Goal: Information Seeking & Learning: Learn about a topic

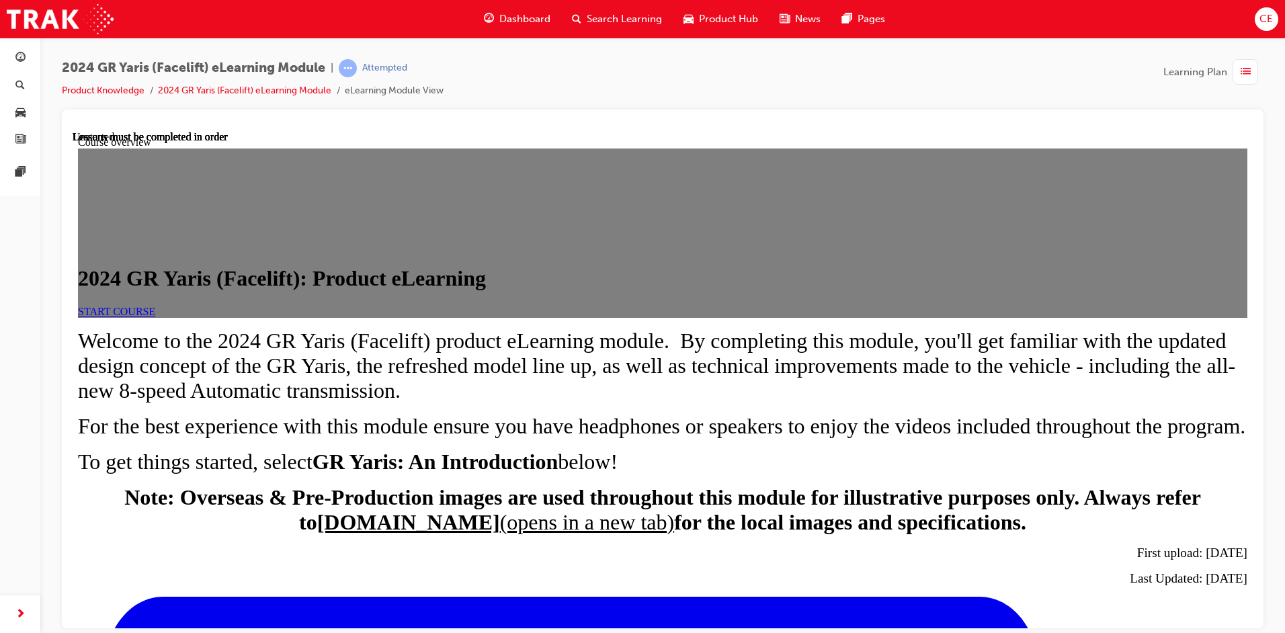
click at [155, 316] on span "START COURSE" at bounding box center [116, 310] width 77 height 11
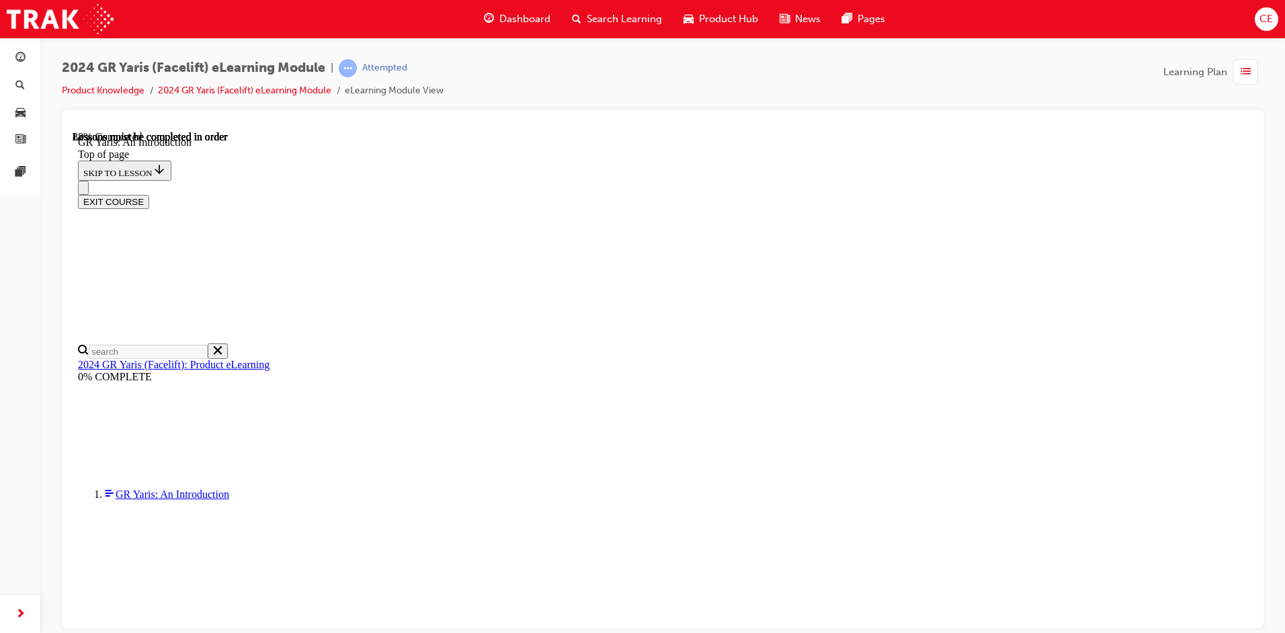
scroll to position [1963, 0]
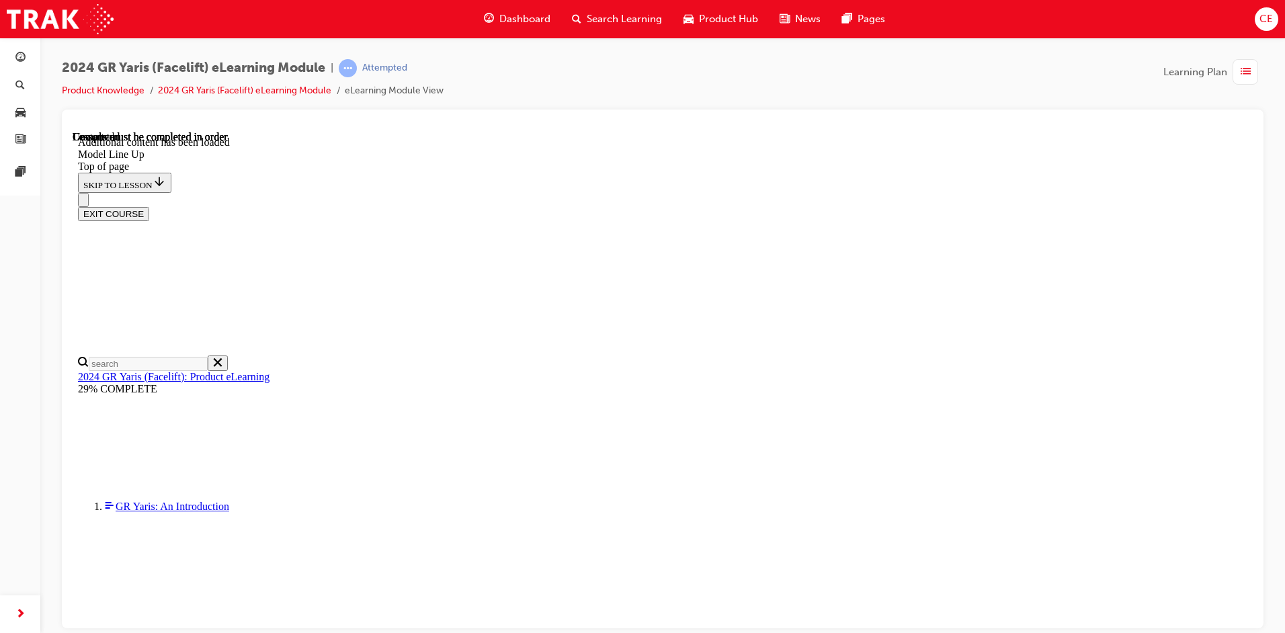
scroll to position [2117, 0]
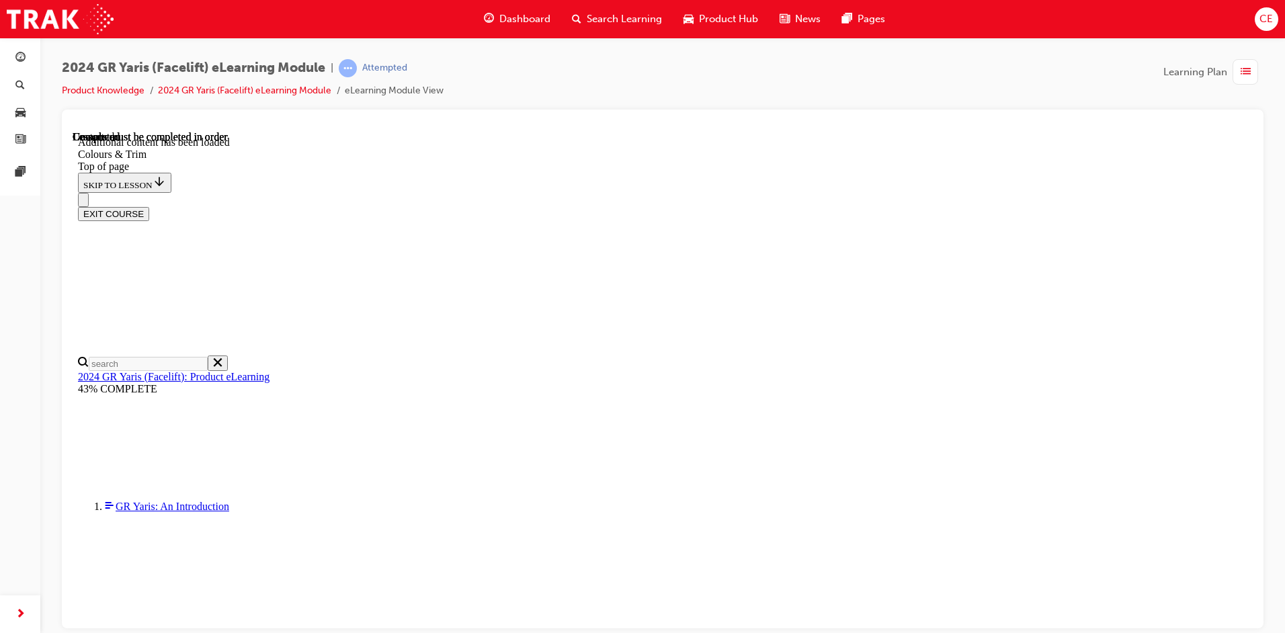
drag, startPoint x: 955, startPoint y: 408, endPoint x: 946, endPoint y: 408, distance: 8.7
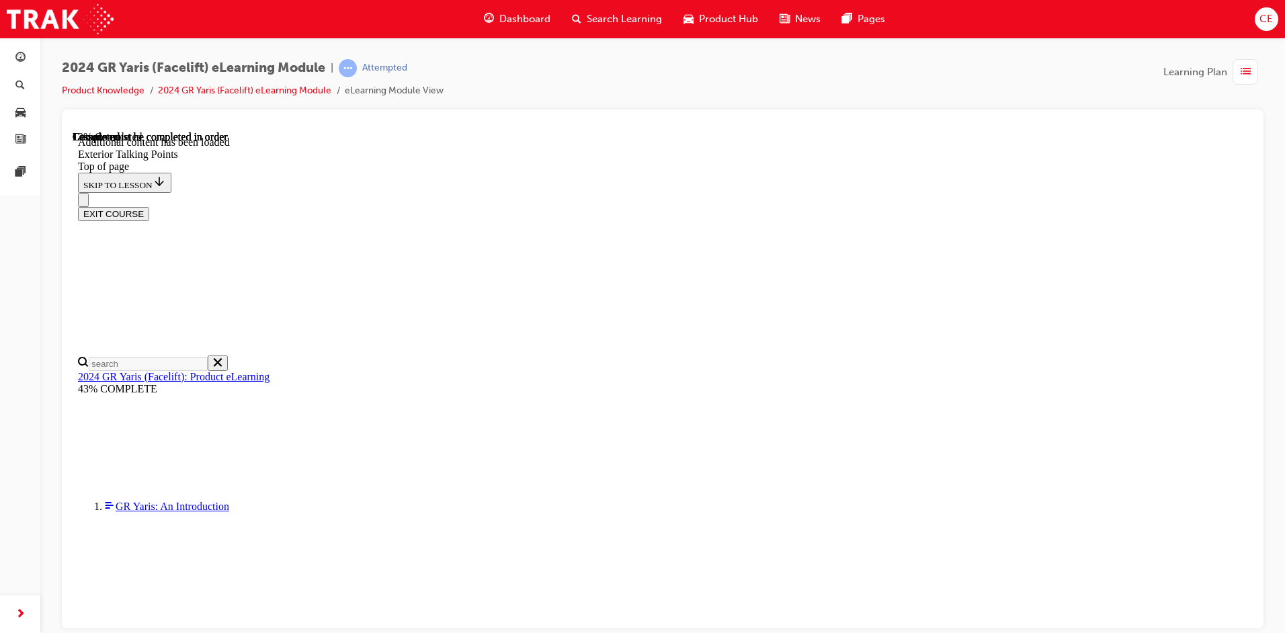
drag, startPoint x: 970, startPoint y: 475, endPoint x: 757, endPoint y: 366, distance: 239.2
drag, startPoint x: 605, startPoint y: 366, endPoint x: 617, endPoint y: 373, distance: 14.2
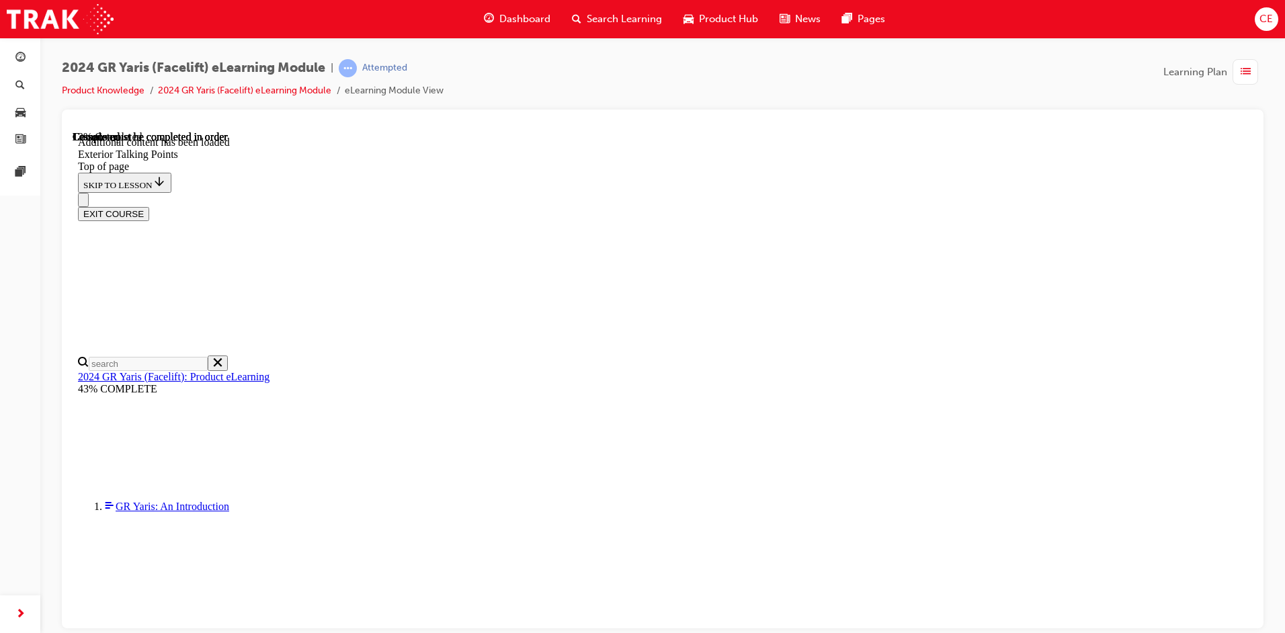
drag, startPoint x: 581, startPoint y: 537, endPoint x: 591, endPoint y: 530, distance: 12.7
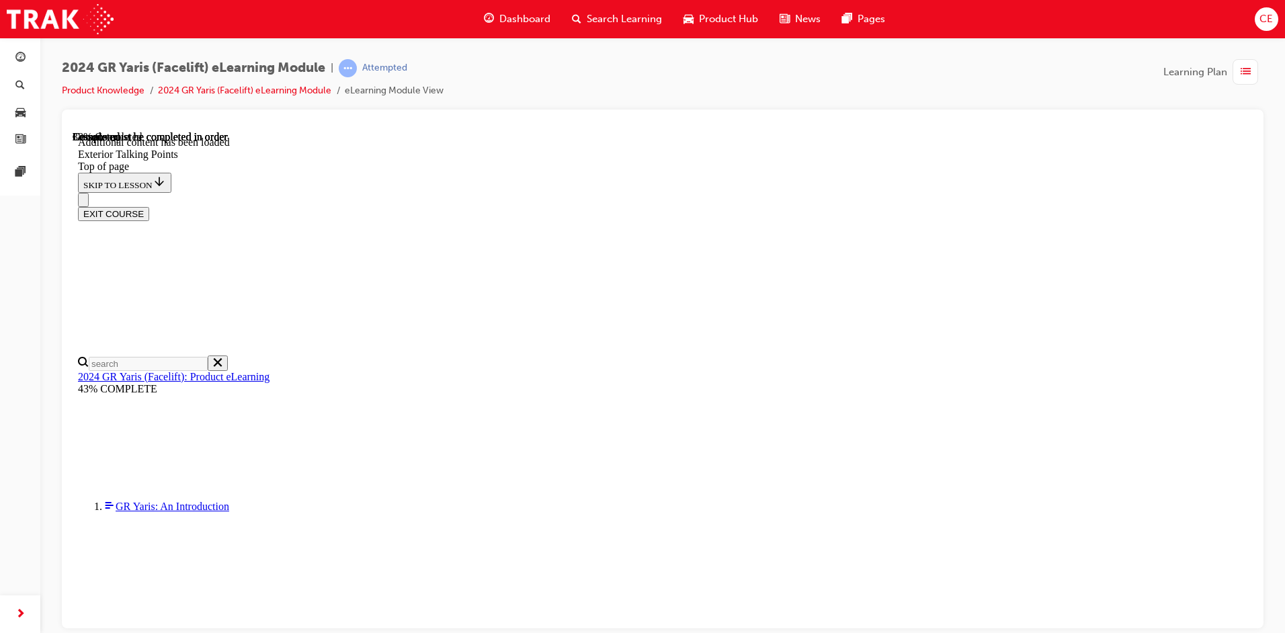
drag, startPoint x: 617, startPoint y: 349, endPoint x: 876, endPoint y: 381, distance: 260.0
drag, startPoint x: 880, startPoint y: 502, endPoint x: 886, endPoint y: 497, distance: 7.1
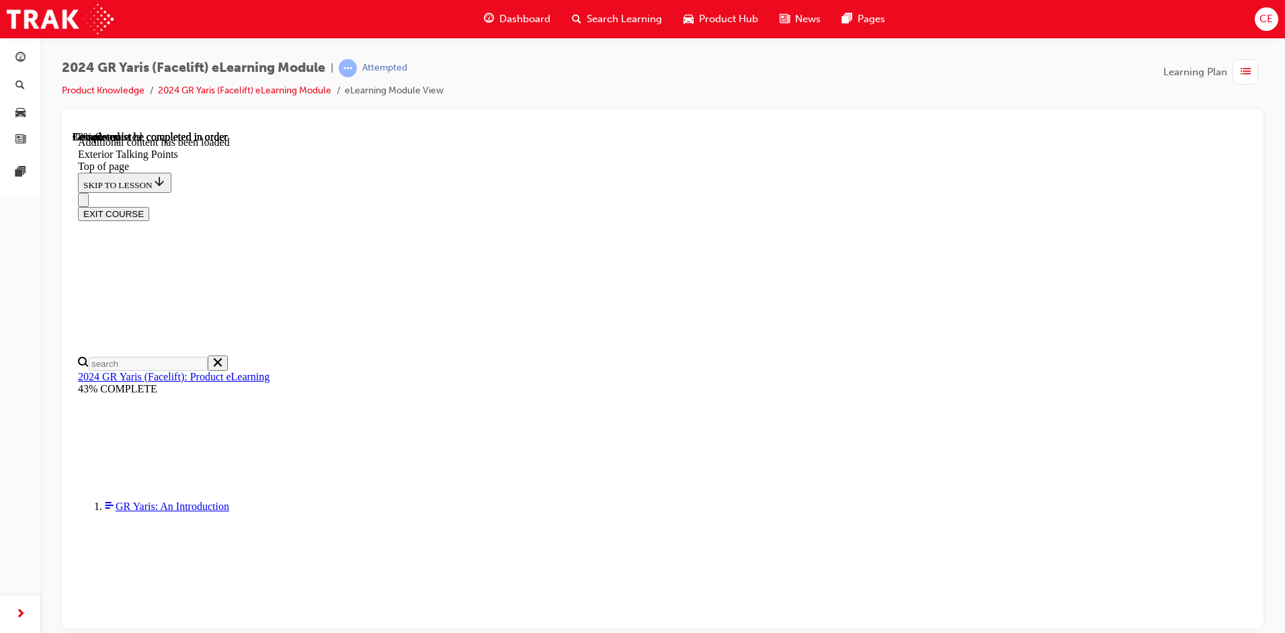
drag, startPoint x: 941, startPoint y: 534, endPoint x: 863, endPoint y: 535, distance: 78.6
drag, startPoint x: 966, startPoint y: 465, endPoint x: 902, endPoint y: 432, distance: 71.8
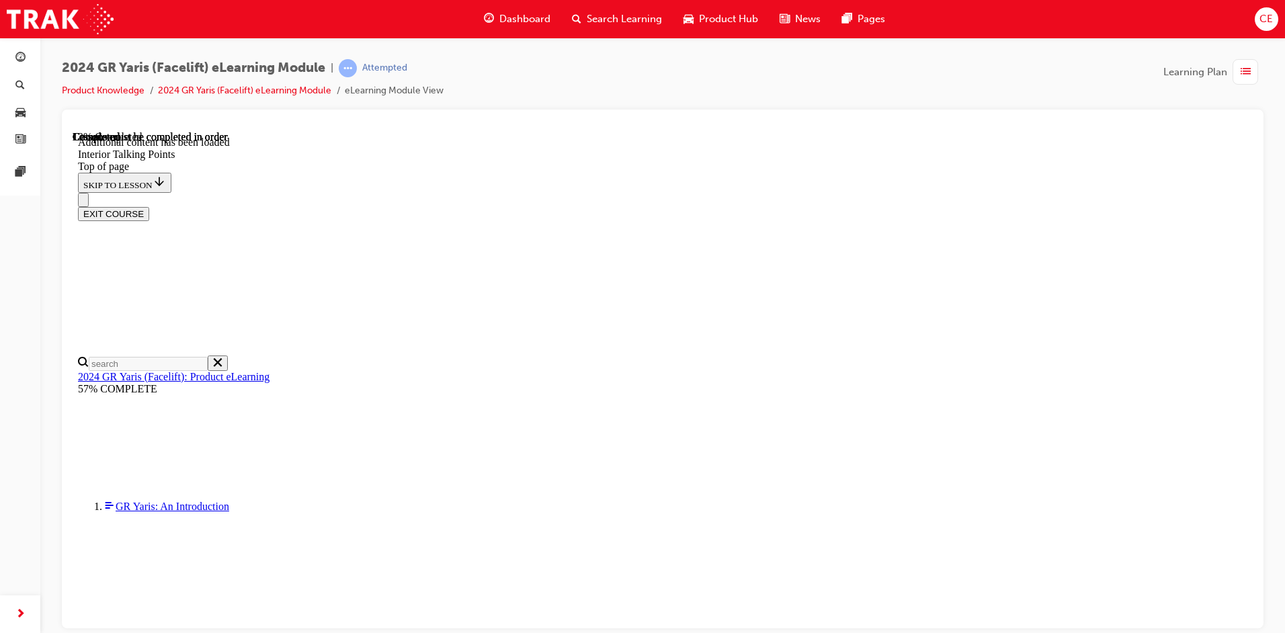
drag, startPoint x: 848, startPoint y: 292, endPoint x: 848, endPoint y: 273, distance: 18.8
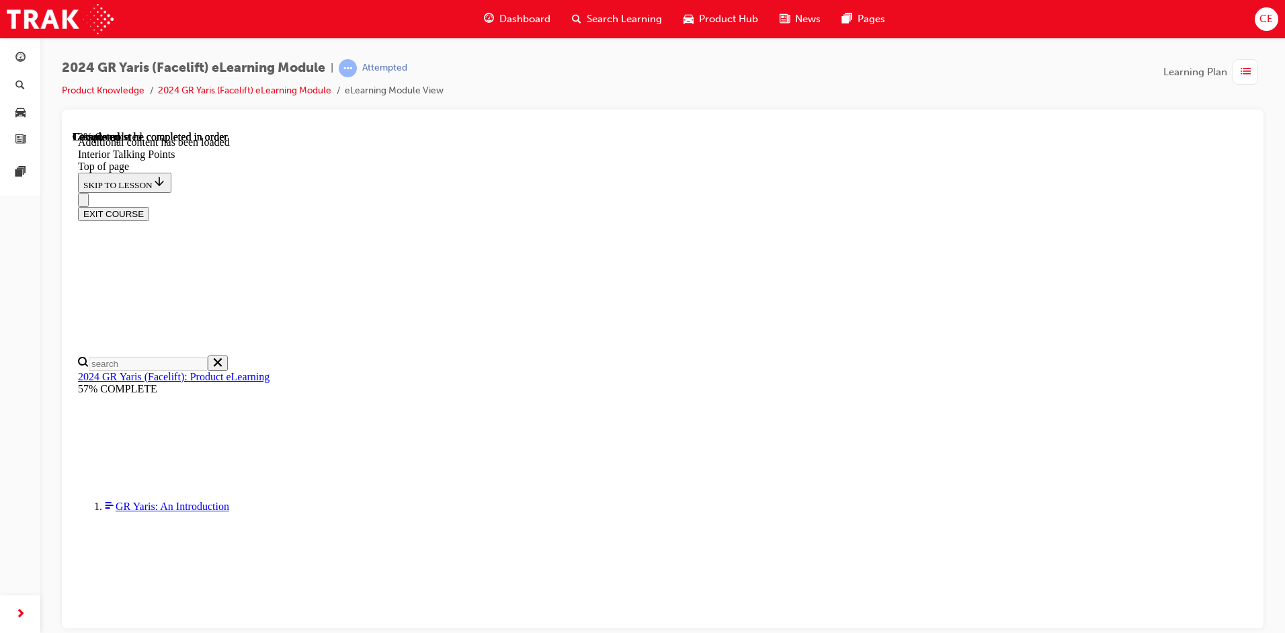
drag, startPoint x: 882, startPoint y: 330, endPoint x: 900, endPoint y: 330, distance: 17.5
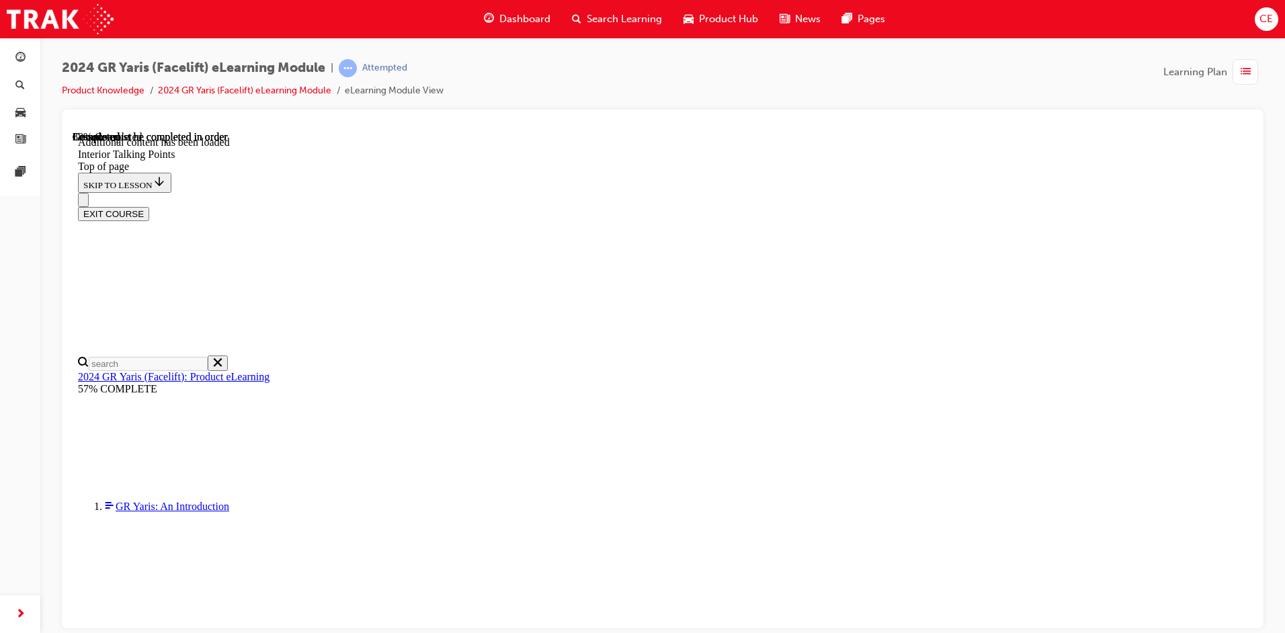
scroll to position [2664, 0]
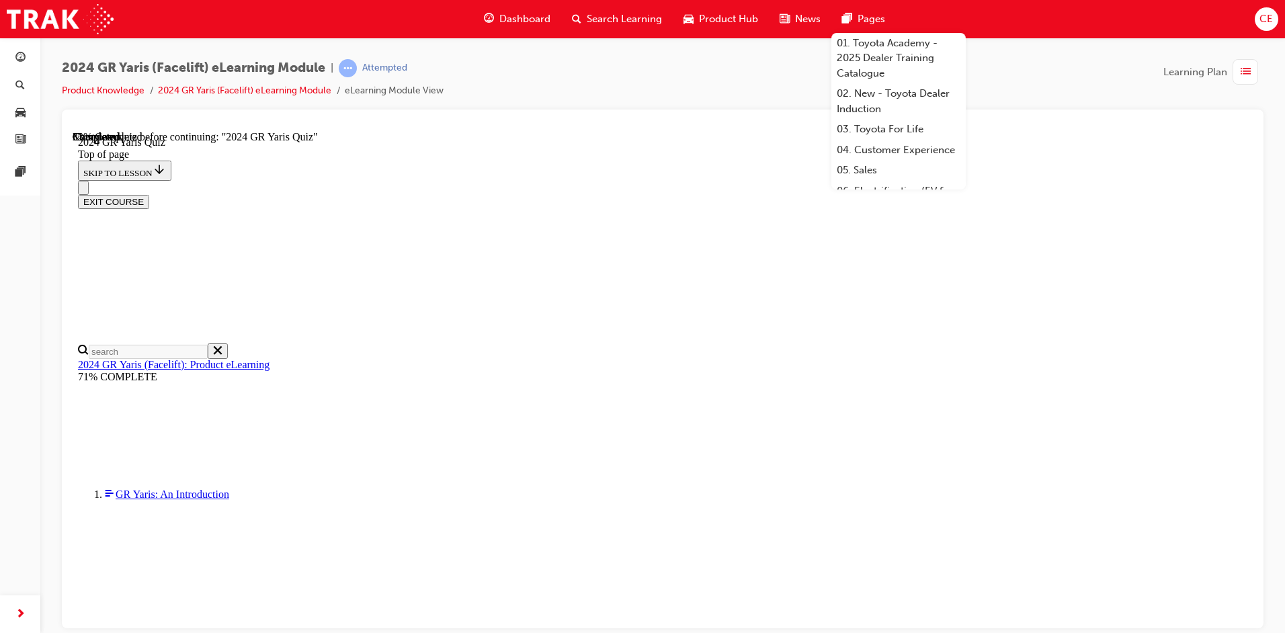
scroll to position [315, 0]
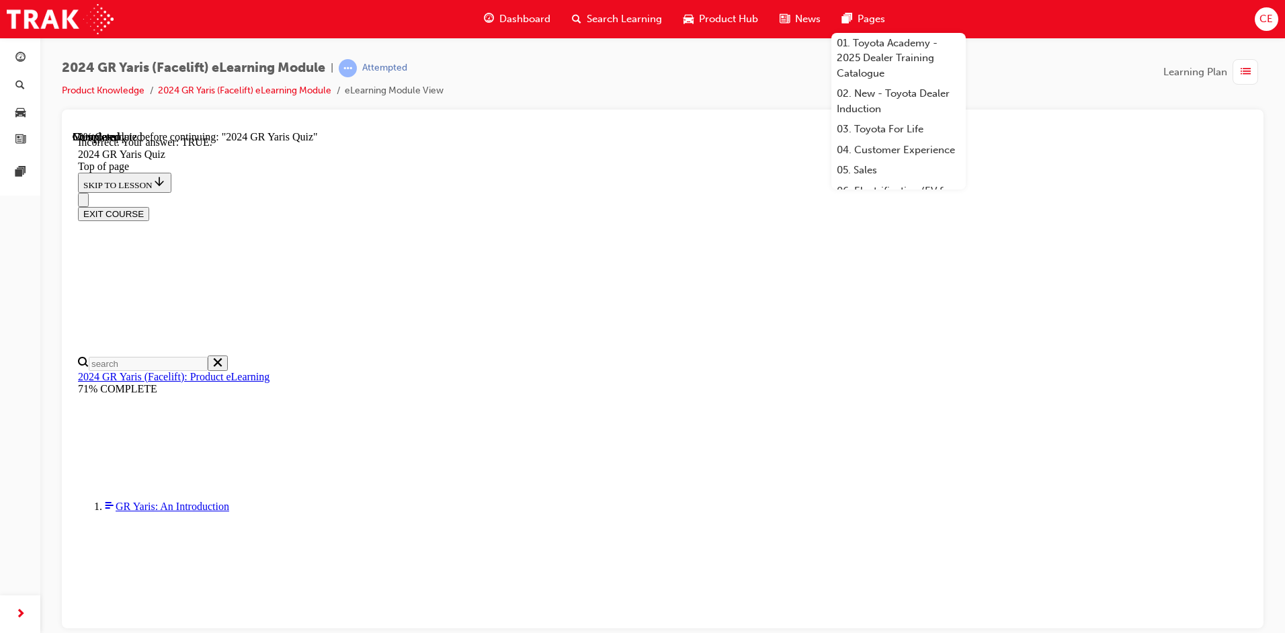
scroll to position [398, 0]
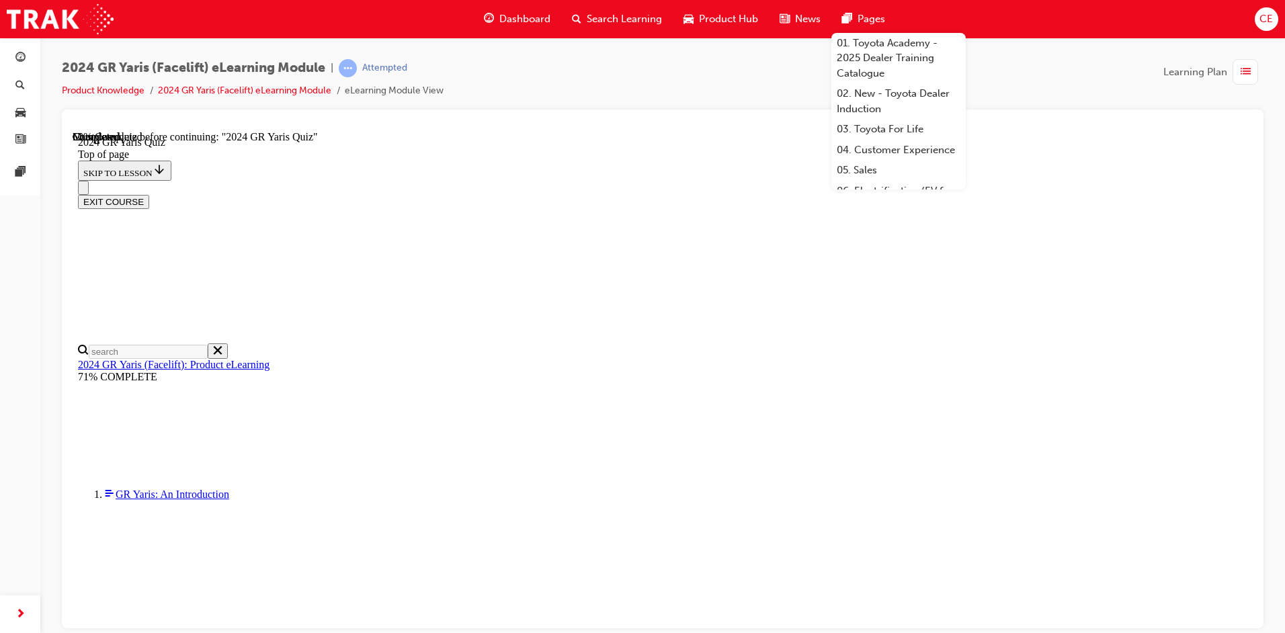
scroll to position [382, 0]
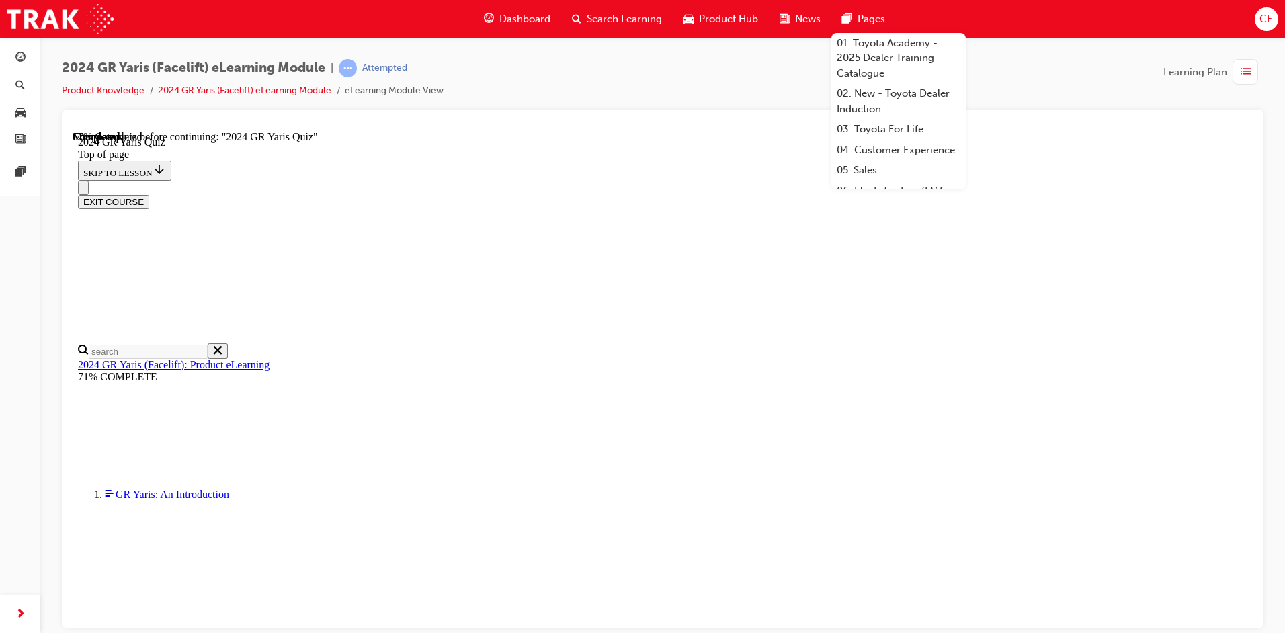
scroll to position [438, 0]
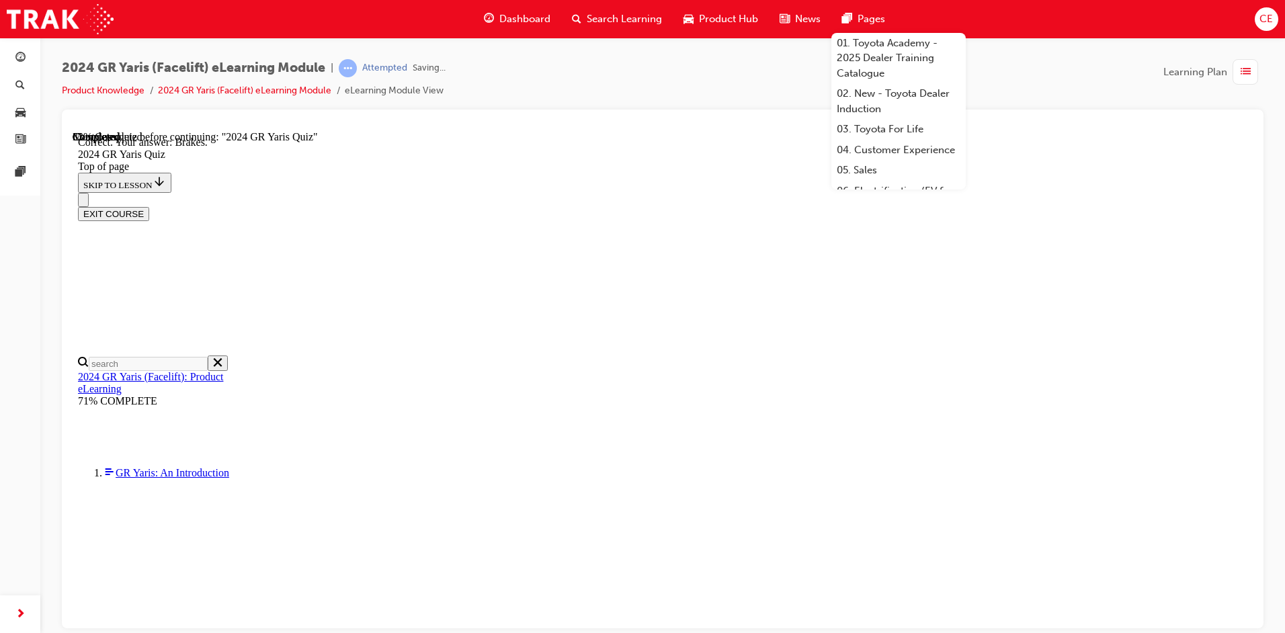
scroll to position [488, 0]
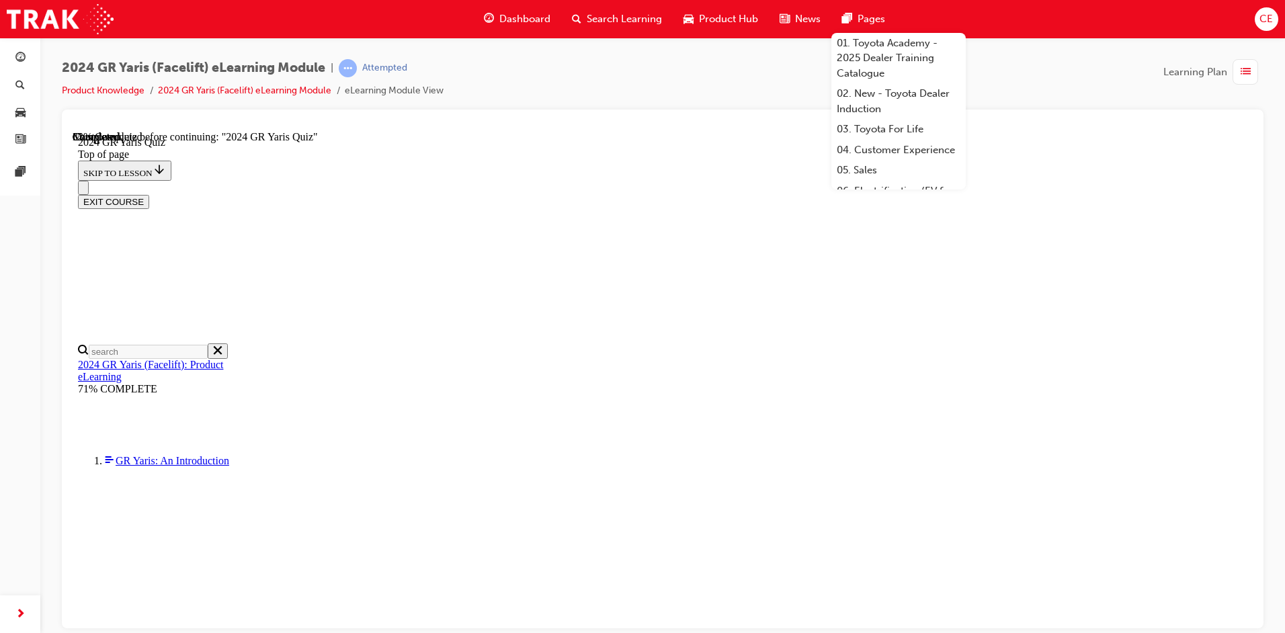
scroll to position [248, 0]
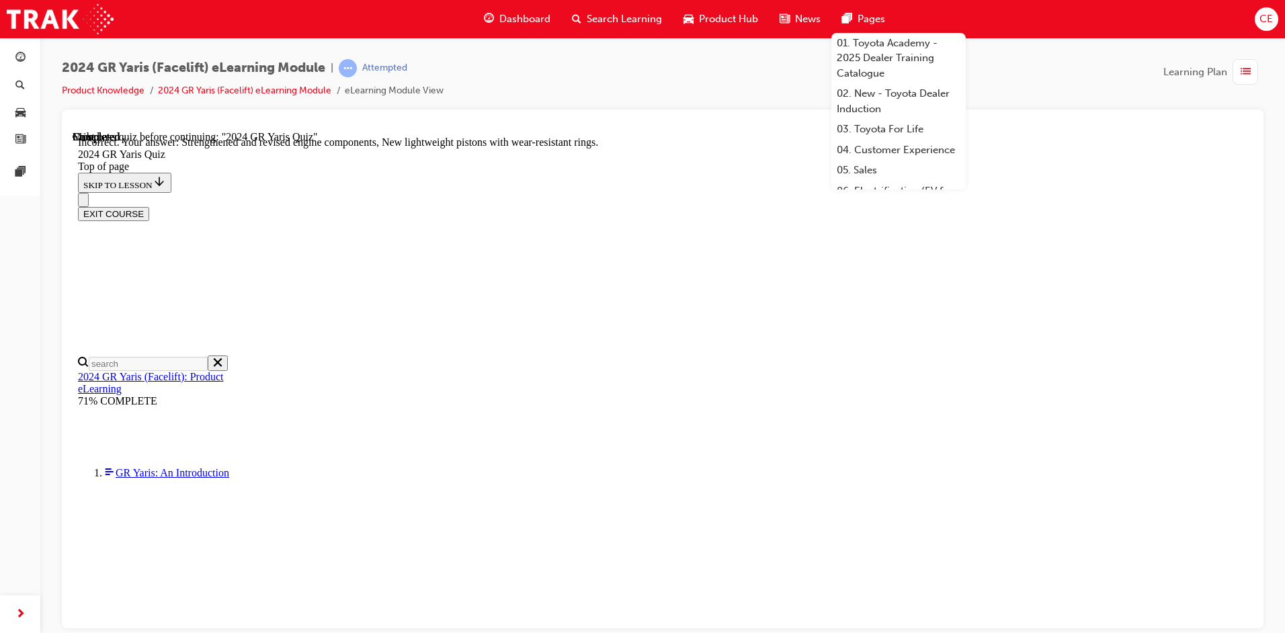
scroll to position [521, 0]
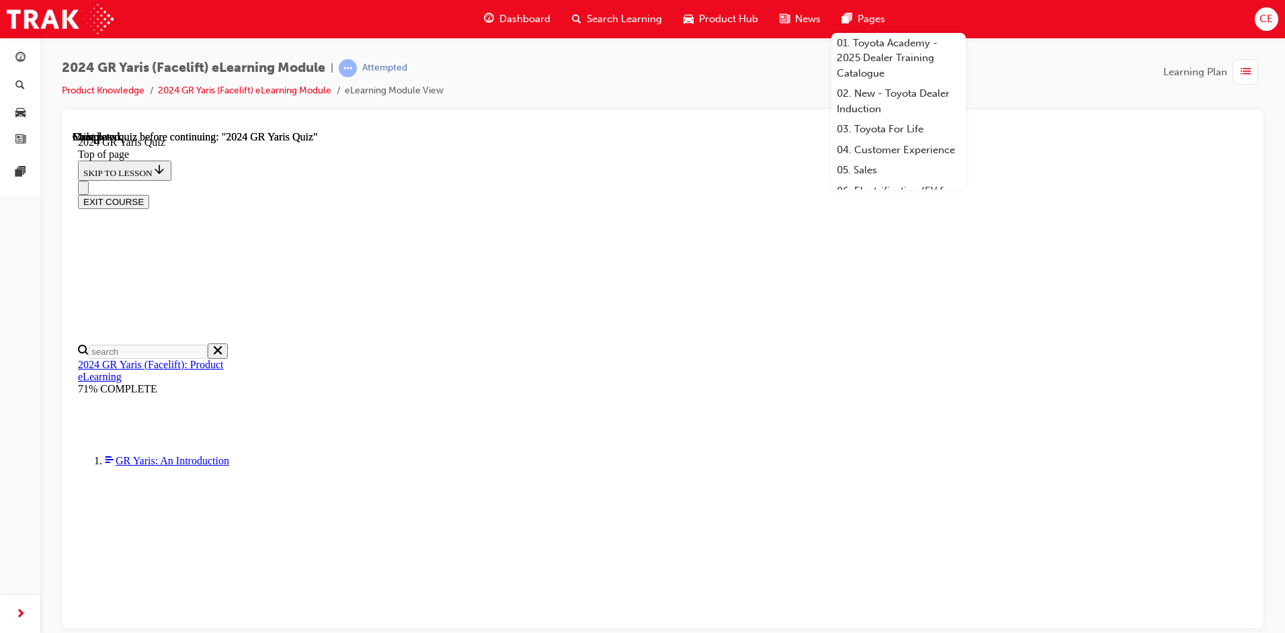
scroll to position [242, 0]
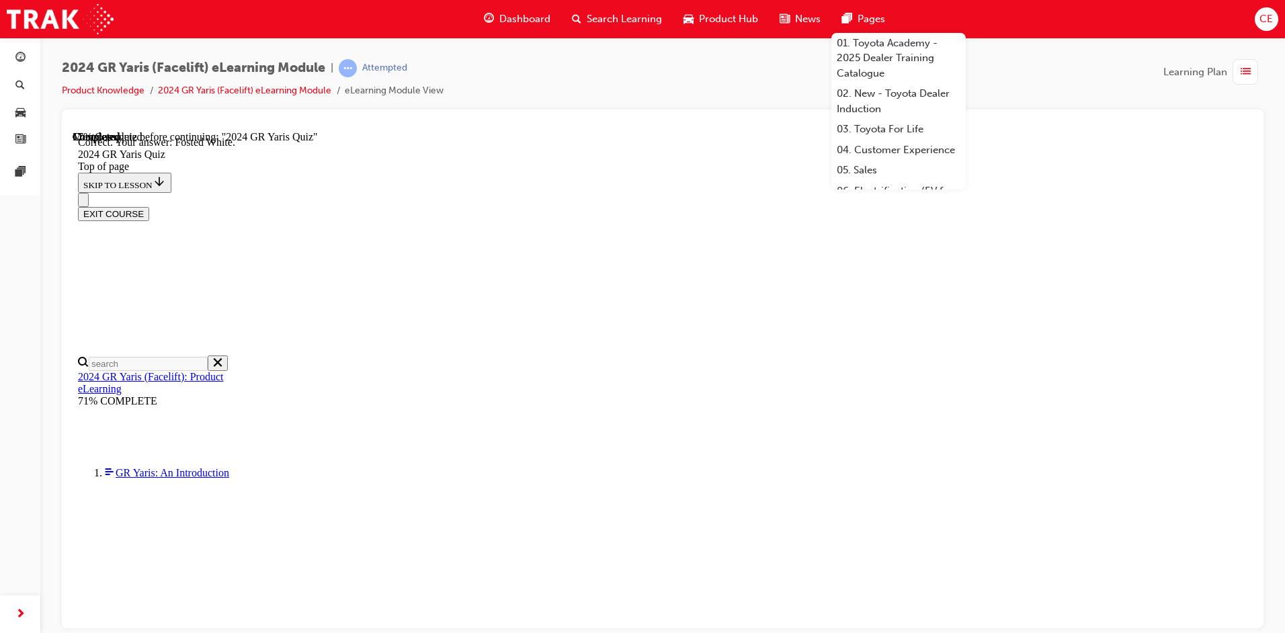
scroll to position [285, 0]
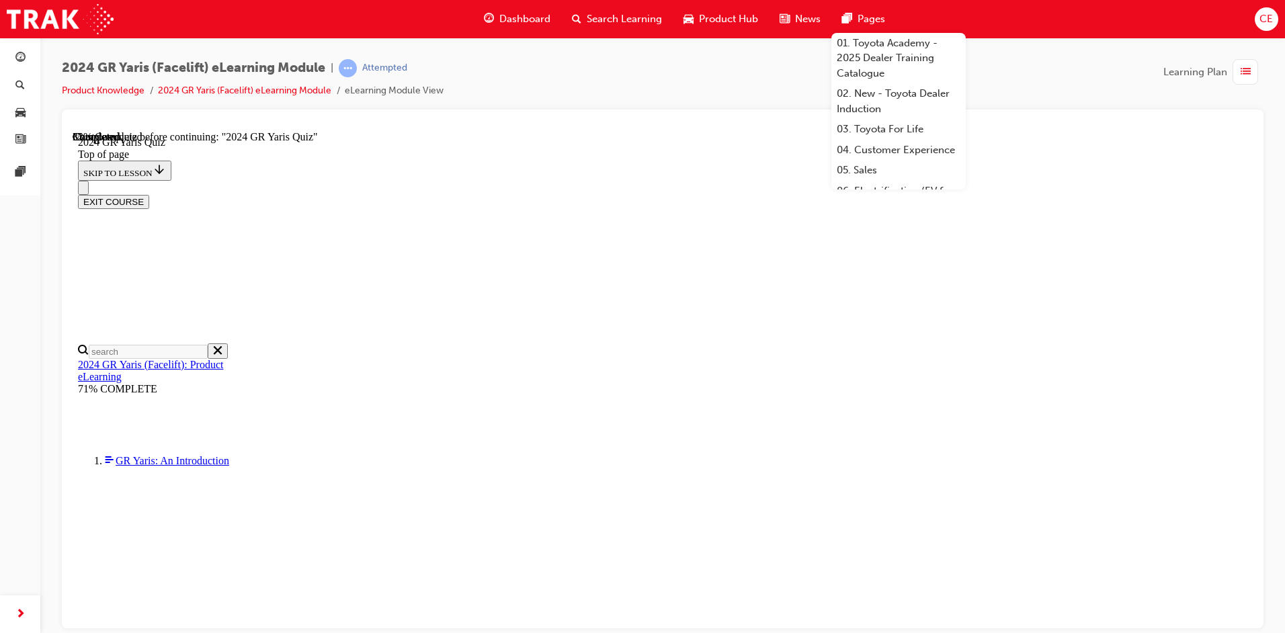
scroll to position [0, 0]
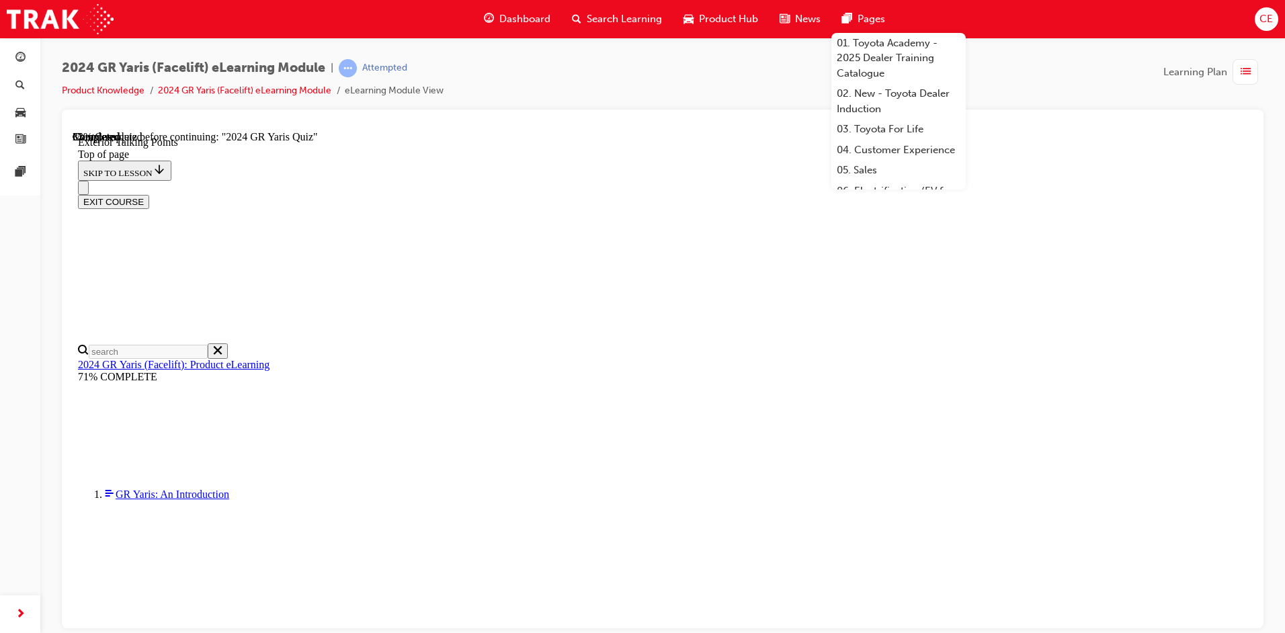
drag, startPoint x: 988, startPoint y: 460, endPoint x: 980, endPoint y: 452, distance: 10.5
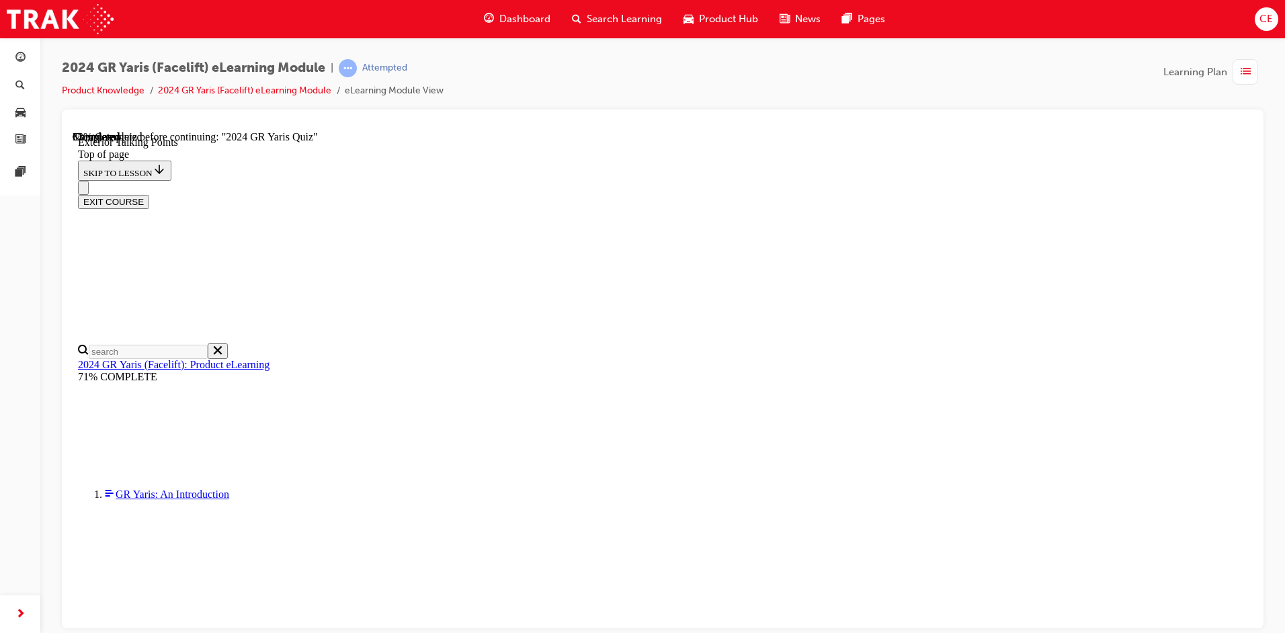
scroll to position [841, 0]
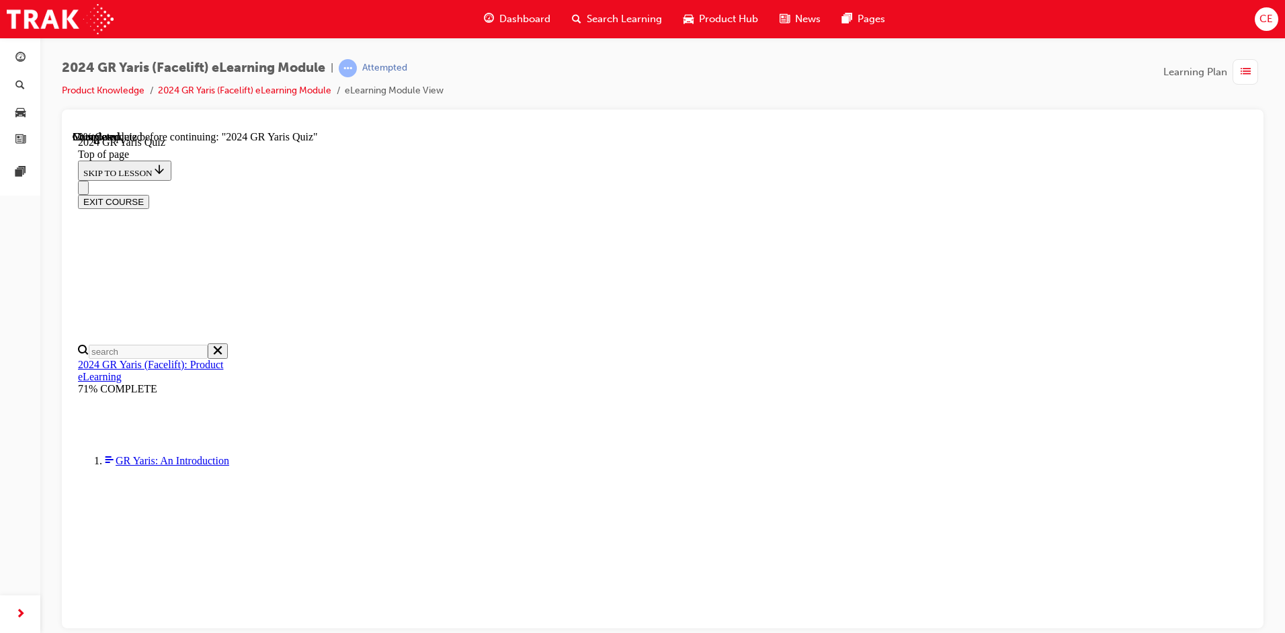
scroll to position [163, 0]
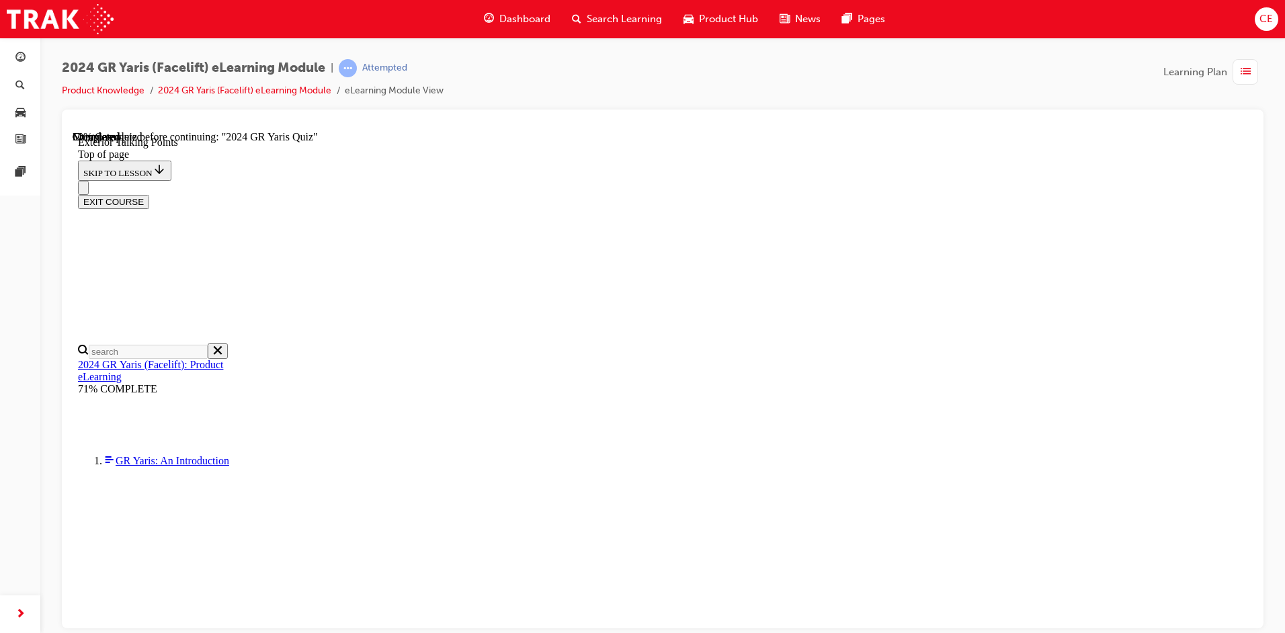
drag, startPoint x: 464, startPoint y: 519, endPoint x: 735, endPoint y: 530, distance: 271.0
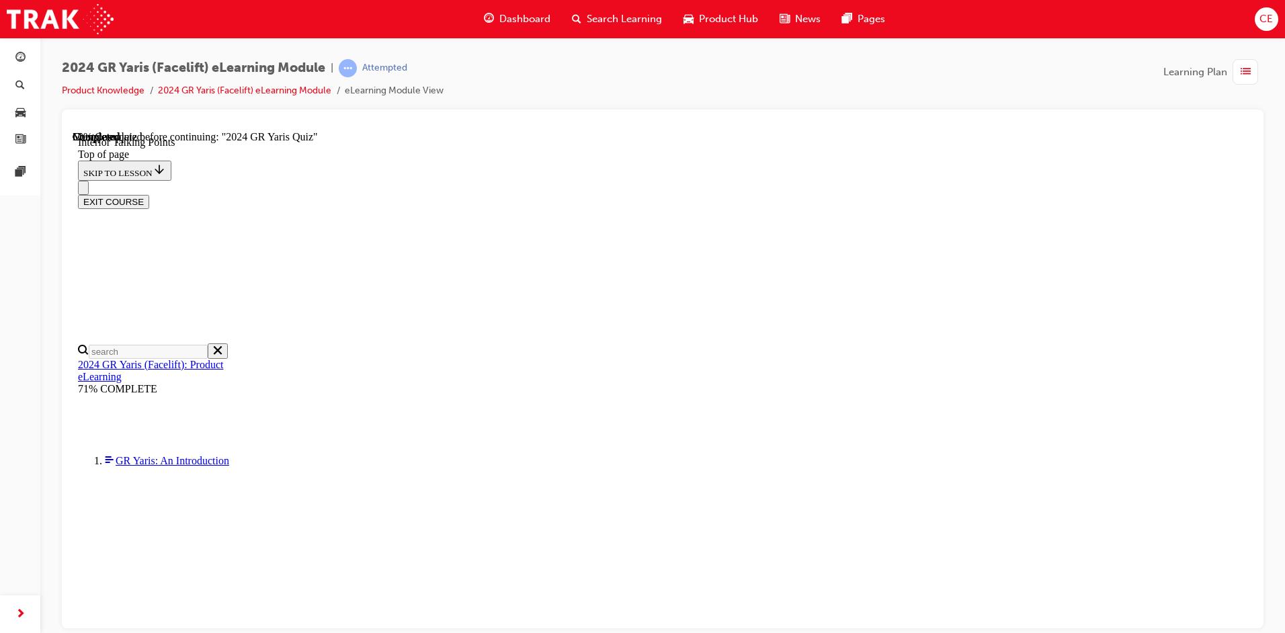
scroll to position [1992, 0]
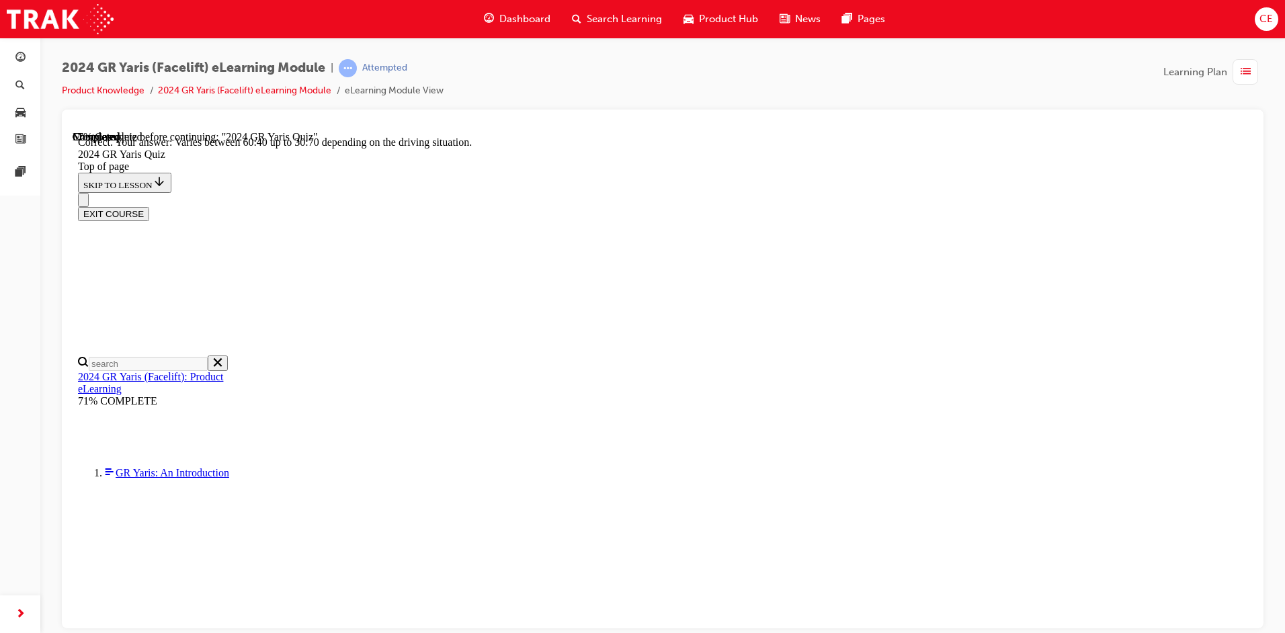
scroll to position [519, 0]
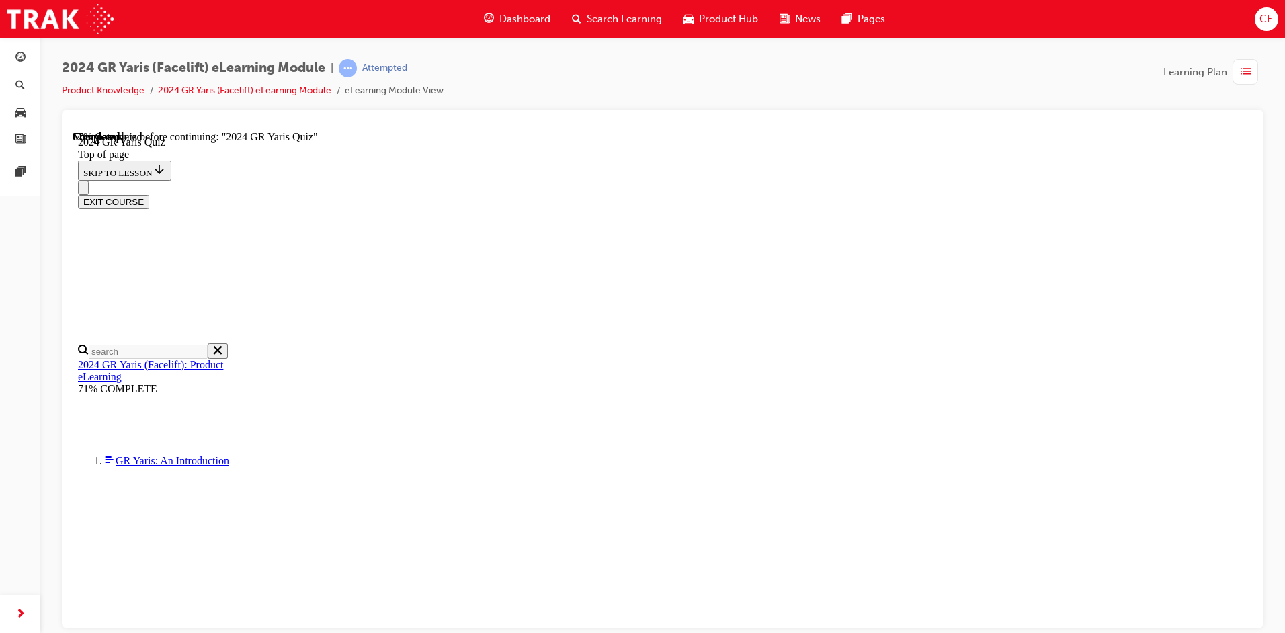
scroll to position [450, 0]
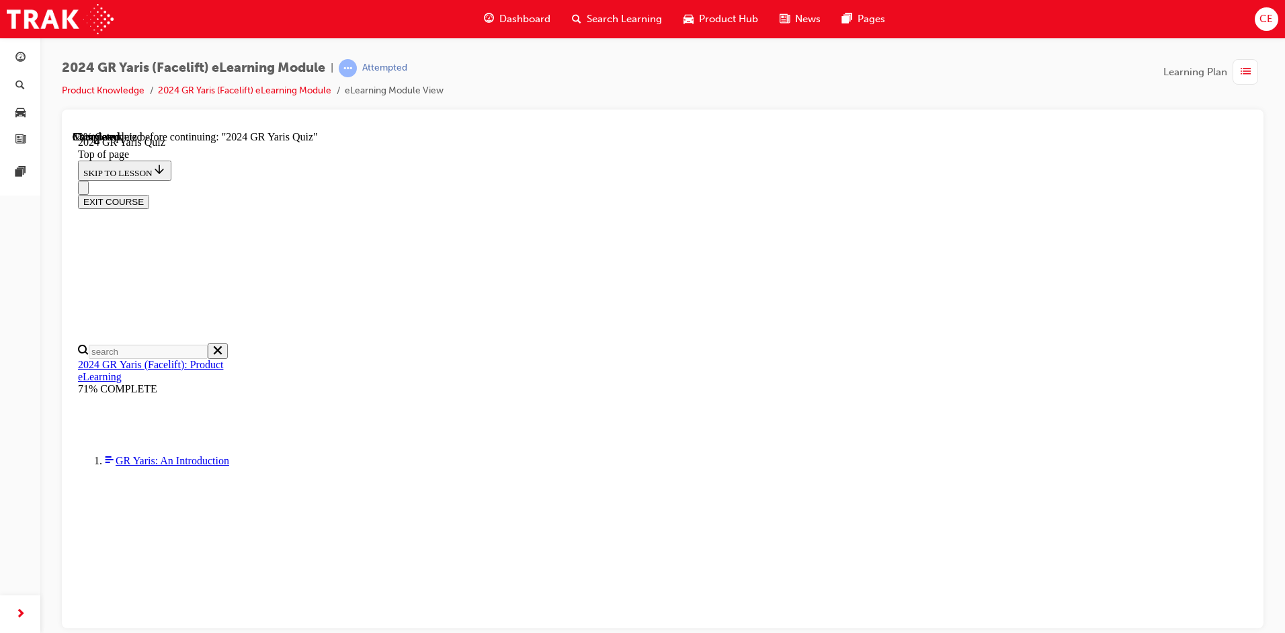
scroll to position [315, 0]
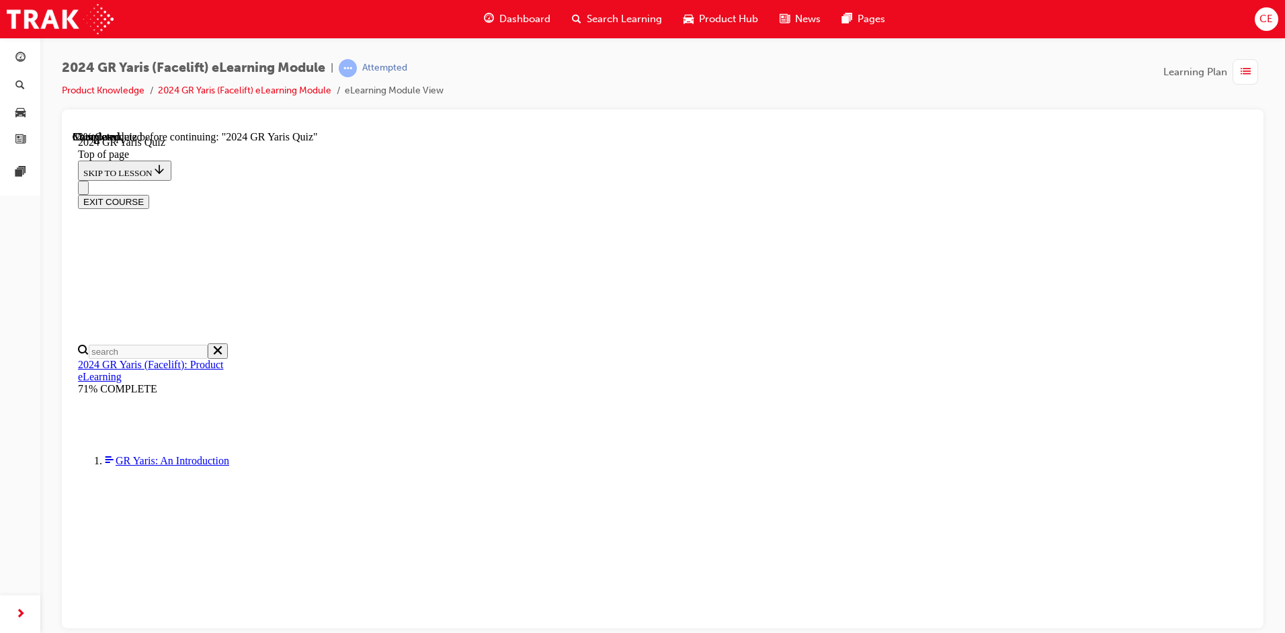
scroll to position [438, 0]
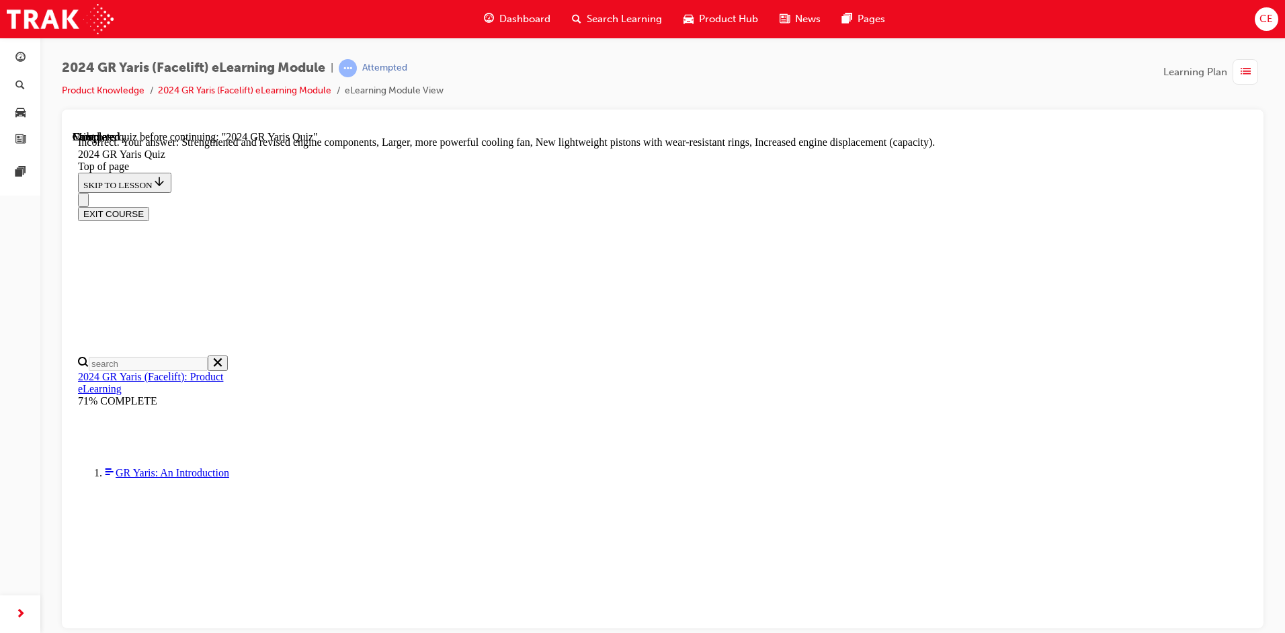
scroll to position [521, 0]
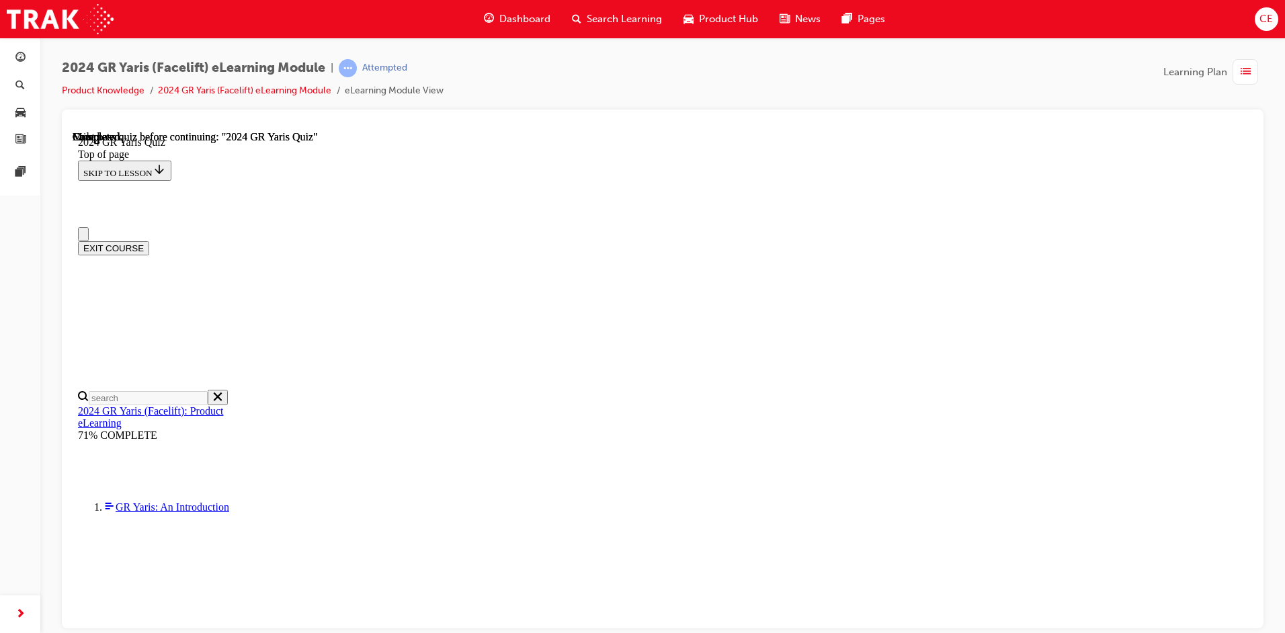
scroll to position [242, 0]
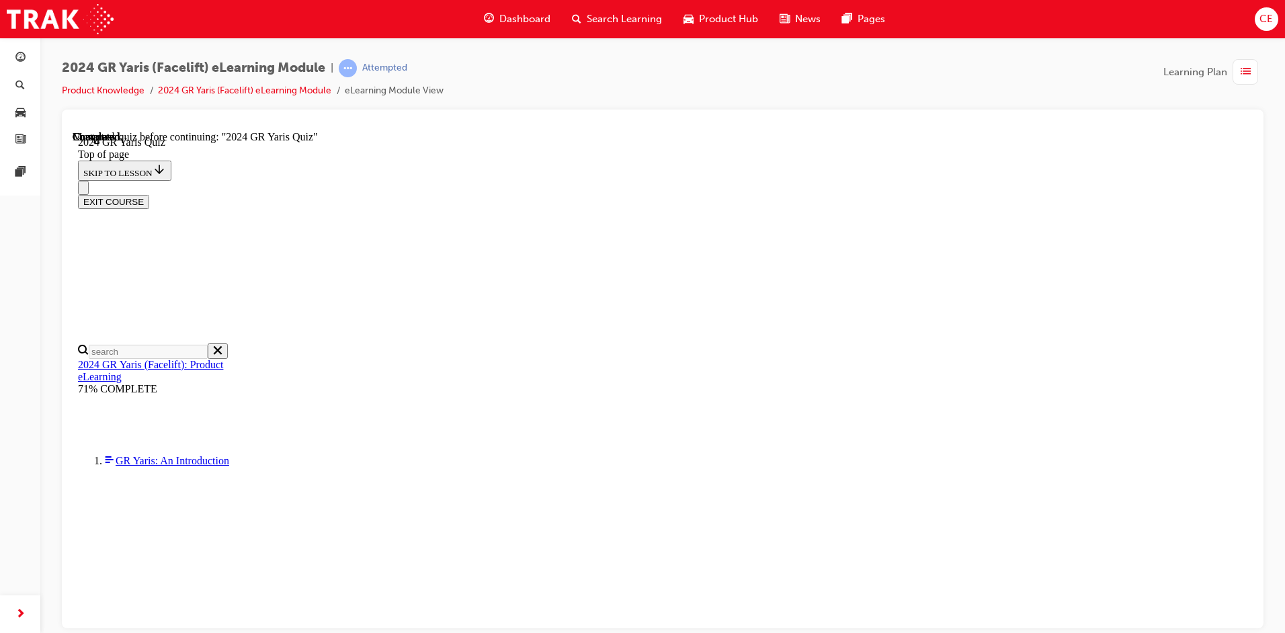
drag, startPoint x: 544, startPoint y: 396, endPoint x: 547, endPoint y: 380, distance: 16.5
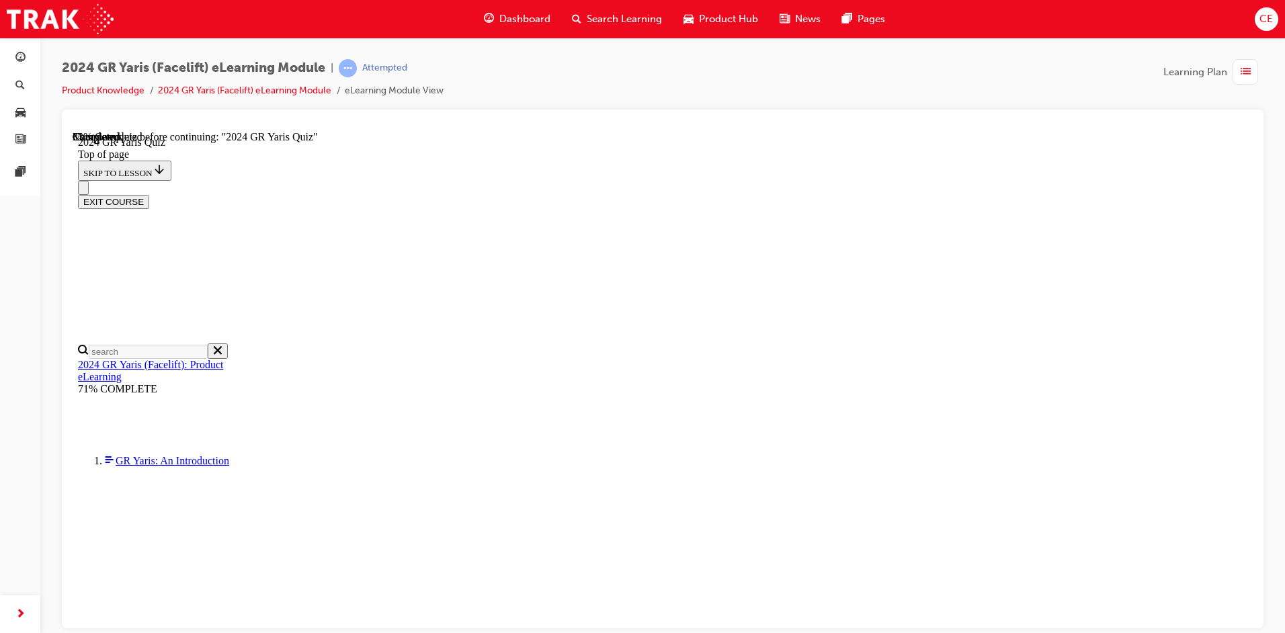
scroll to position [382, 0]
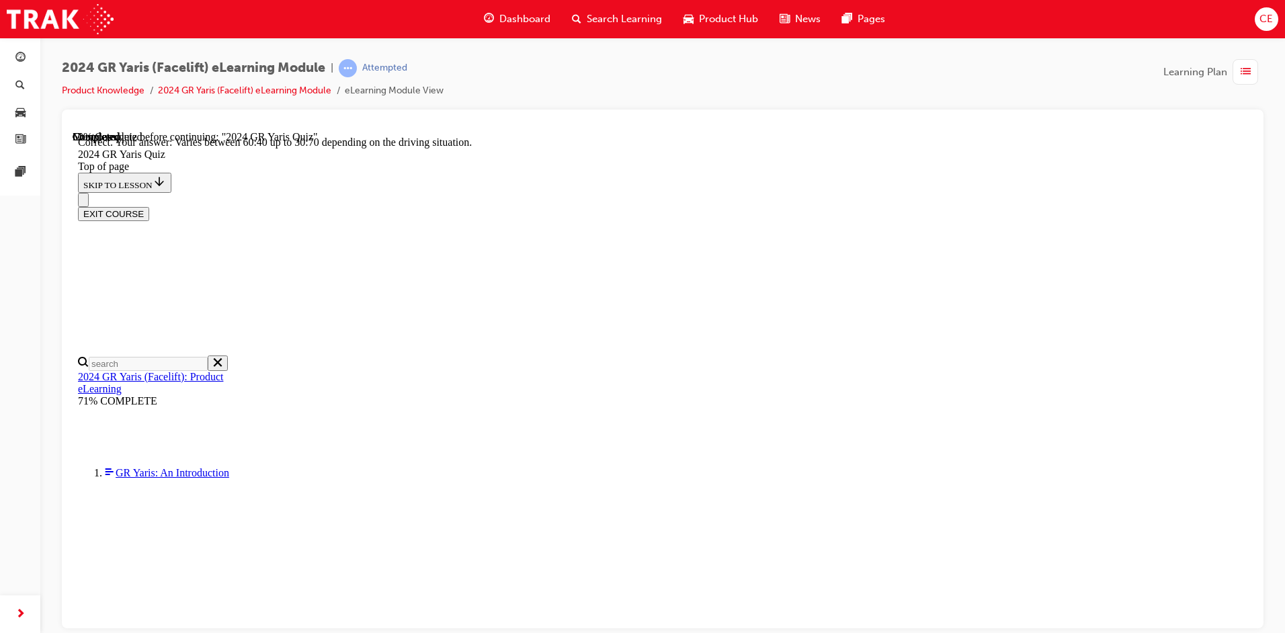
scroll to position [519, 0]
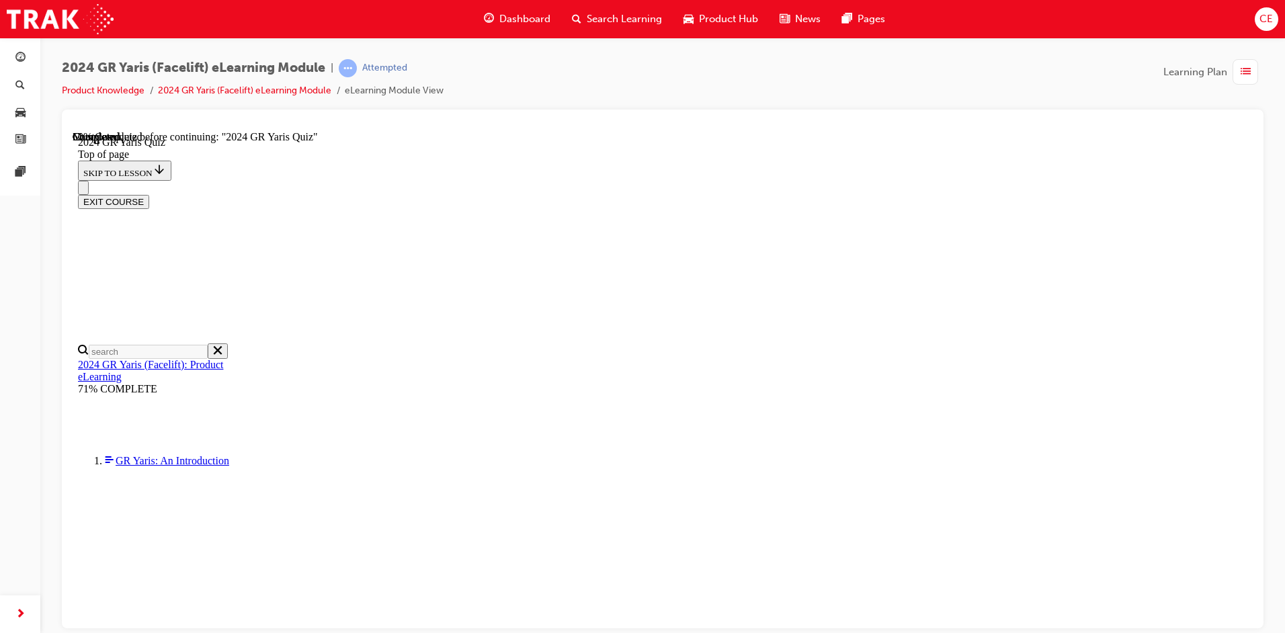
scroll to position [382, 0]
drag, startPoint x: 545, startPoint y: 389, endPoint x: 544, endPoint y: 343, distance: 46.4
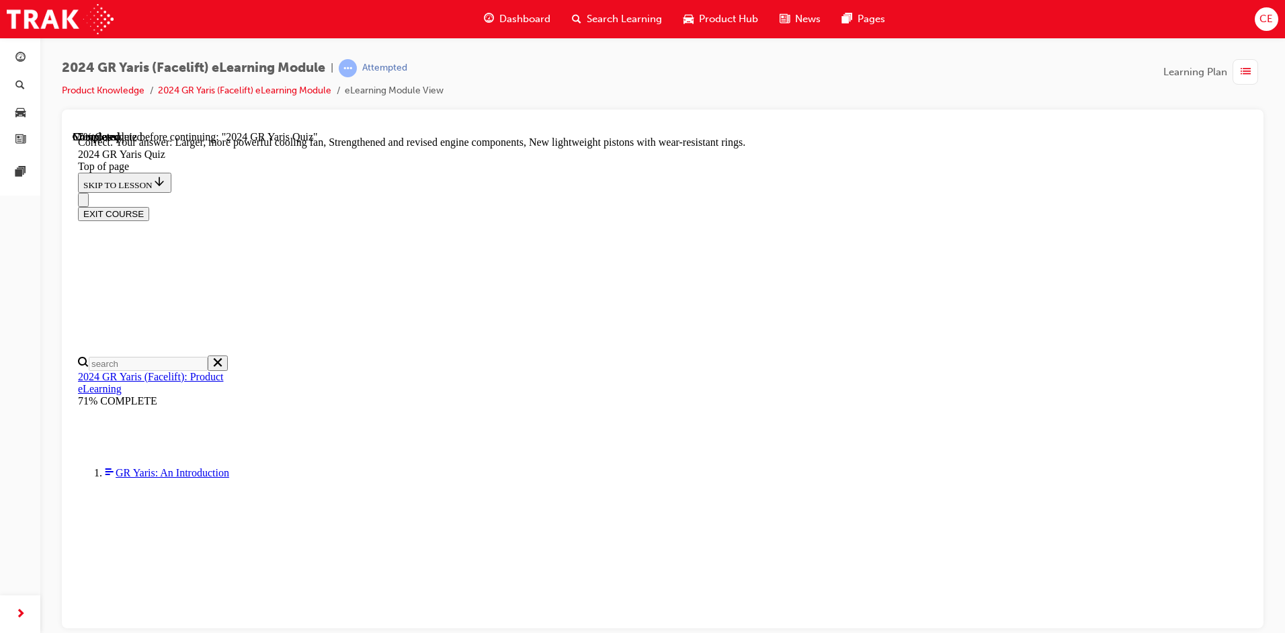
scroll to position [521, 0]
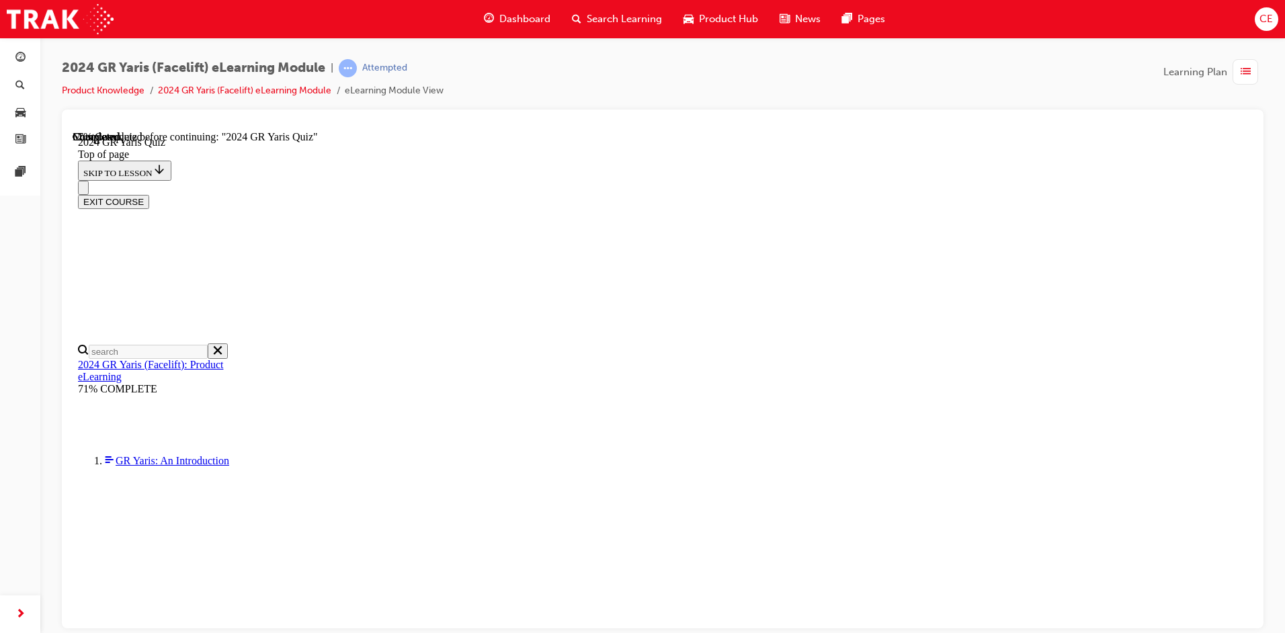
scroll to position [406, 0]
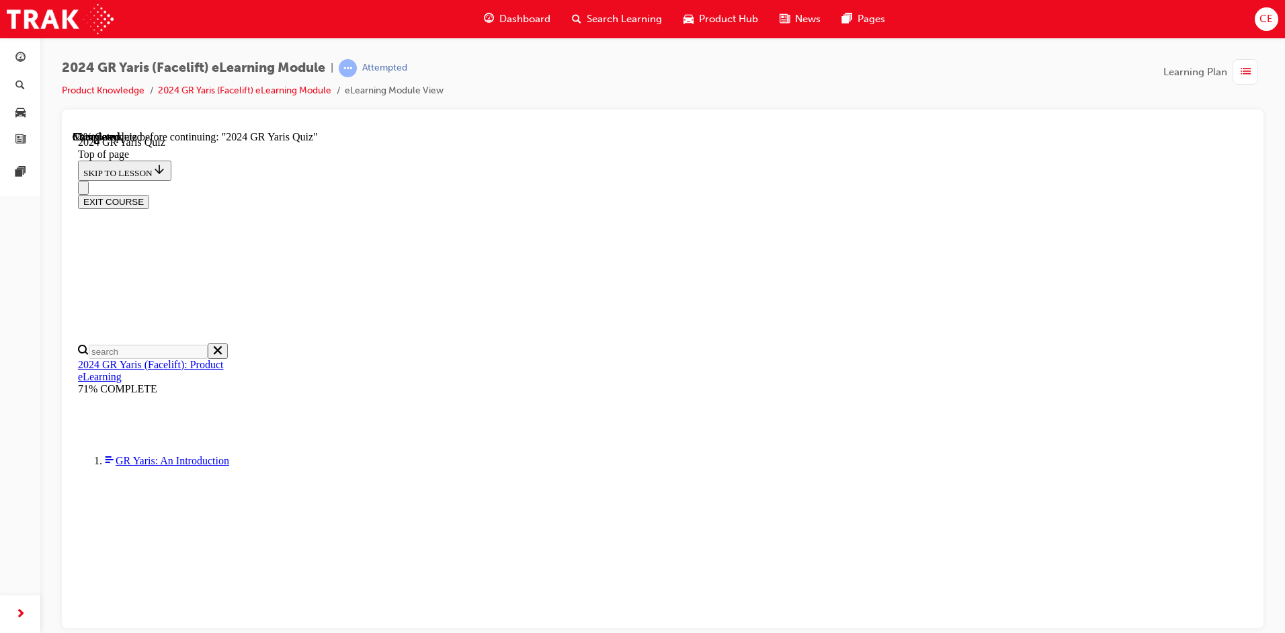
scroll to position [181, 0]
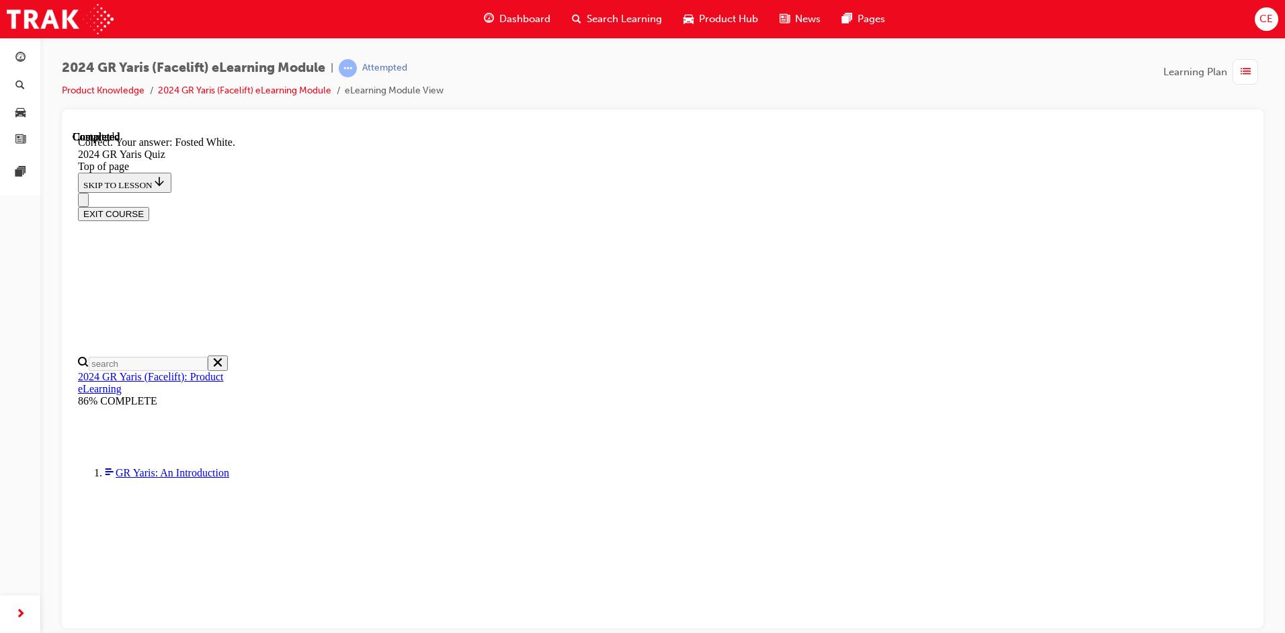
scroll to position [285, 0]
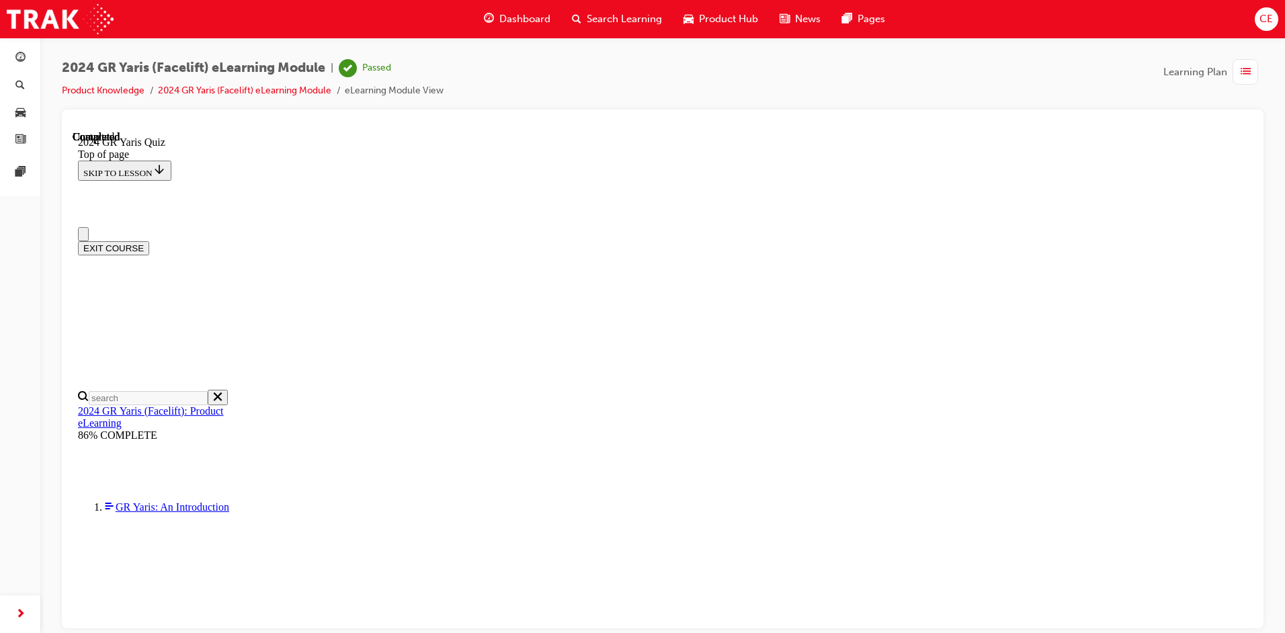
scroll to position [242, 0]
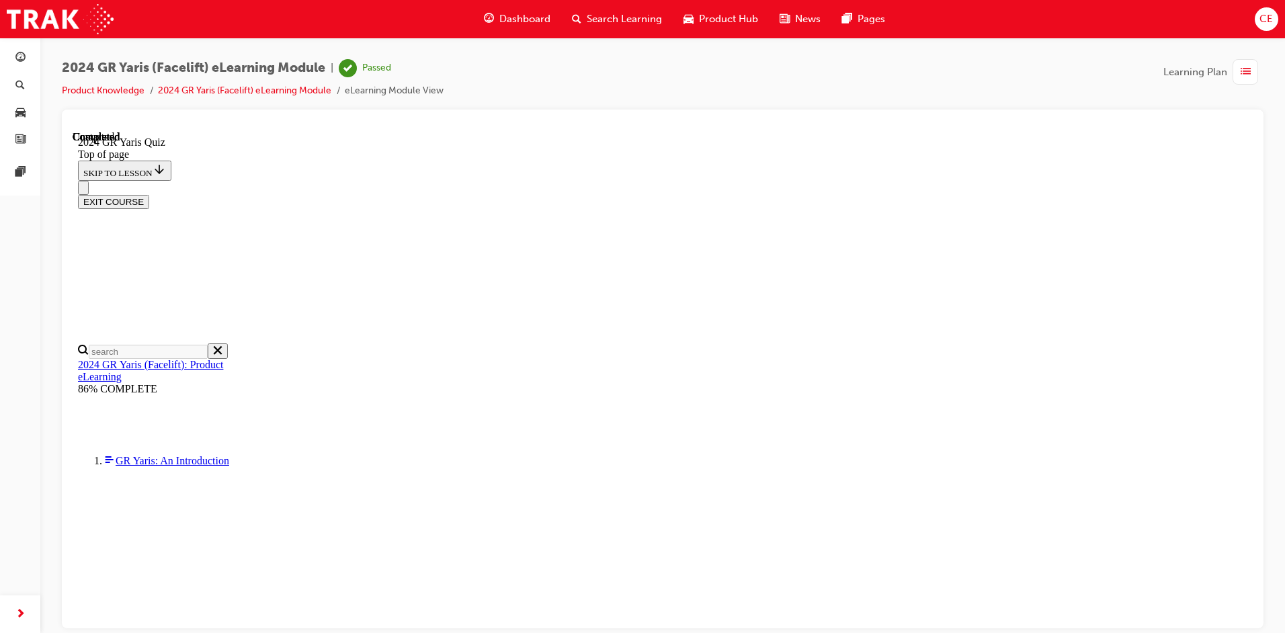
click at [149, 194] on button "EXIT COURSE" at bounding box center [113, 201] width 71 height 14
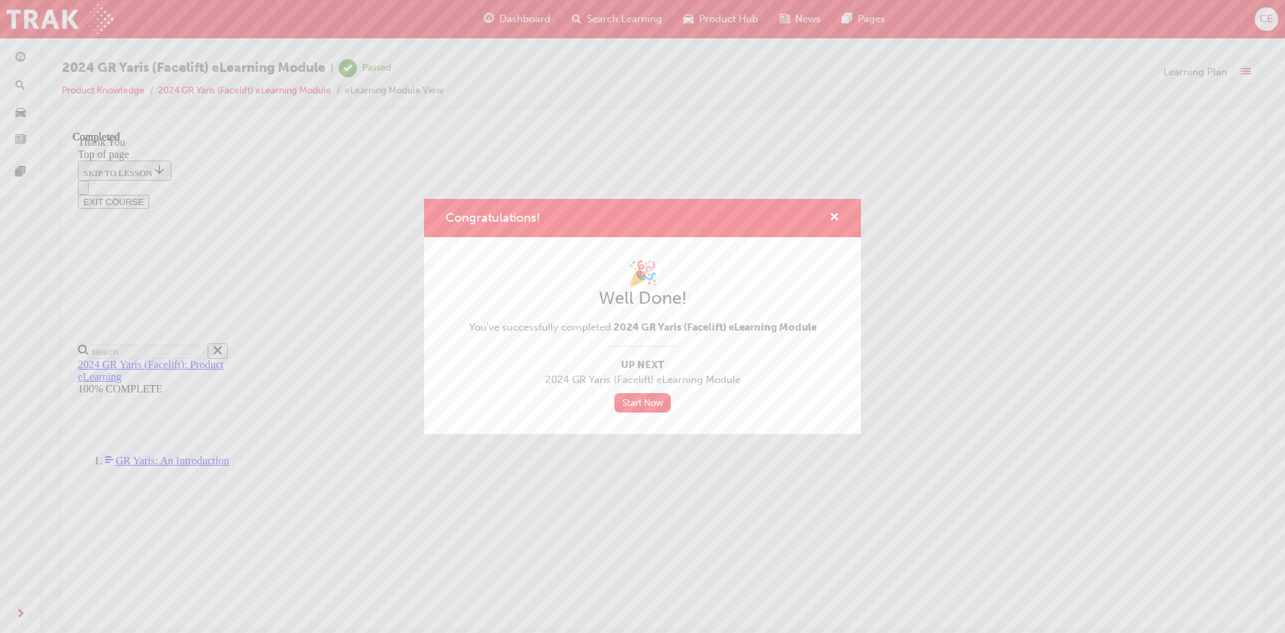
click at [827, 214] on div "Congratulations!" at bounding box center [828, 218] width 21 height 17
click at [832, 212] on span "cross-icon" at bounding box center [834, 218] width 10 height 12
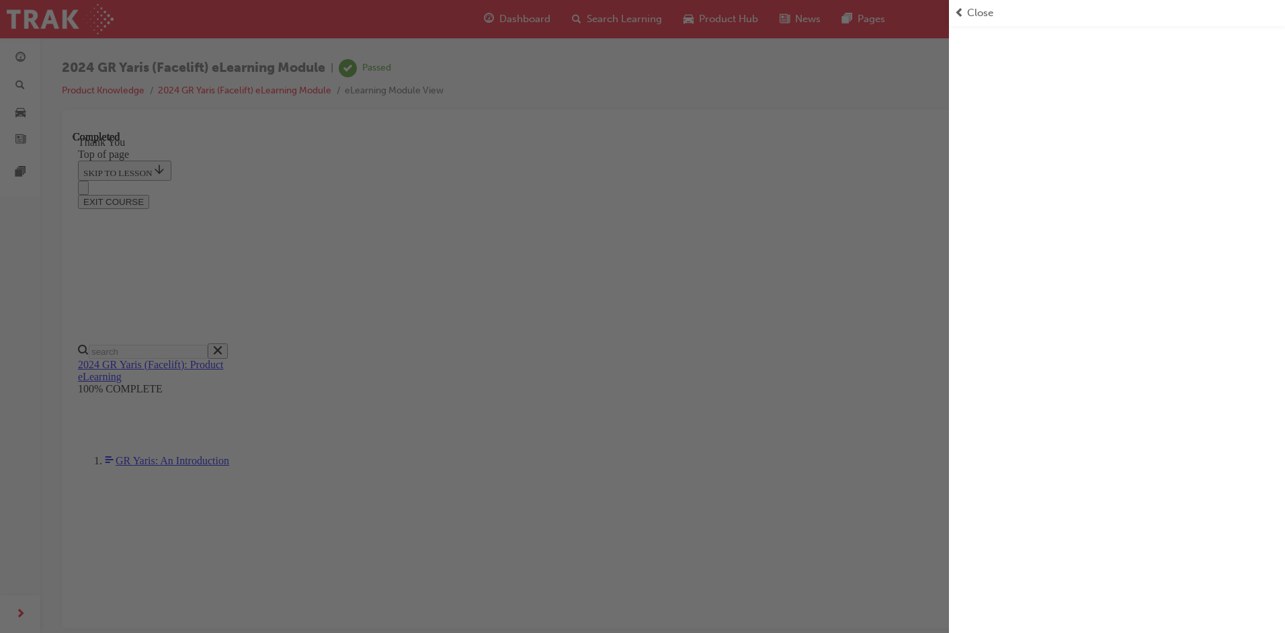
scroll to position [0, 0]
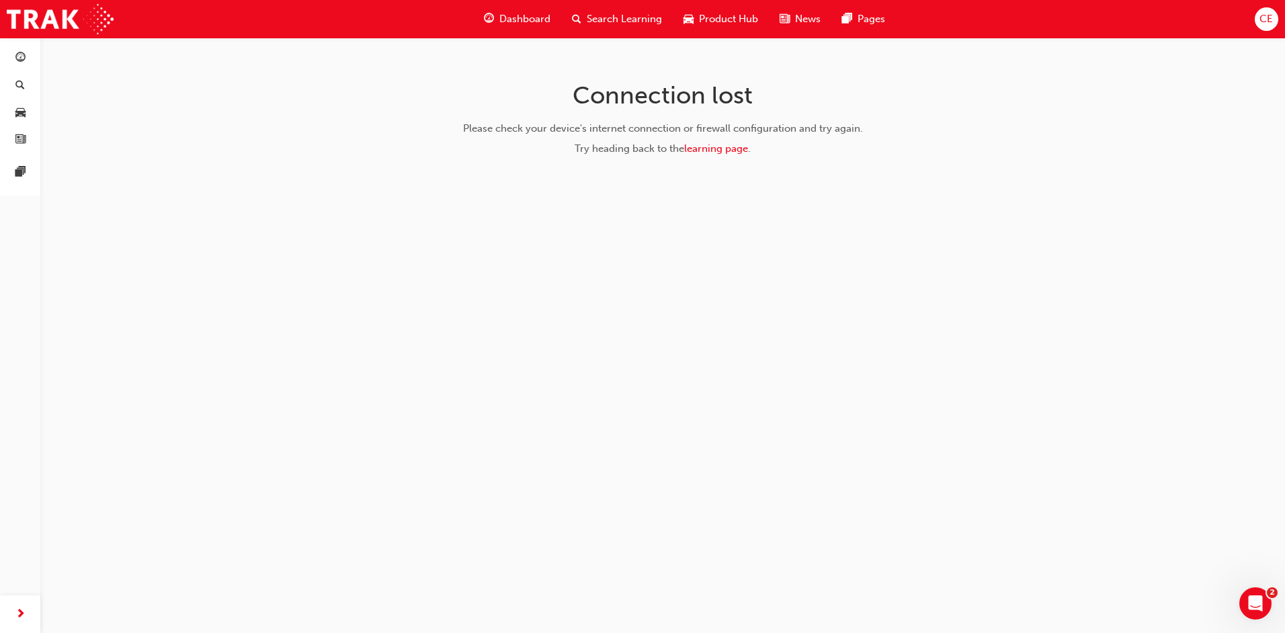
click at [1144, 324] on div "Connection lost Please check your device's internet connection or firewall conf…" at bounding box center [642, 316] width 1285 height 633
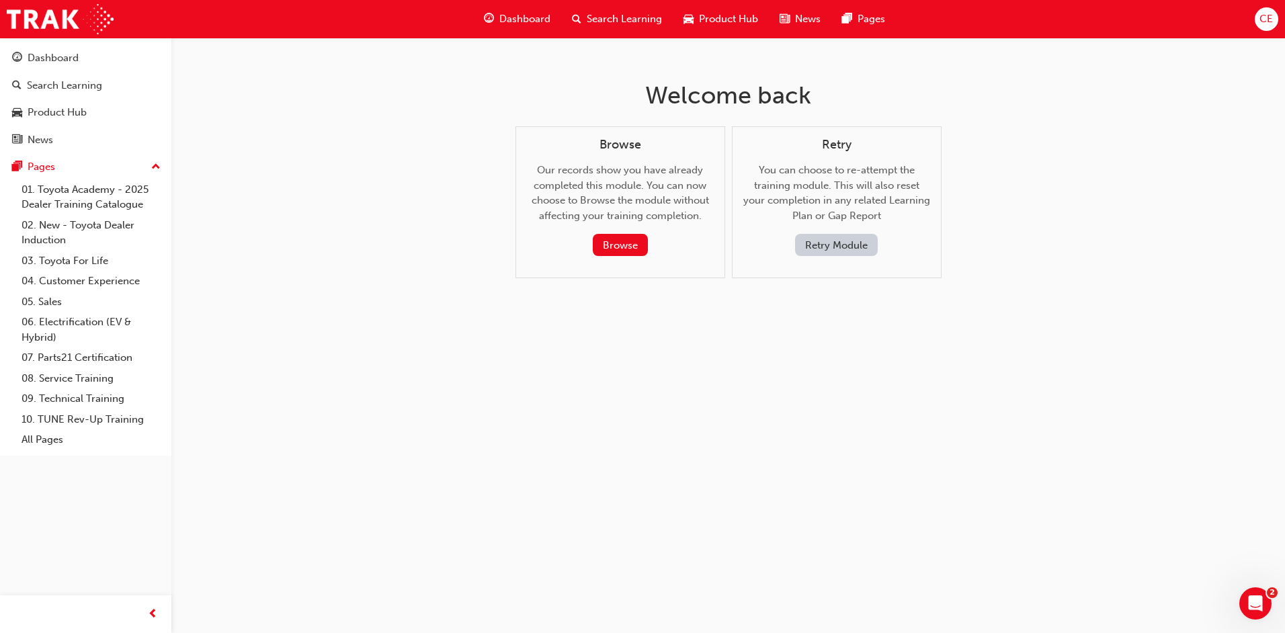
click at [519, 19] on span "Dashboard" at bounding box center [524, 18] width 51 height 15
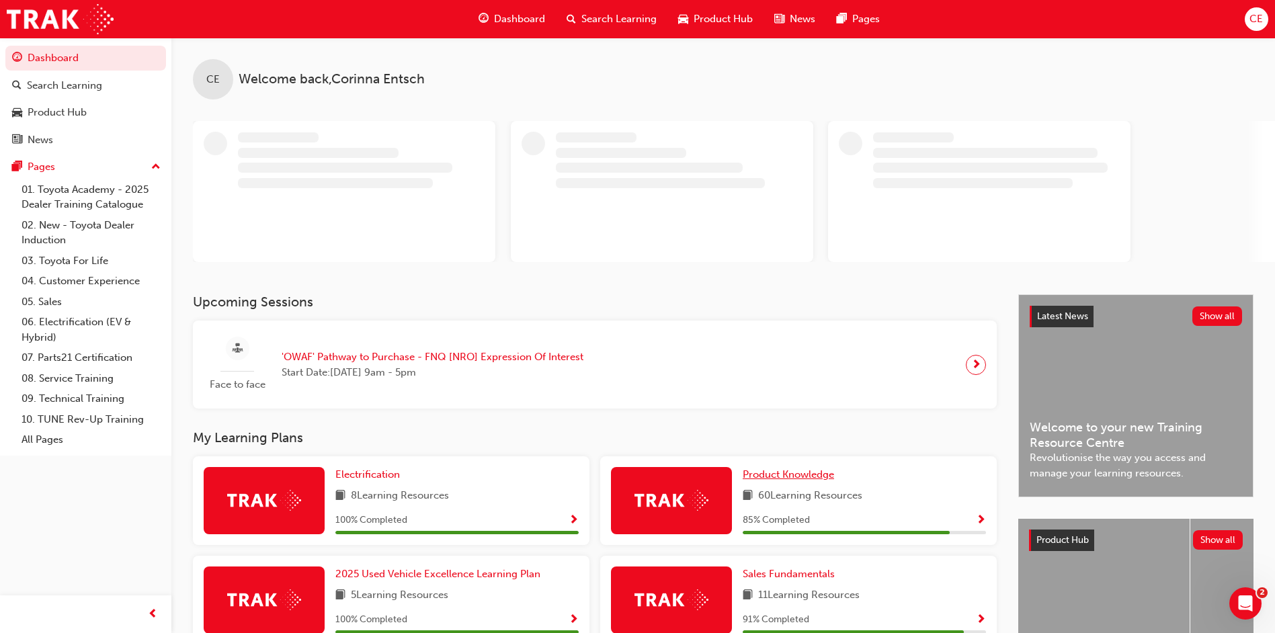
click at [761, 474] on div "Upcoming Sessions Face to face 'OWAF' Pathway to Purchase - FNQ [NRO] Expressio…" at bounding box center [605, 634] width 825 height 681
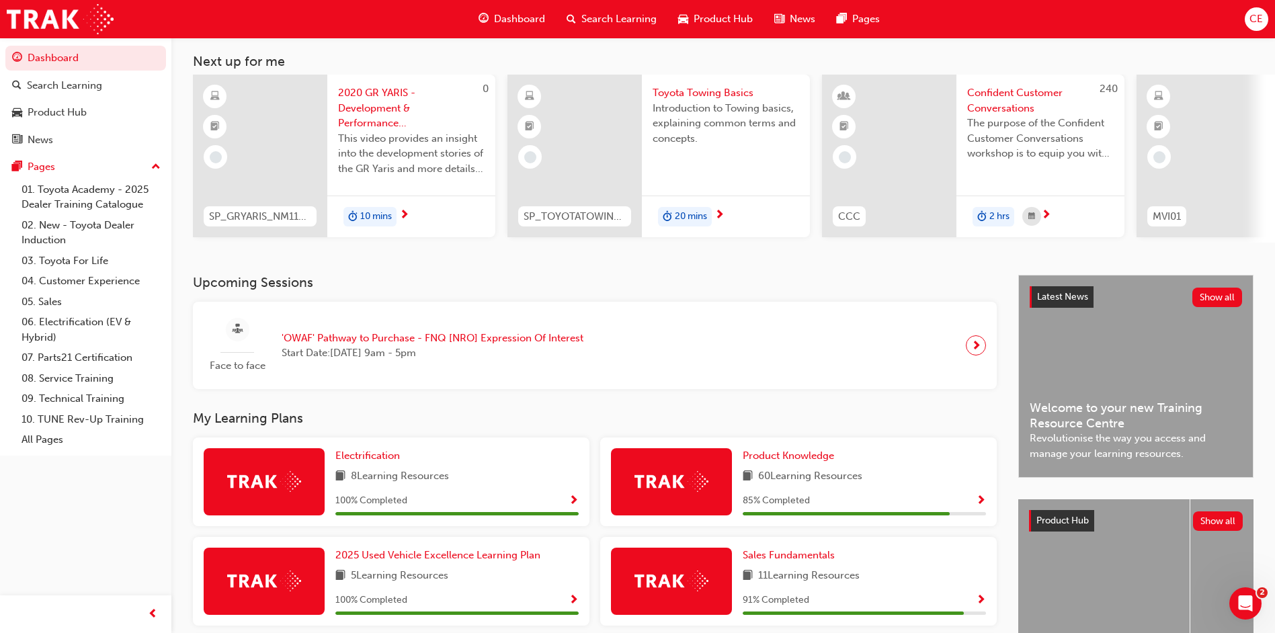
scroll to position [403, 0]
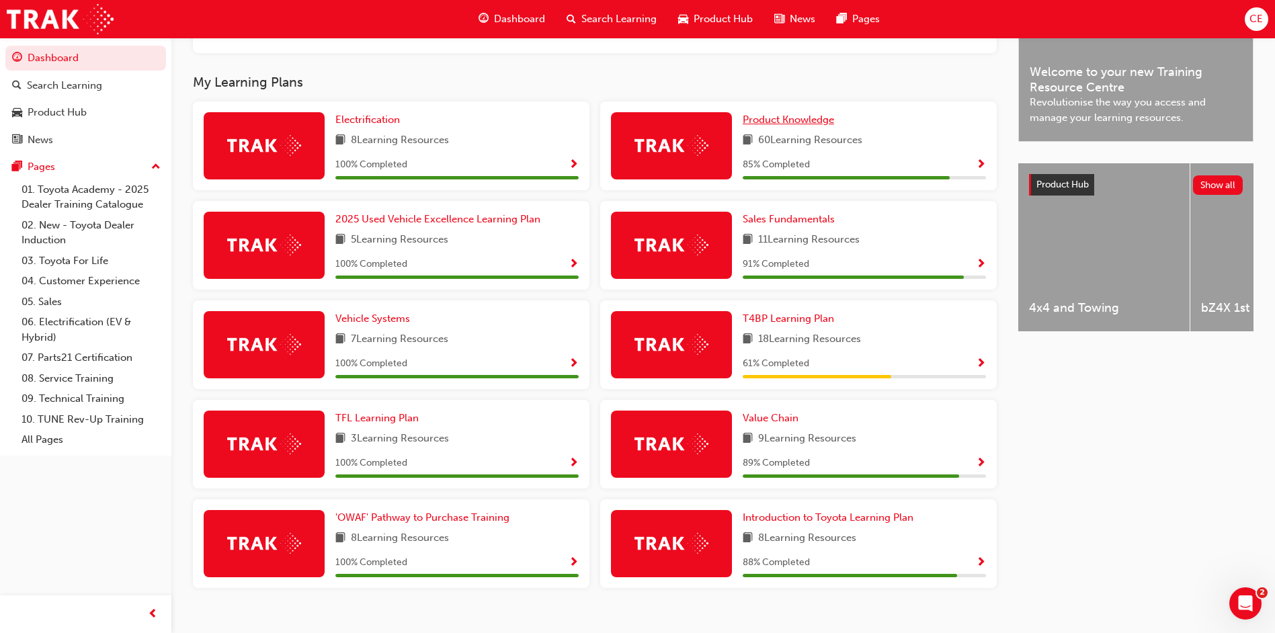
click at [798, 123] on span "Product Knowledge" at bounding box center [787, 120] width 91 height 12
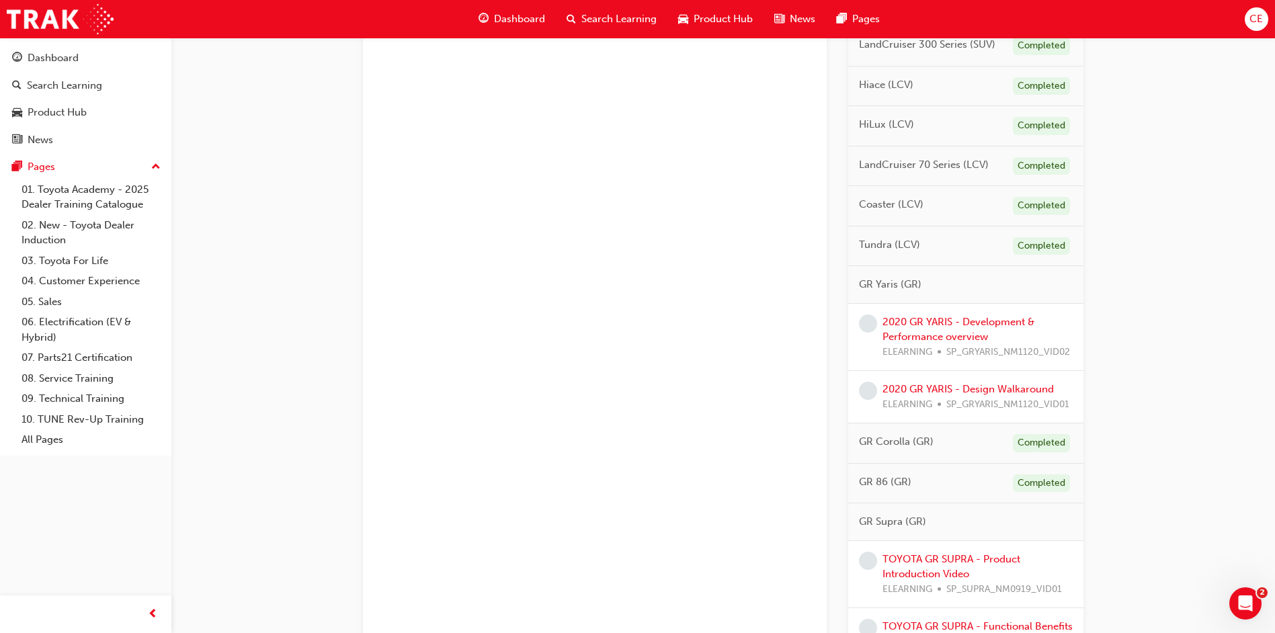
scroll to position [566, 0]
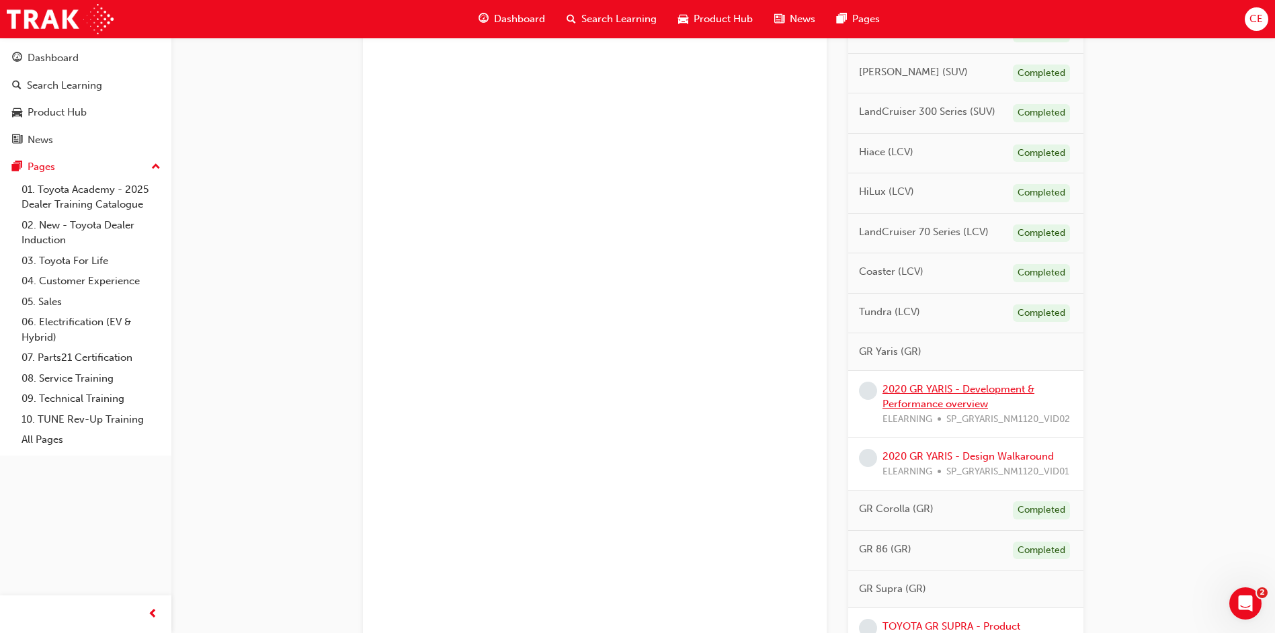
click at [956, 390] on link "2020 GR YARIS - Development & Performance overview" at bounding box center [958, 397] width 152 height 28
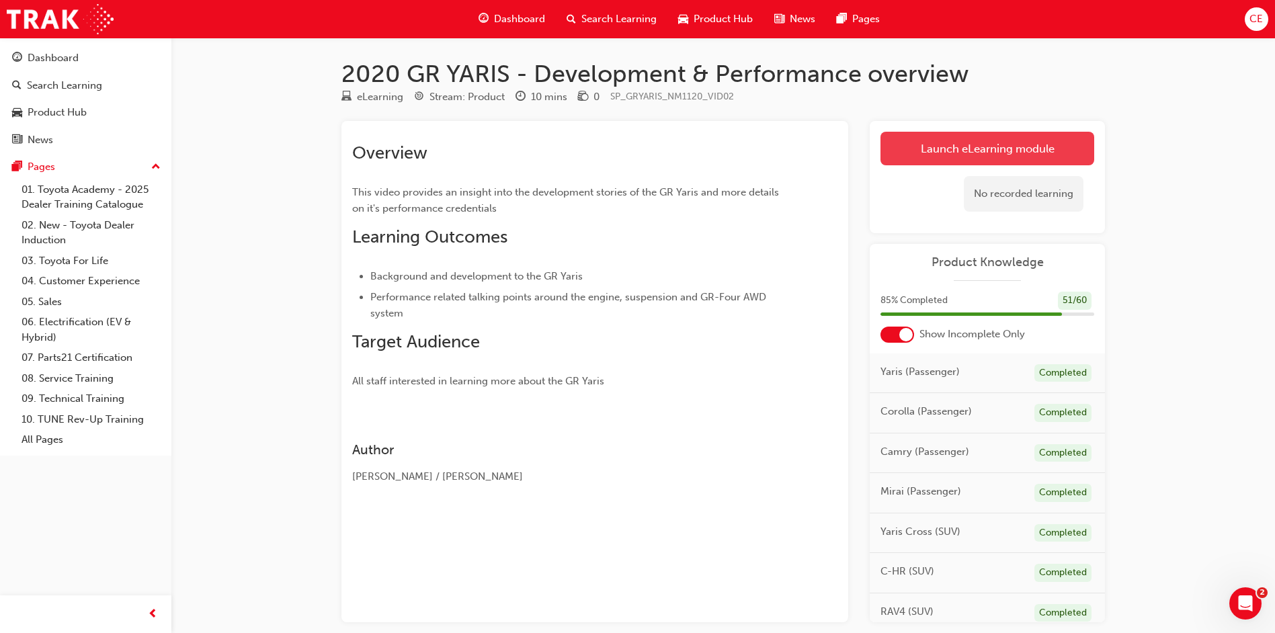
click at [986, 144] on link "Launch eLearning module" at bounding box center [987, 149] width 214 height 34
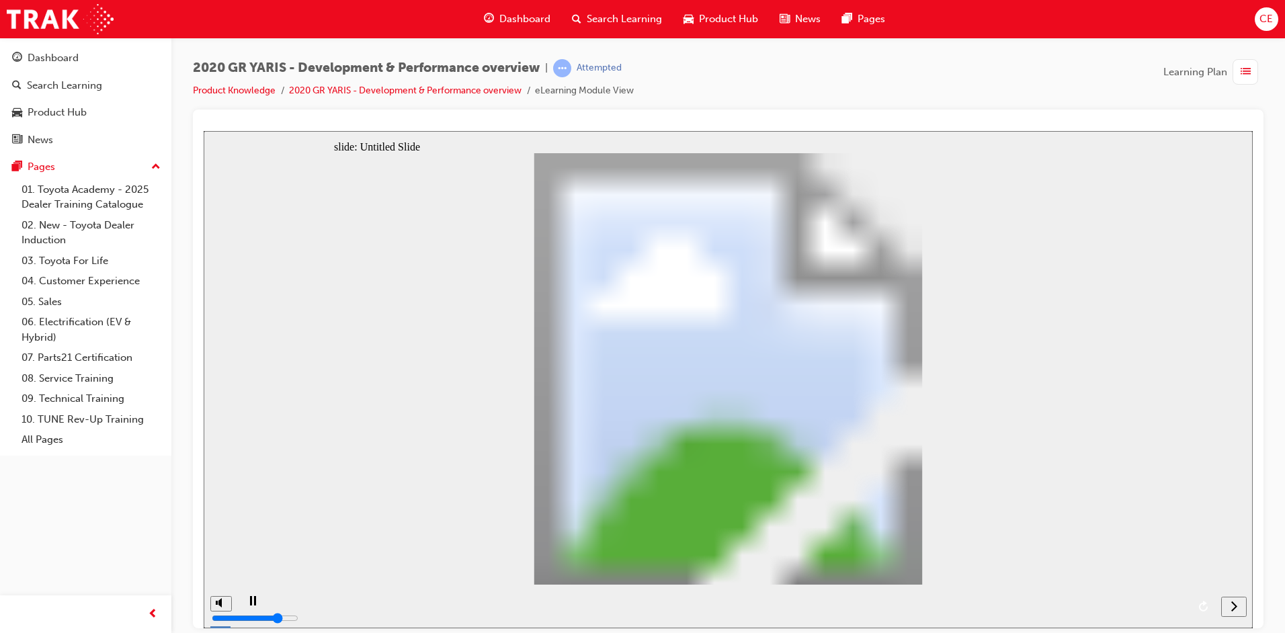
click at [1233, 602] on icon "next" at bounding box center [1234, 605] width 6 height 10
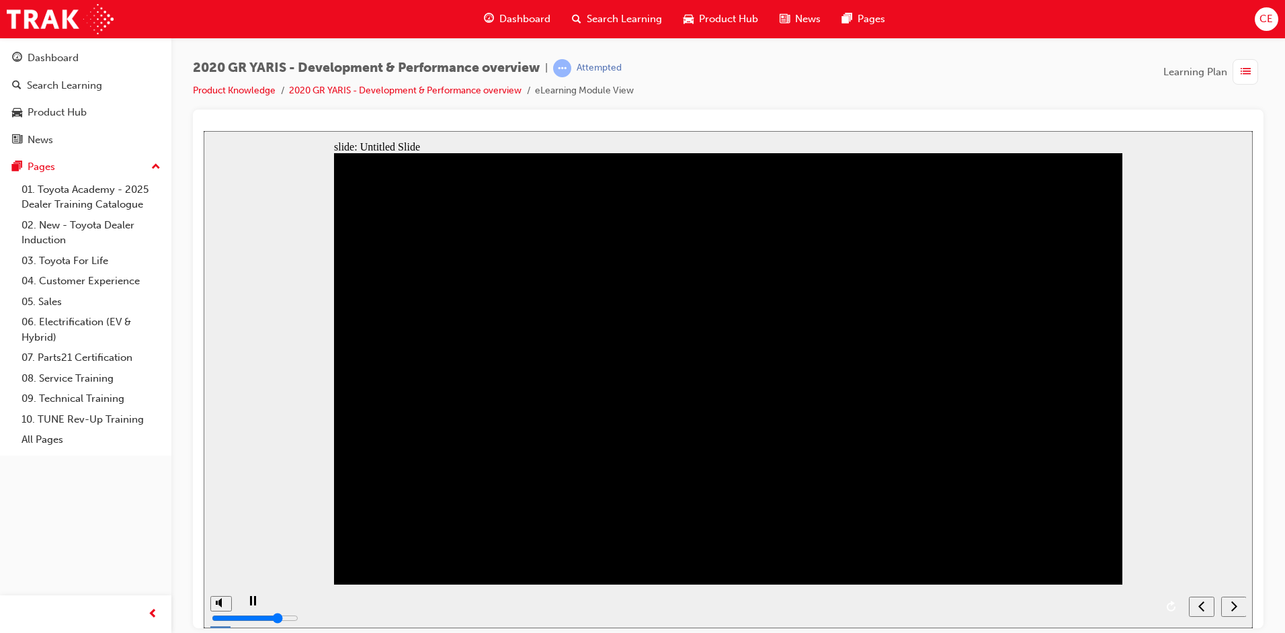
click at [1231, 601] on icon "next" at bounding box center [1233, 605] width 7 height 12
click at [154, 611] on span "prev-icon" at bounding box center [153, 614] width 10 height 17
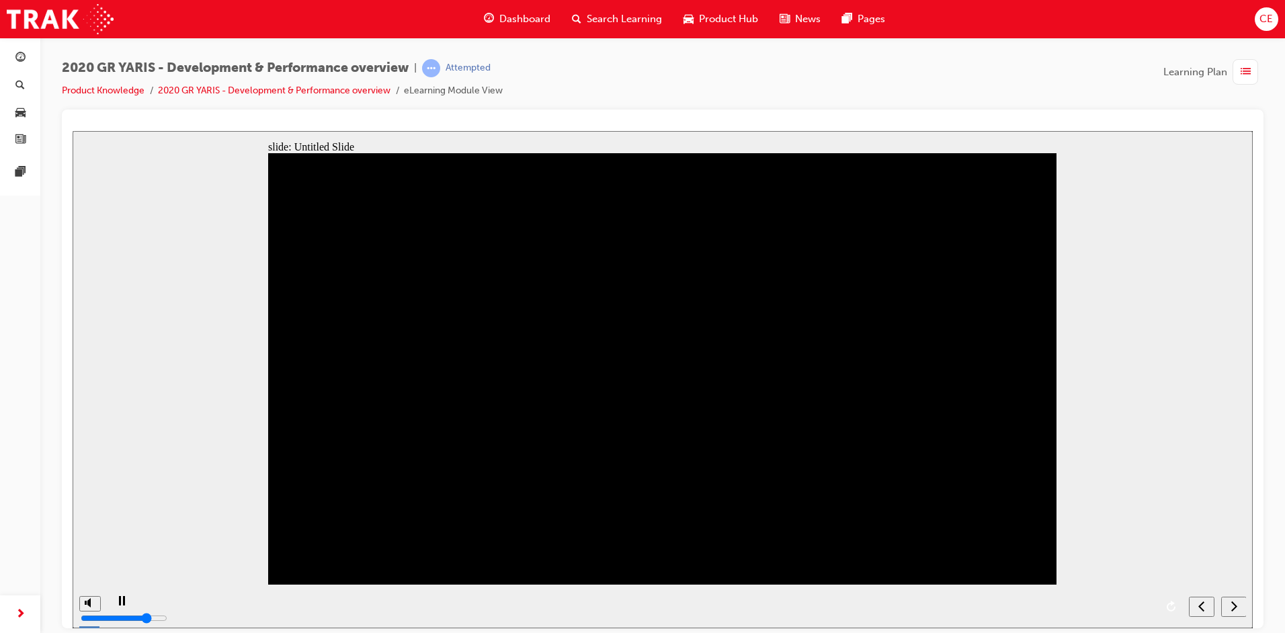
click at [1234, 606] on nav "slide navigation" at bounding box center [1217, 606] width 57 height 44
click at [1230, 606] on div "next" at bounding box center [1233, 606] width 15 height 14
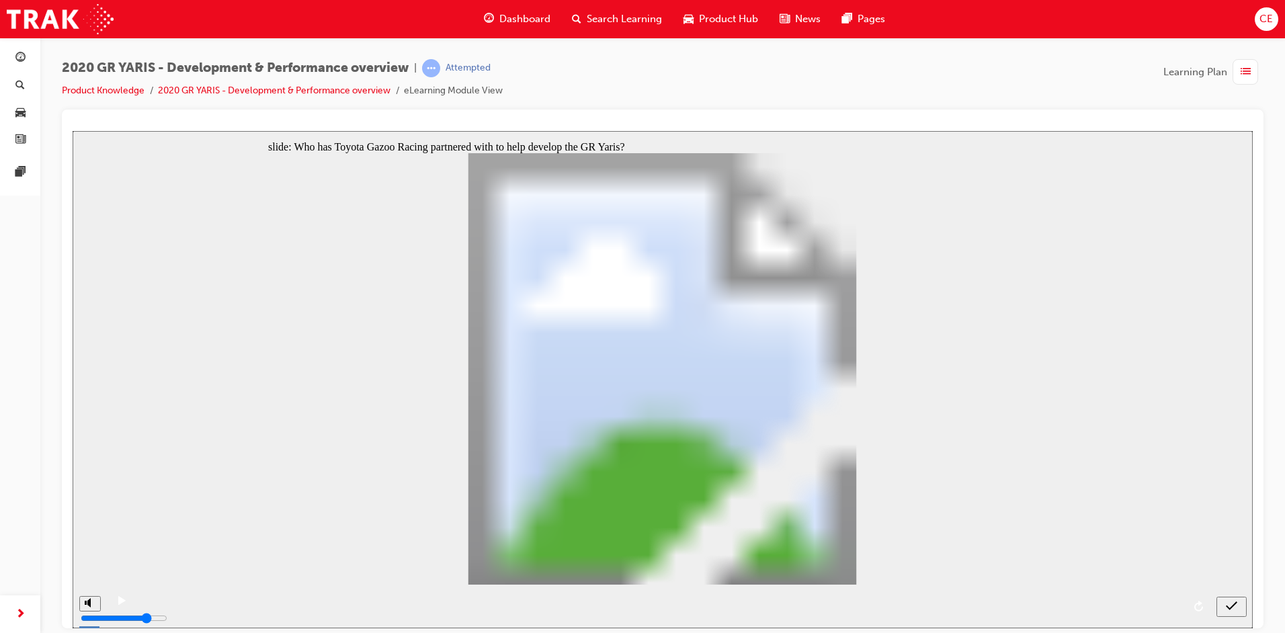
radio input "true"
click at [1227, 606] on icon "submit" at bounding box center [1231, 605] width 11 height 9
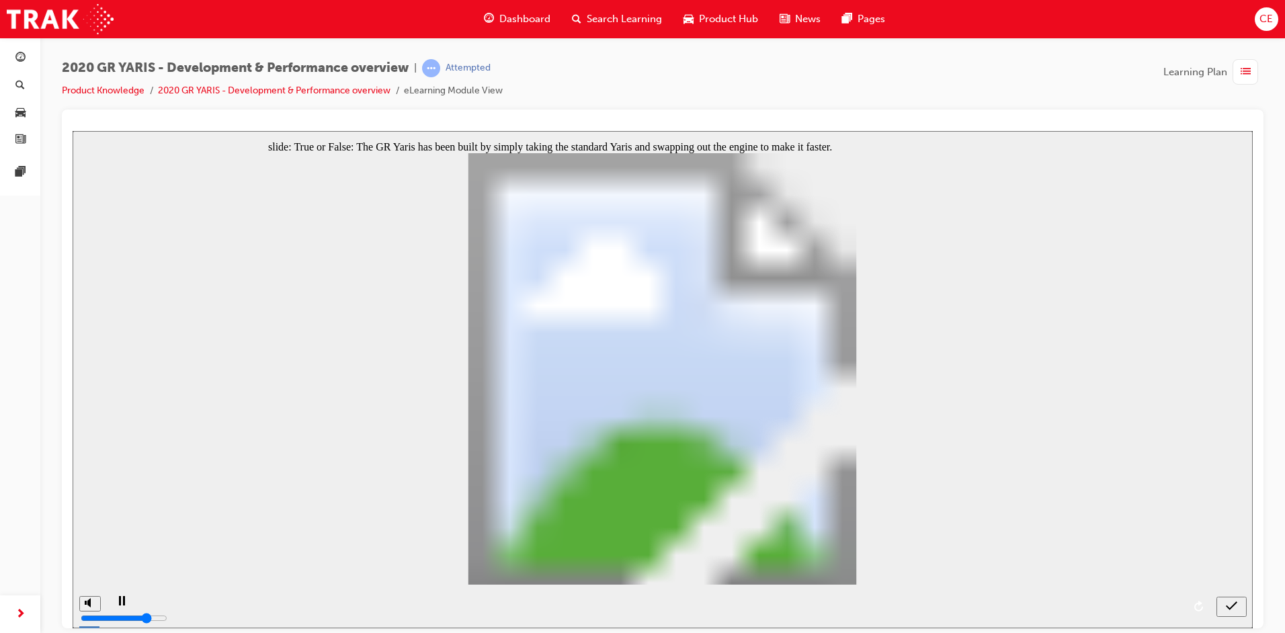
radio input "true"
click at [1239, 605] on div "submit" at bounding box center [1231, 606] width 19 height 14
radio input "true"
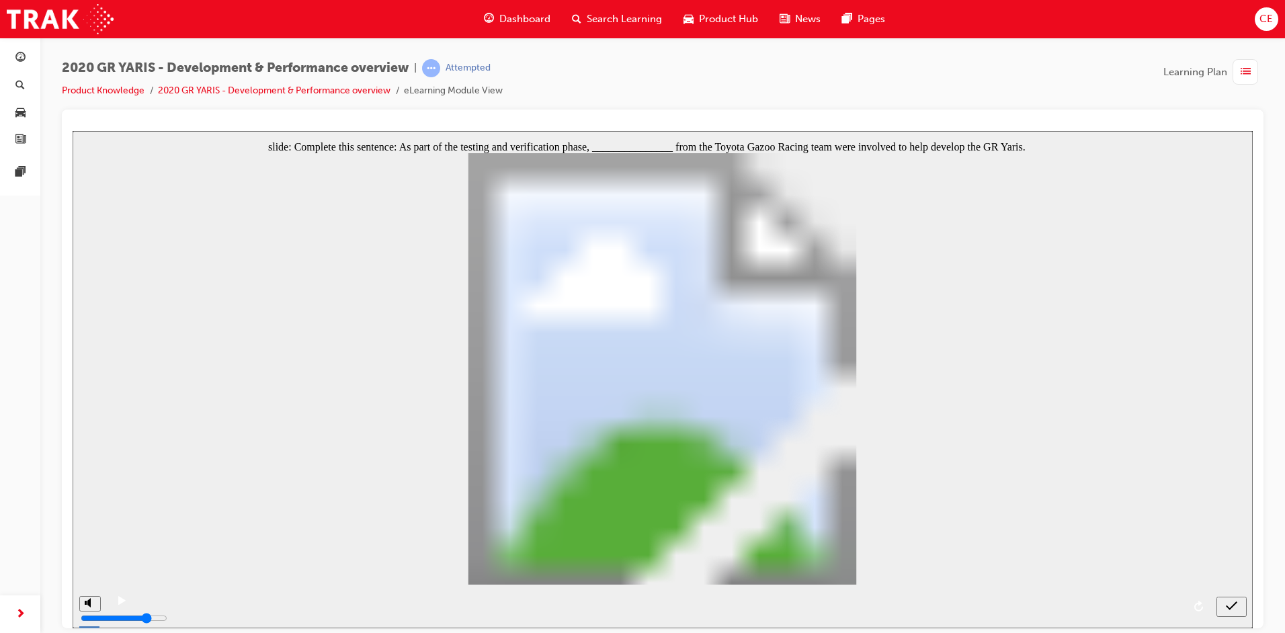
click at [1227, 601] on icon "submit" at bounding box center [1231, 605] width 11 height 12
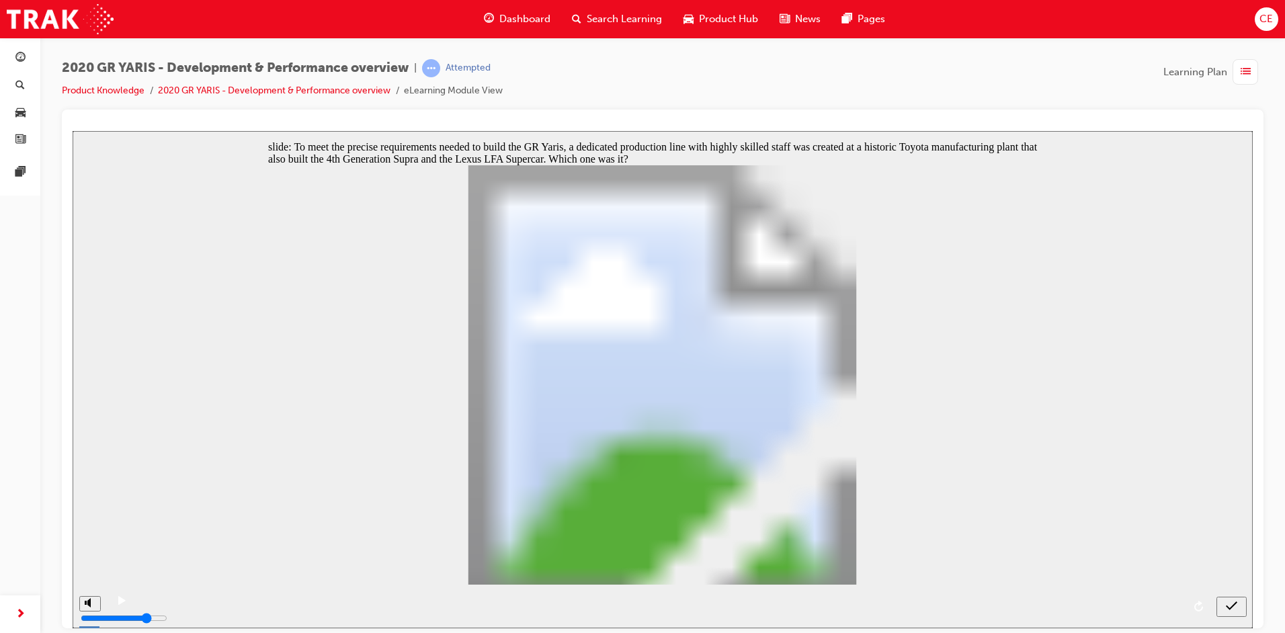
radio input "true"
click at [1232, 606] on icon "submit" at bounding box center [1231, 605] width 11 height 9
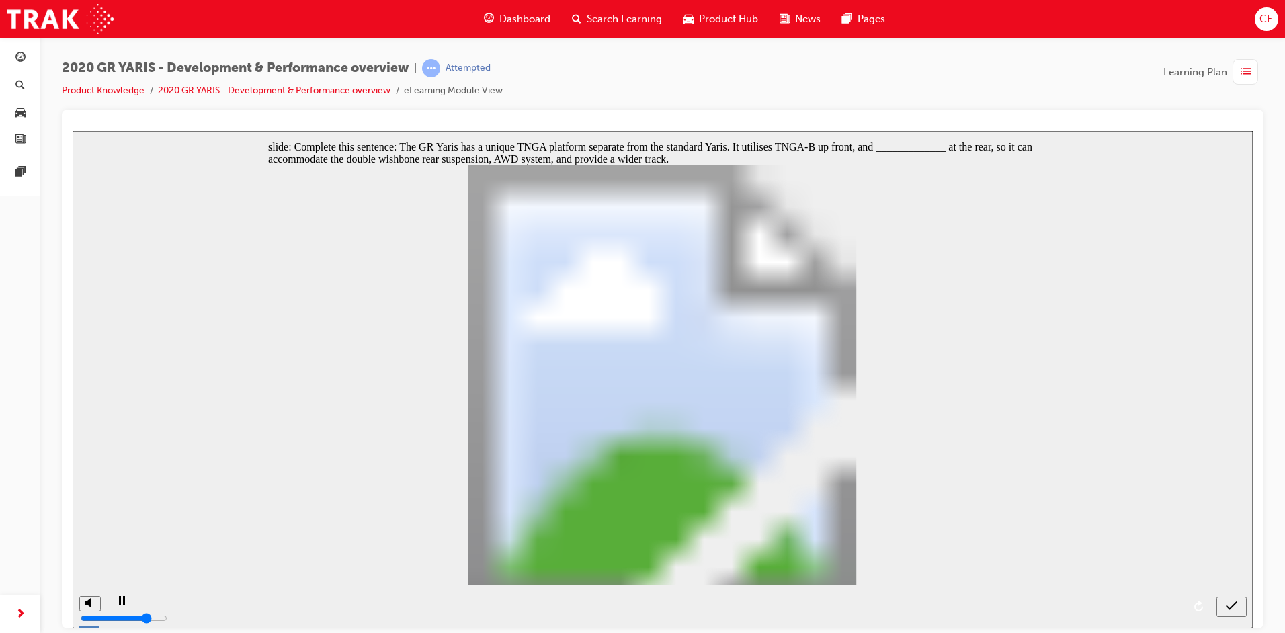
radio input "true"
click at [1228, 608] on icon "submit" at bounding box center [1231, 605] width 11 height 12
radio input "true"
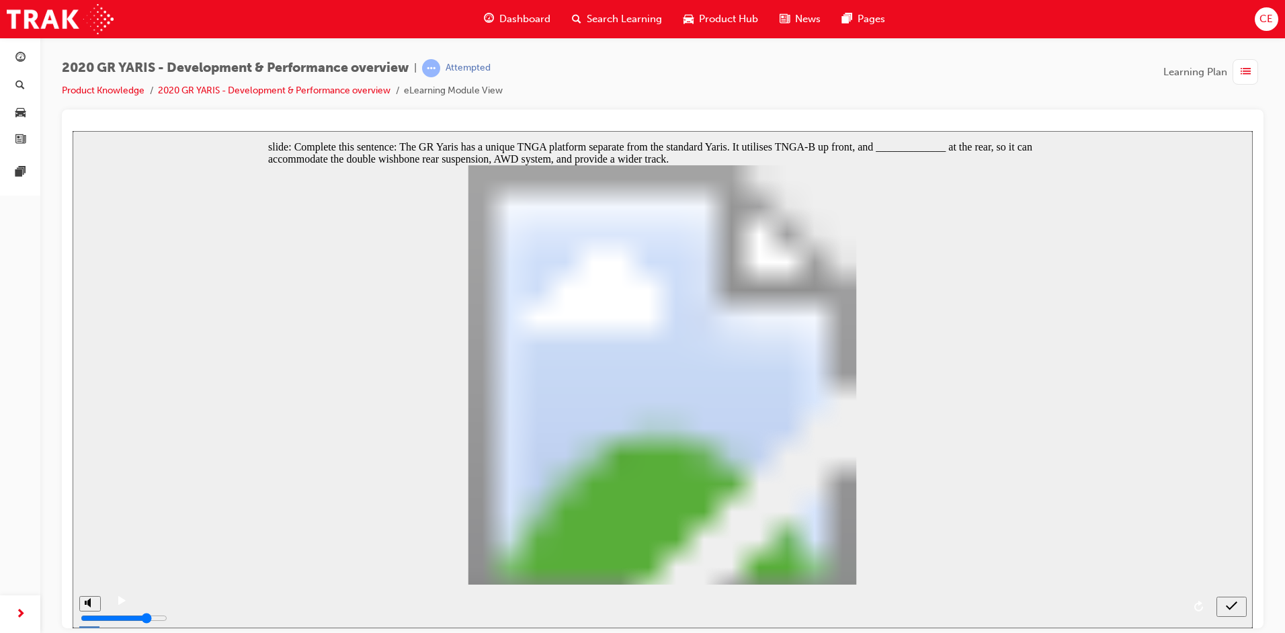
click at [1234, 606] on icon "submit" at bounding box center [1231, 605] width 11 height 12
click at [1234, 599] on icon "submit" at bounding box center [1231, 605] width 11 height 12
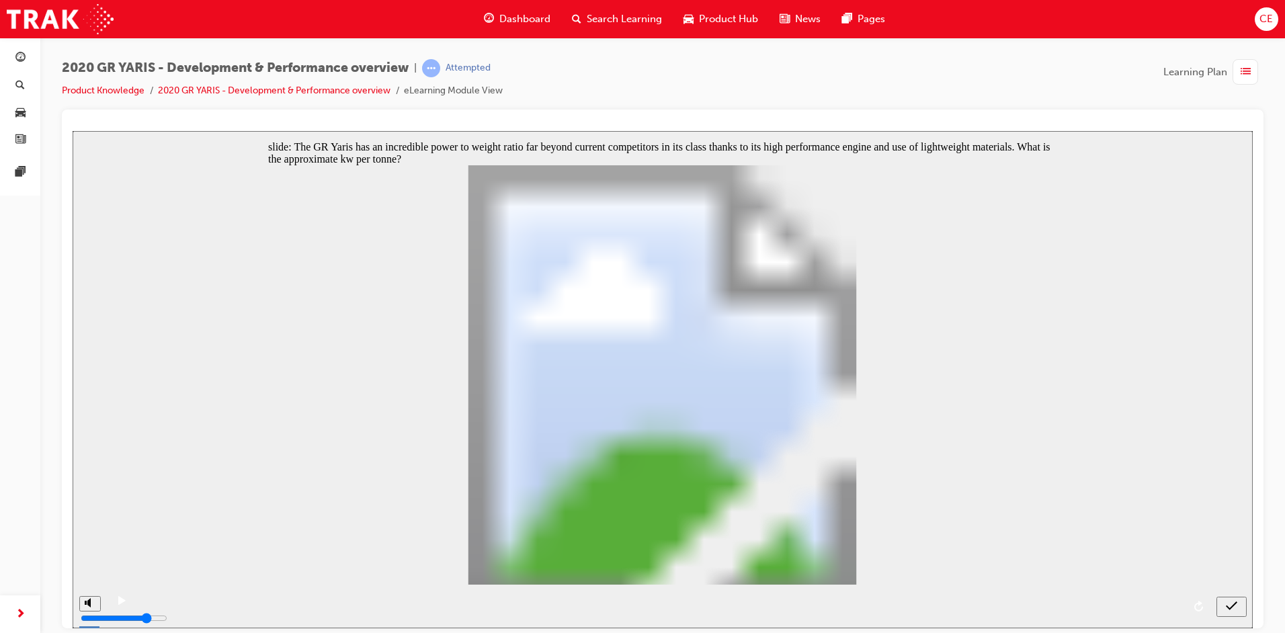
radio input "false"
radio input "true"
click at [1230, 601] on icon "submit" at bounding box center [1231, 605] width 11 height 12
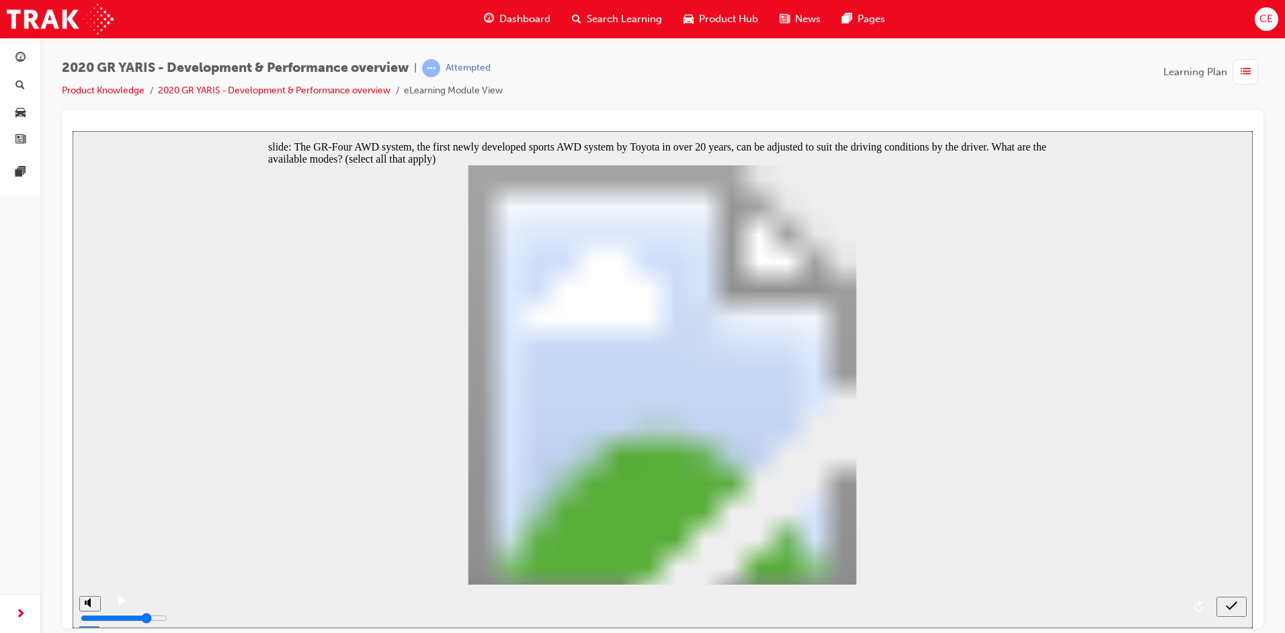
checkbox input "true"
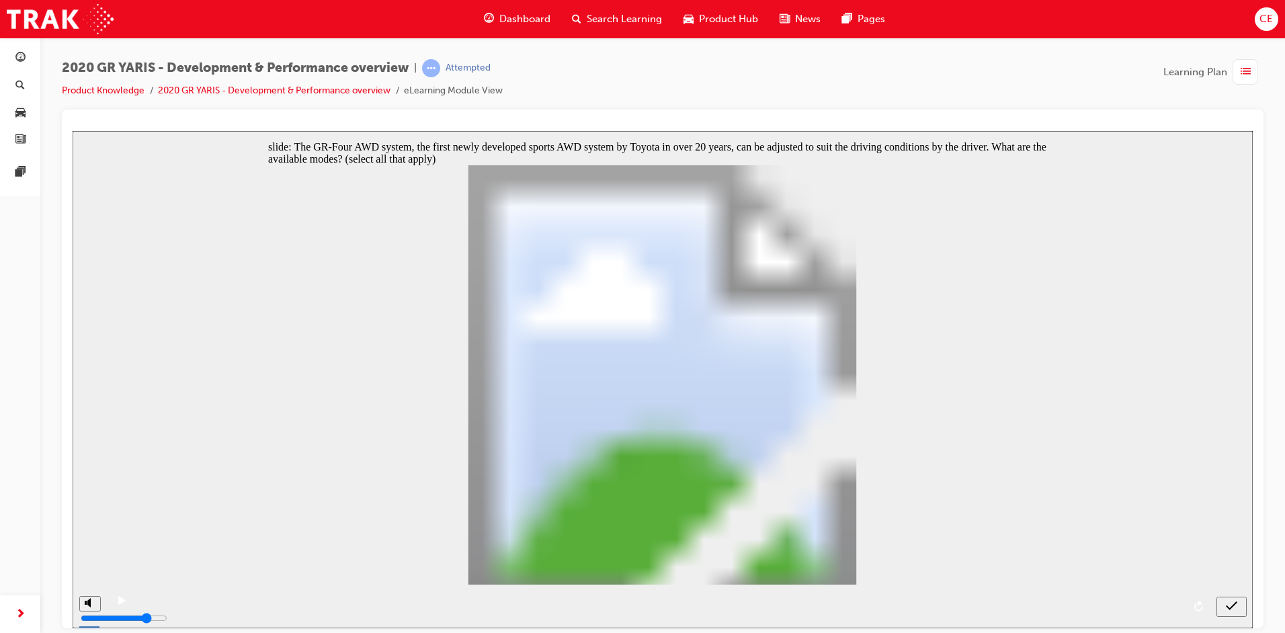
checkbox input "true"
click at [1226, 600] on icon "submit" at bounding box center [1231, 605] width 11 height 12
checkbox input "true"
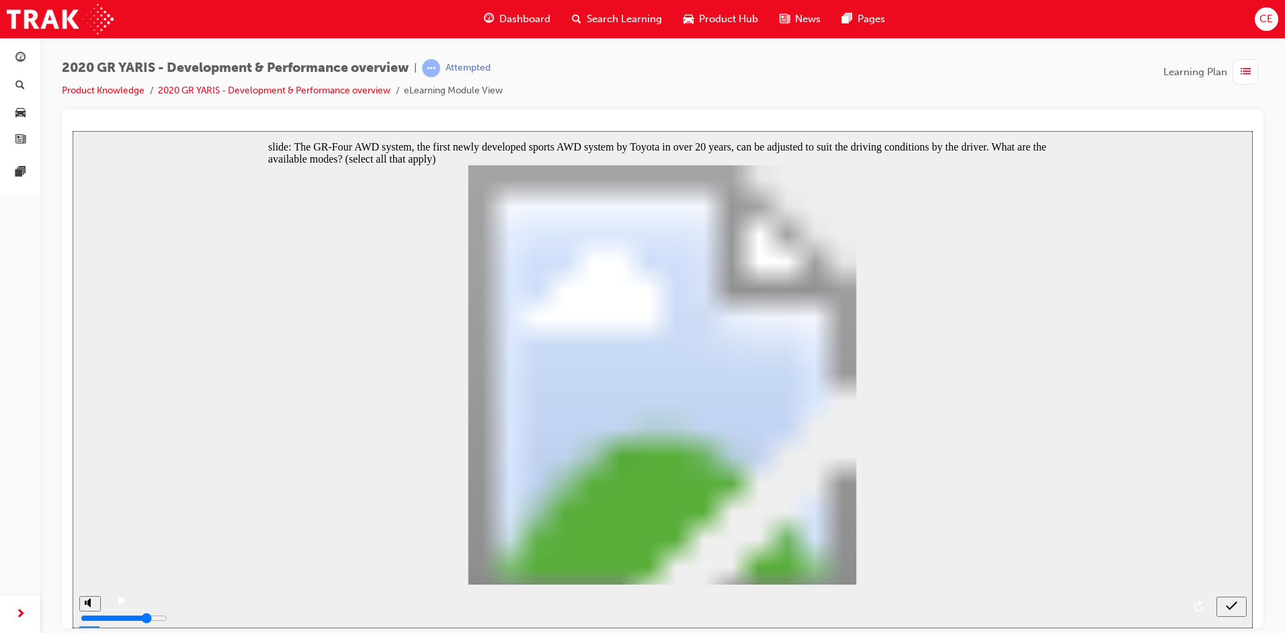
click at [1236, 605] on icon "submit" at bounding box center [1231, 605] width 11 height 12
checkbox input "false"
click at [1230, 603] on icon "submit" at bounding box center [1231, 605] width 11 height 12
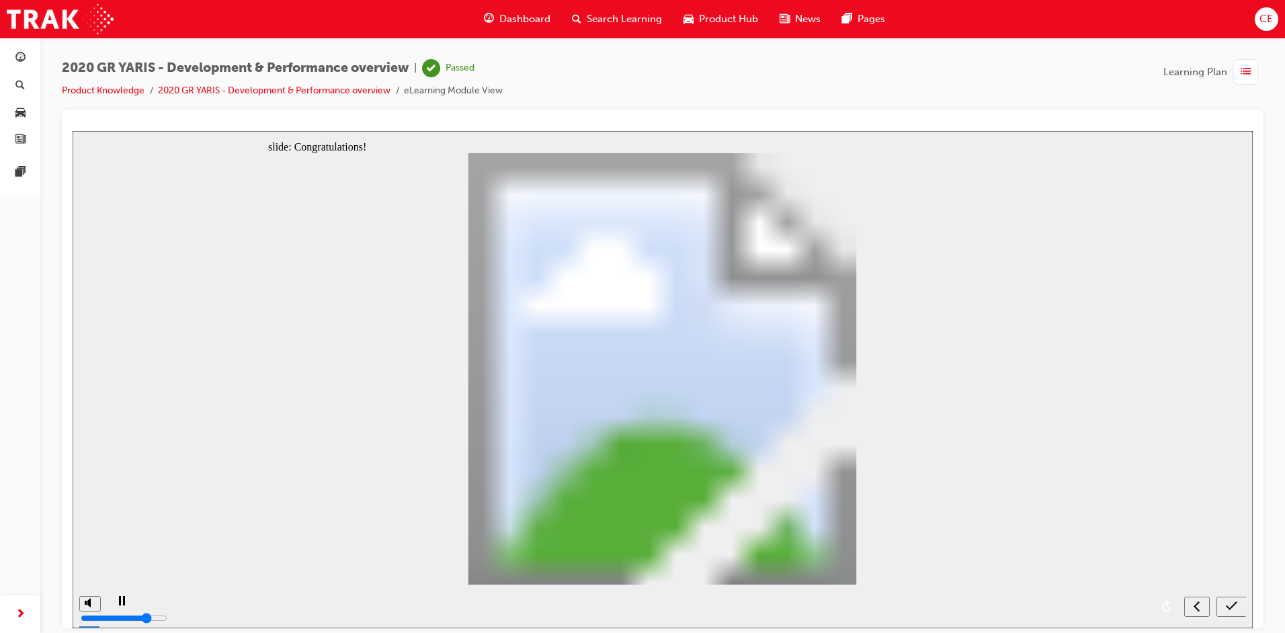
click at [1228, 607] on icon "submit" at bounding box center [1231, 605] width 11 height 12
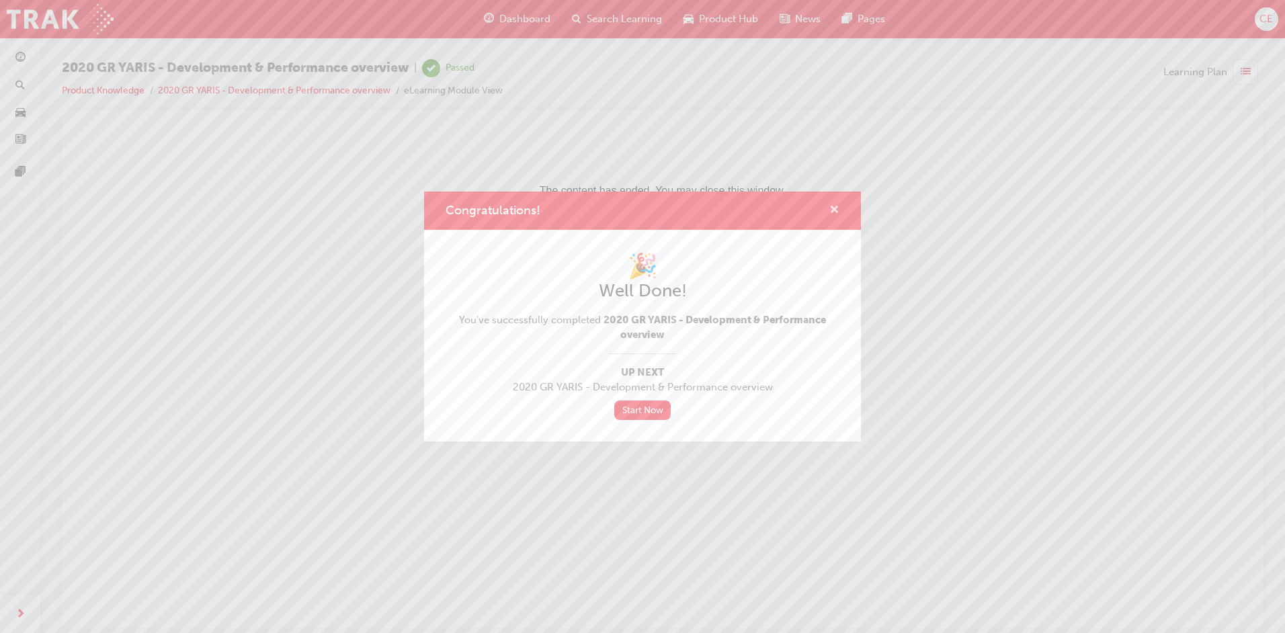
click at [835, 206] on span "cross-icon" at bounding box center [834, 211] width 10 height 12
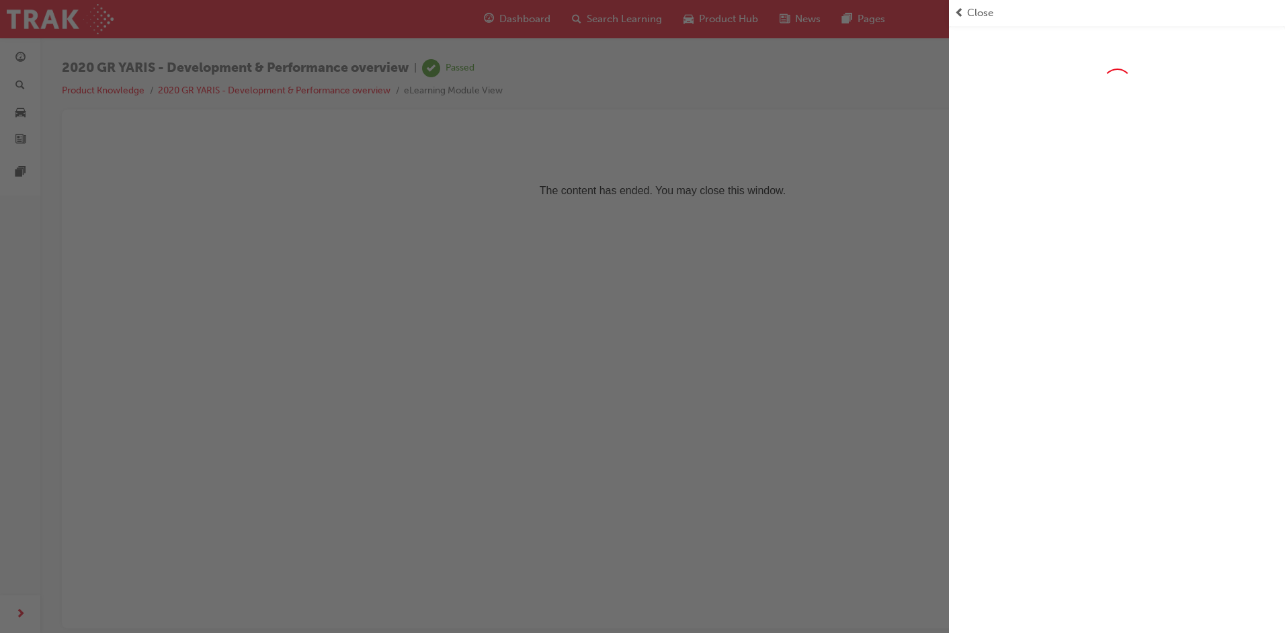
click at [476, 184] on div "button" at bounding box center [474, 316] width 949 height 633
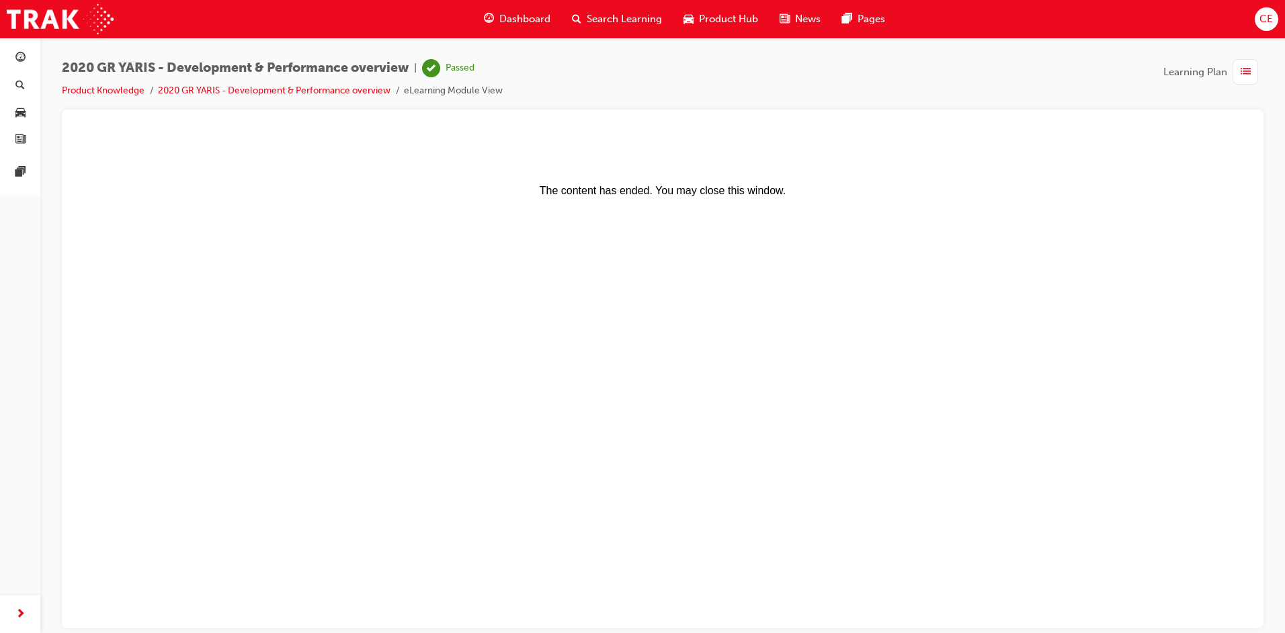
click at [1256, 74] on div "button" at bounding box center [1245, 72] width 26 height 26
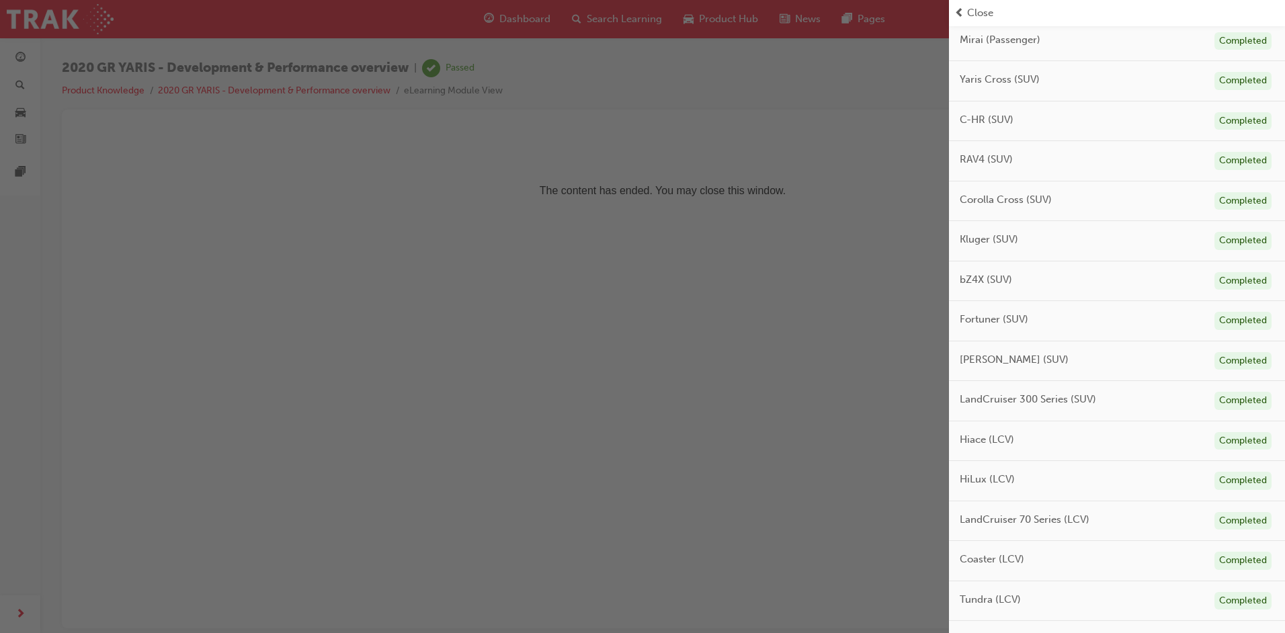
scroll to position [538, 0]
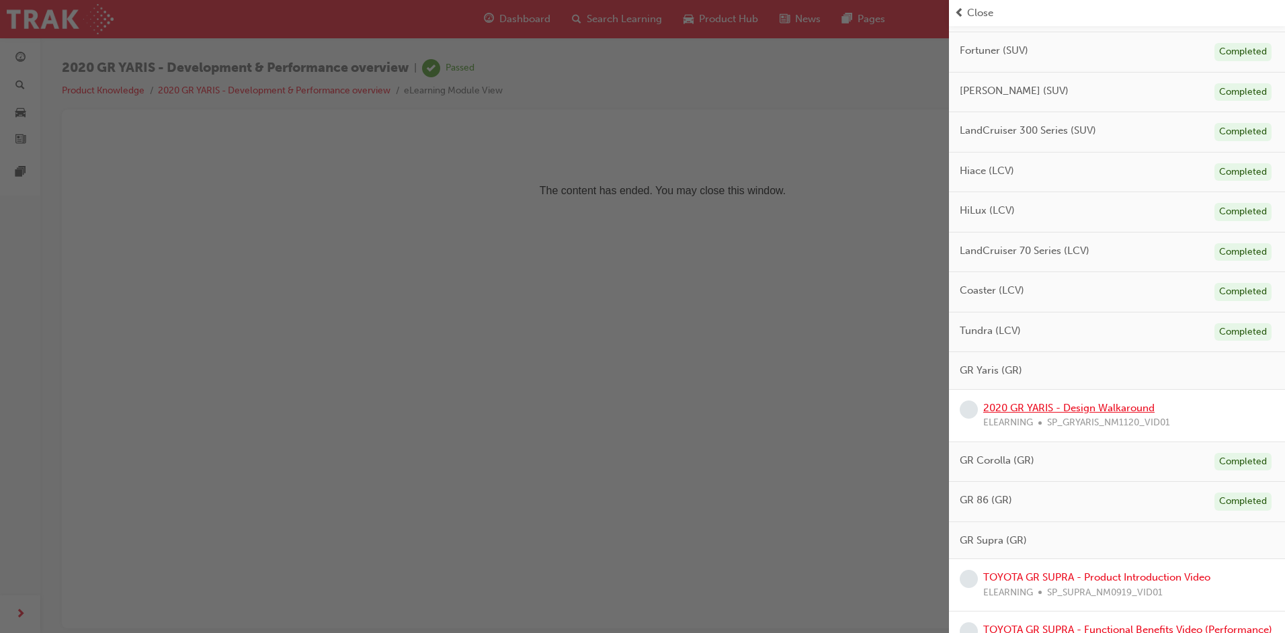
click at [1062, 411] on link "2020 GR YARIS - Design Walkaround" at bounding box center [1068, 408] width 171 height 12
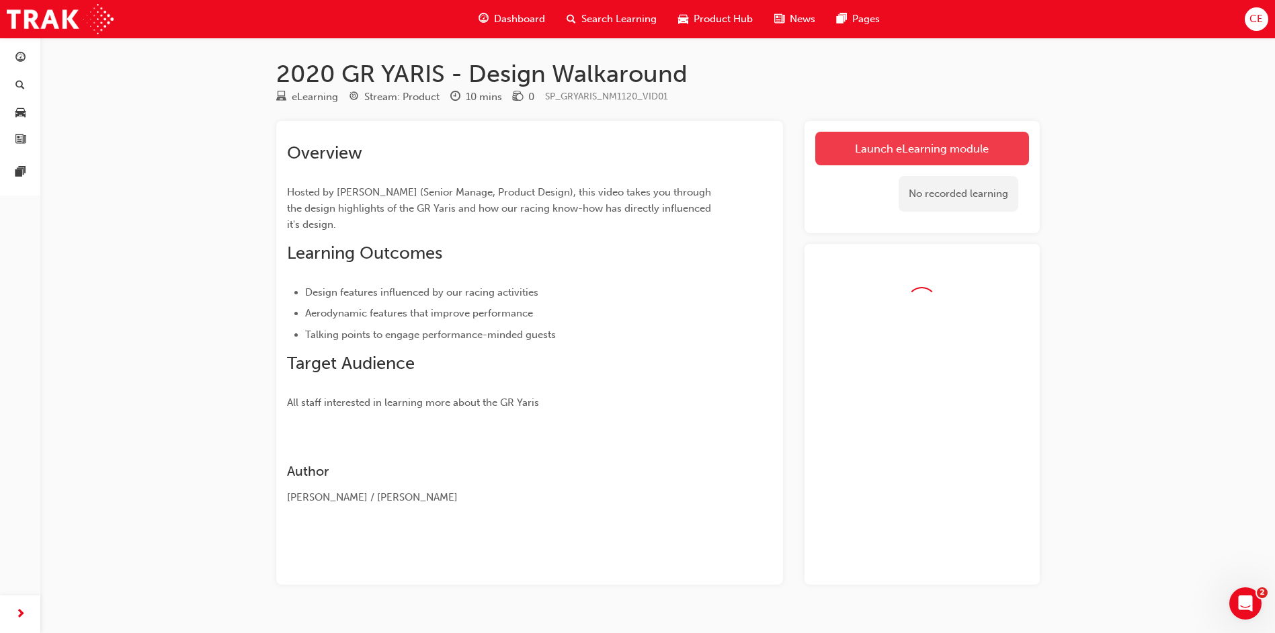
click at [890, 148] on link "Launch eLearning module" at bounding box center [922, 149] width 214 height 34
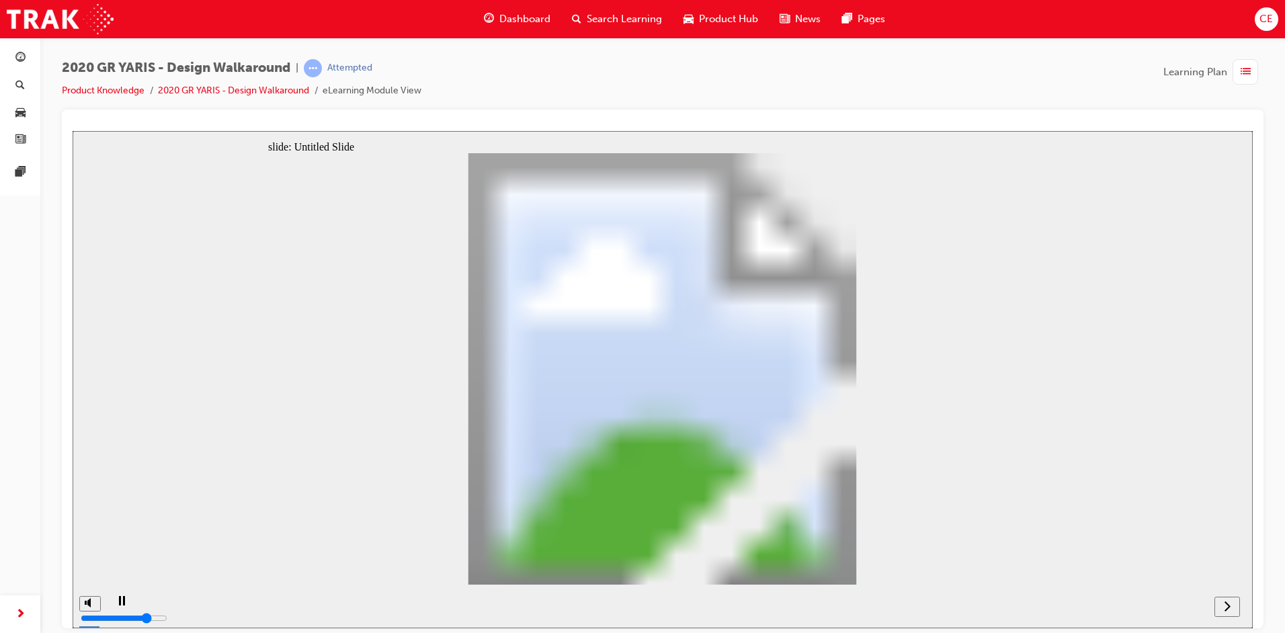
click at [1224, 604] on icon "next" at bounding box center [1227, 605] width 7 height 12
click at [1224, 606] on icon "next" at bounding box center [1227, 605] width 7 height 12
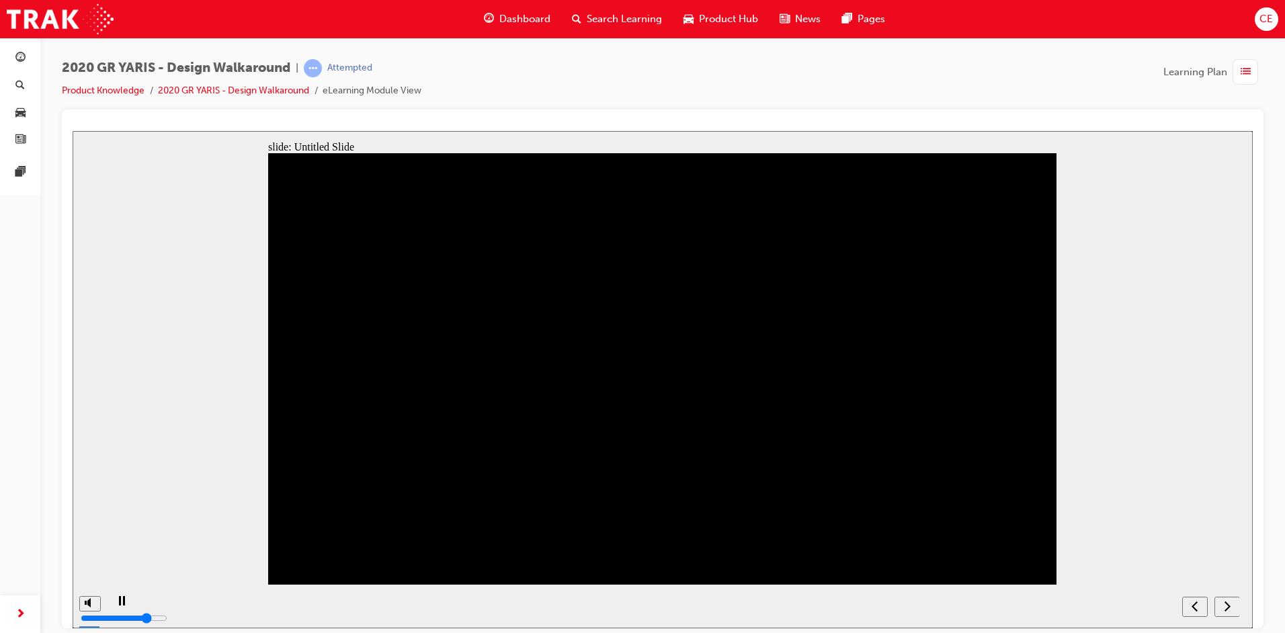
click at [1230, 605] on div "next" at bounding box center [1227, 606] width 15 height 14
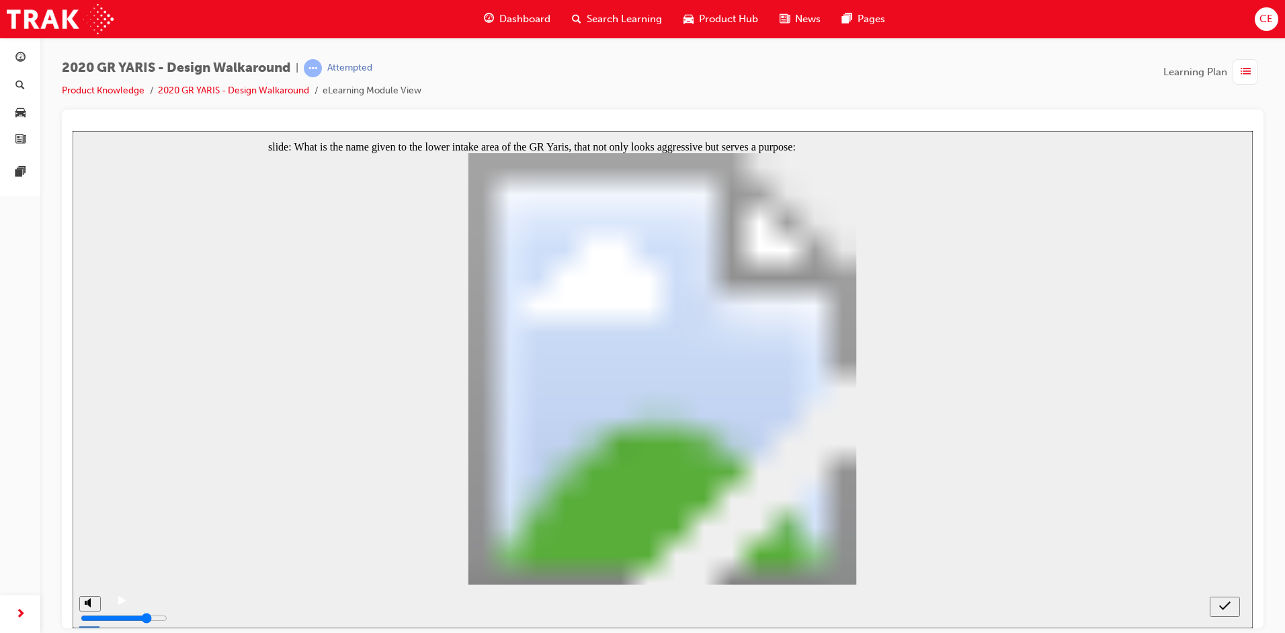
click at [1222, 605] on icon "submit" at bounding box center [1224, 605] width 11 height 12
radio input "false"
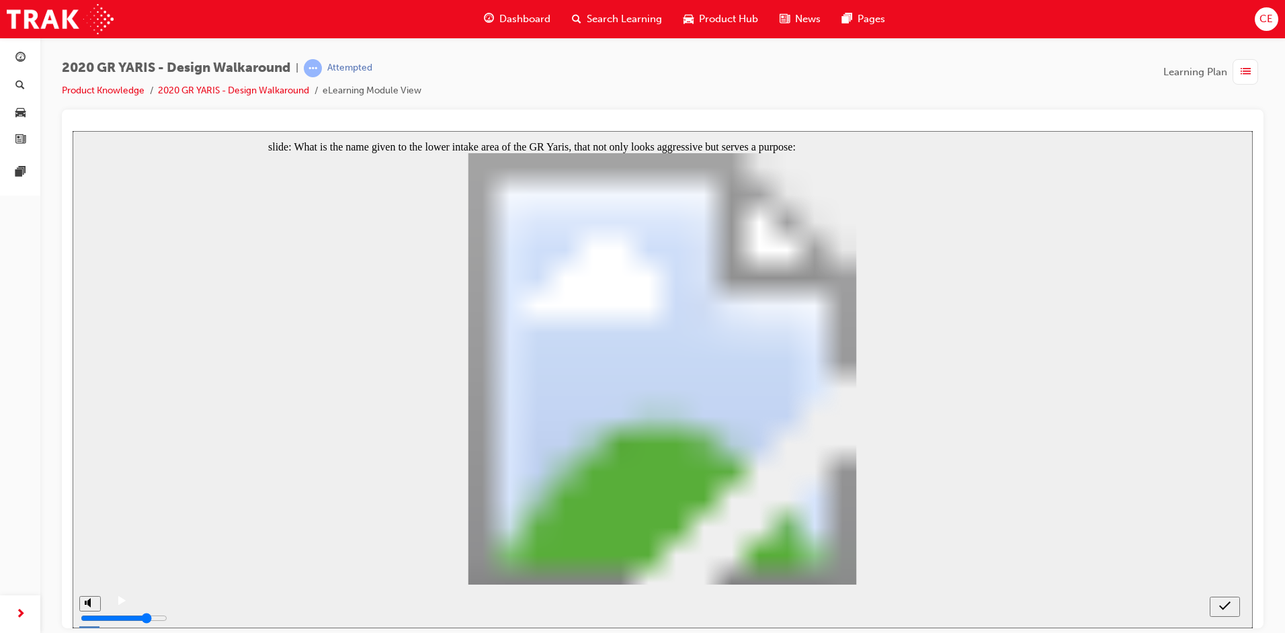
radio input "true"
click at [1229, 607] on icon "submit" at bounding box center [1224, 605] width 11 height 12
drag, startPoint x: 335, startPoint y: 359, endPoint x: 388, endPoint y: 367, distance: 54.4
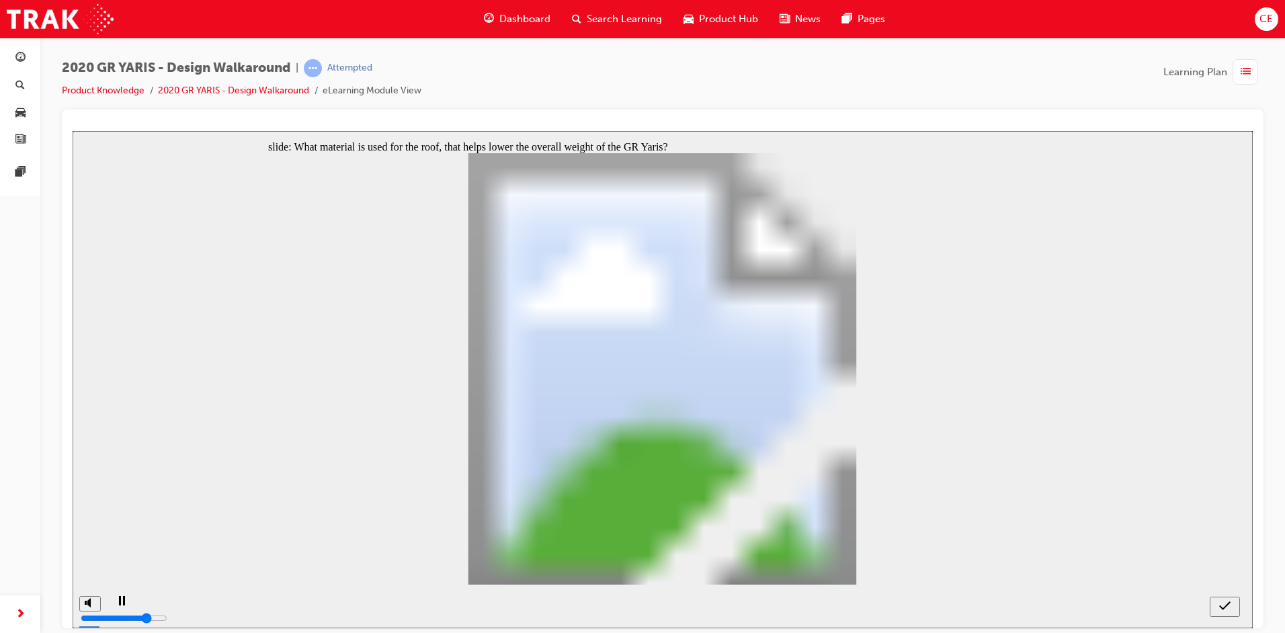
radio input "true"
click at [1227, 603] on icon "submit" at bounding box center [1224, 605] width 11 height 12
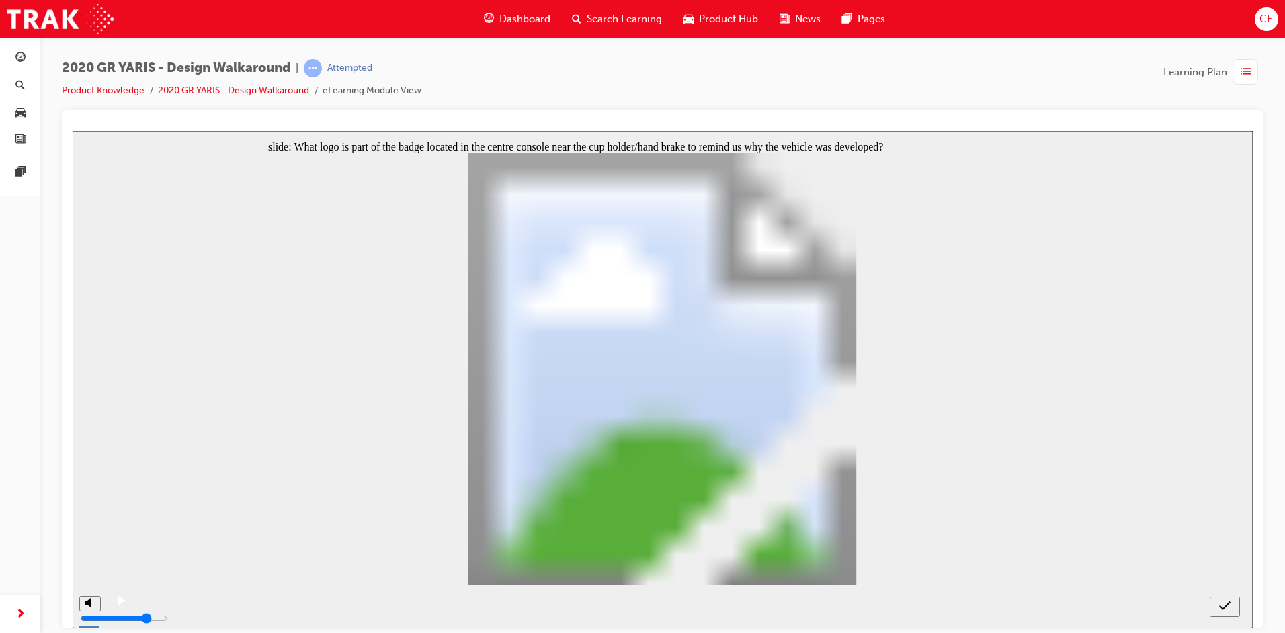
click at [1224, 605] on icon "submit" at bounding box center [1224, 605] width 11 height 12
radio input "false"
radio input "true"
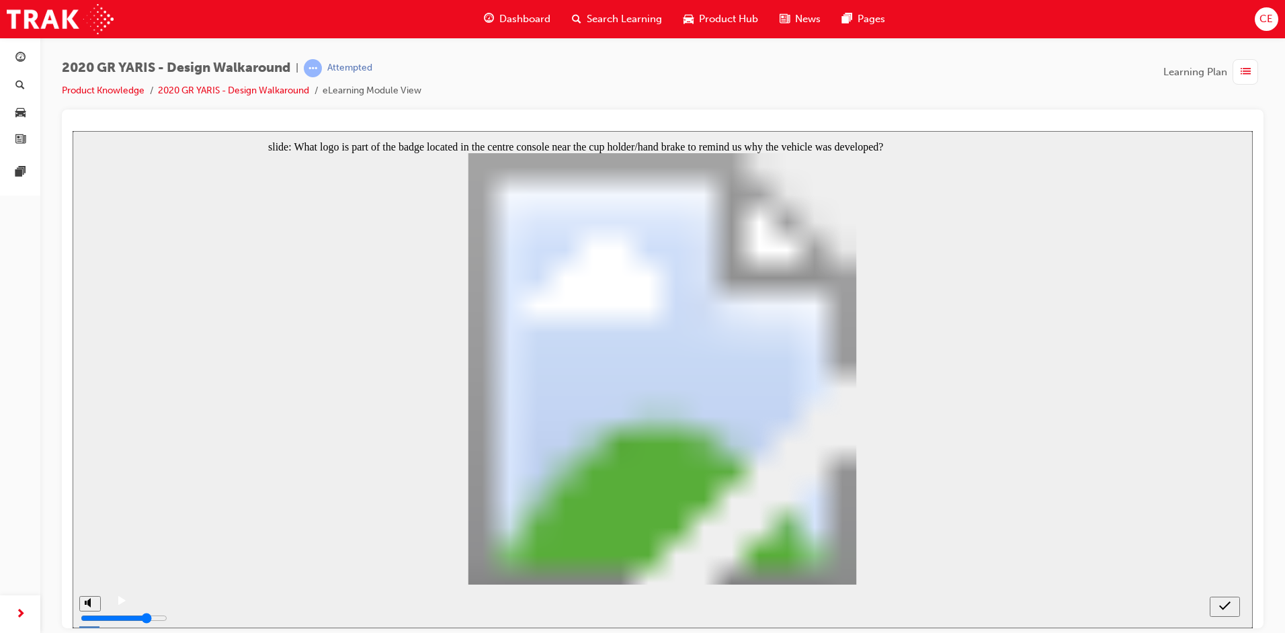
click at [1205, 603] on section at bounding box center [663, 606] width 1180 height 44
click at [1215, 603] on div "submit" at bounding box center [1224, 606] width 19 height 14
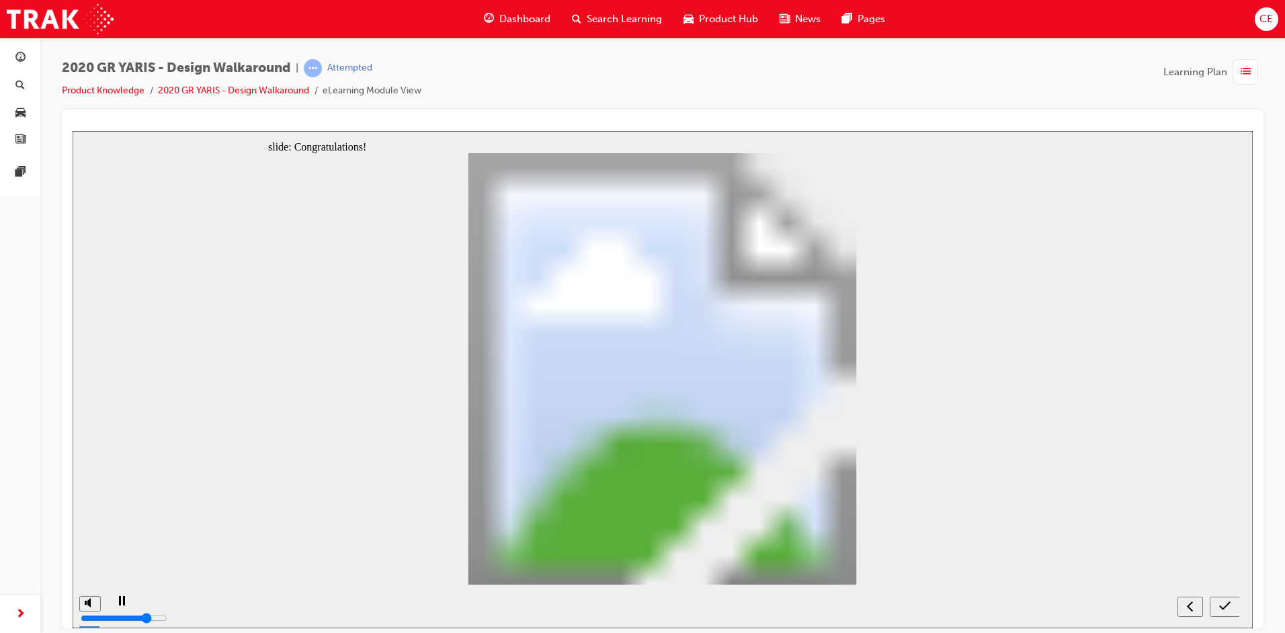
click at [1227, 605] on icon "submit" at bounding box center [1224, 605] width 11 height 12
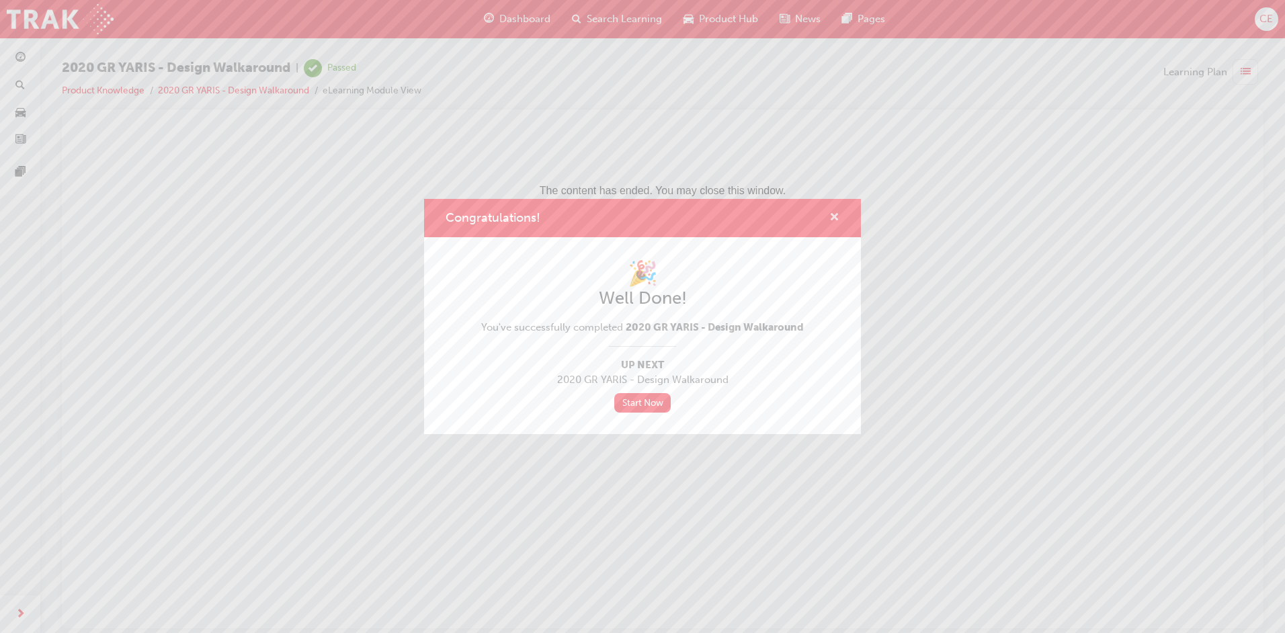
click at [833, 213] on span "cross-icon" at bounding box center [834, 218] width 10 height 12
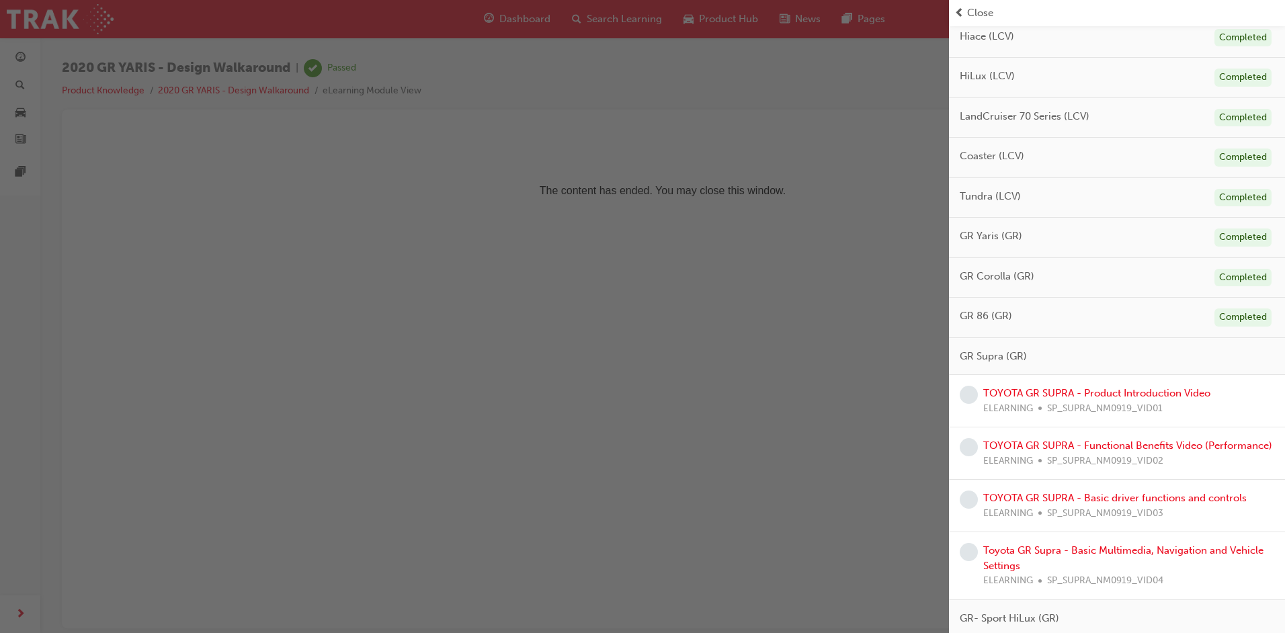
scroll to position [849, 0]
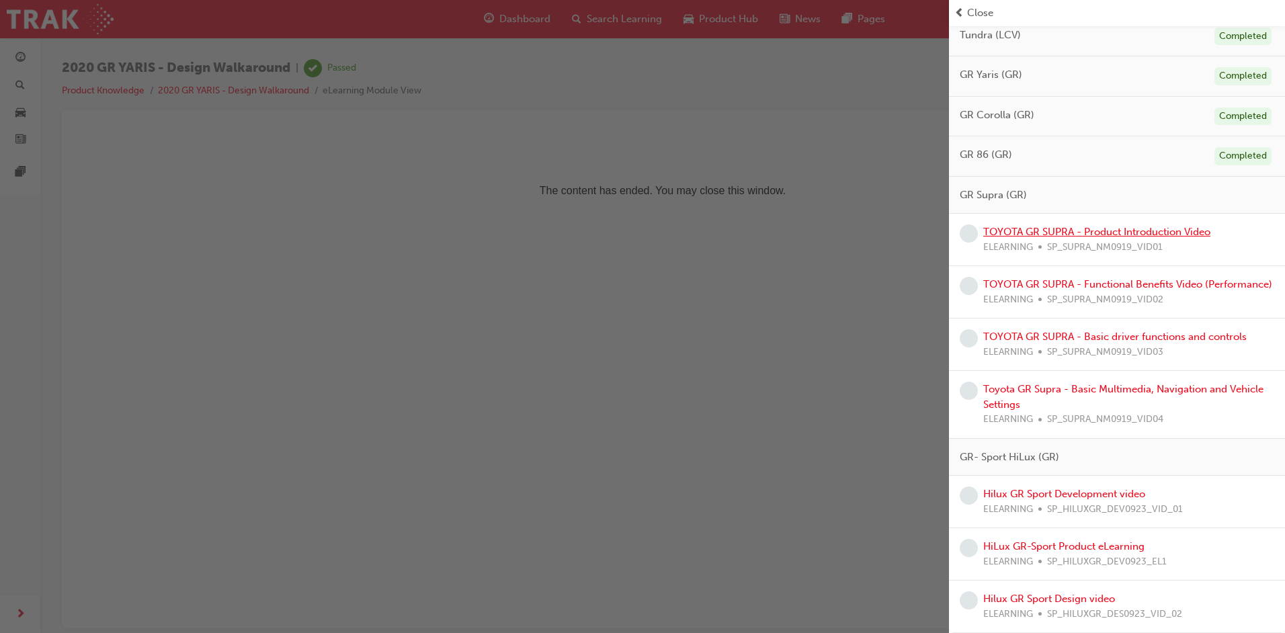
click at [1135, 226] on link "TOYOTA GR SUPRA - Product Introduction Video" at bounding box center [1096, 232] width 227 height 12
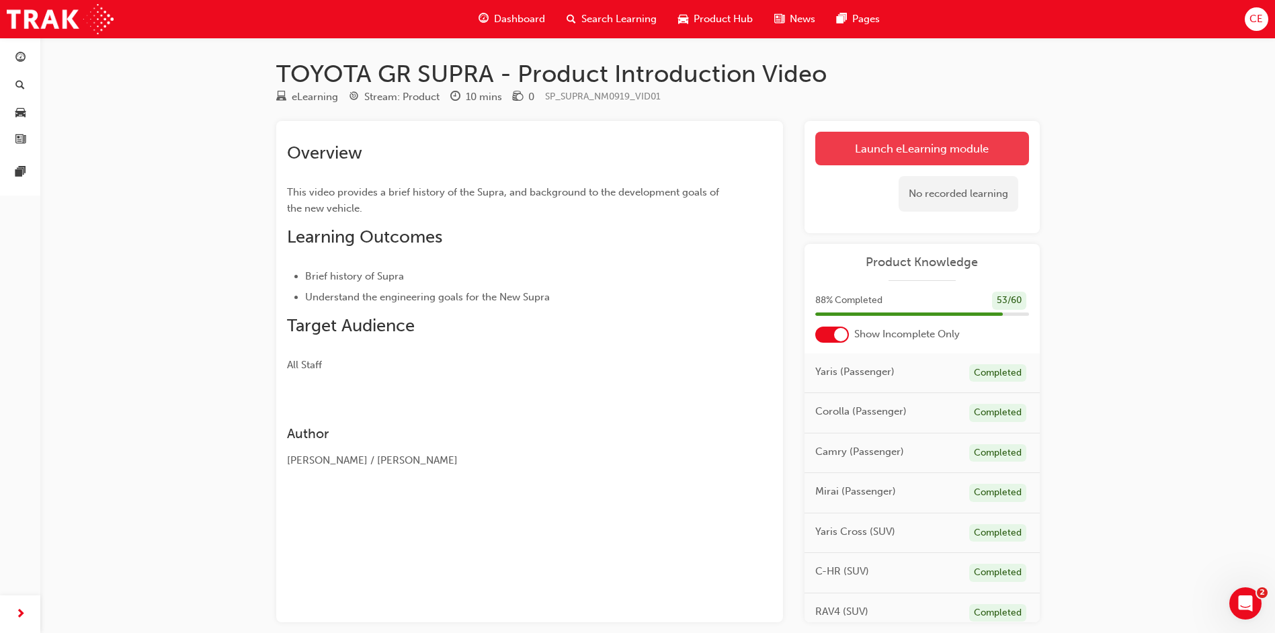
click at [886, 146] on link "Launch eLearning module" at bounding box center [922, 149] width 214 height 34
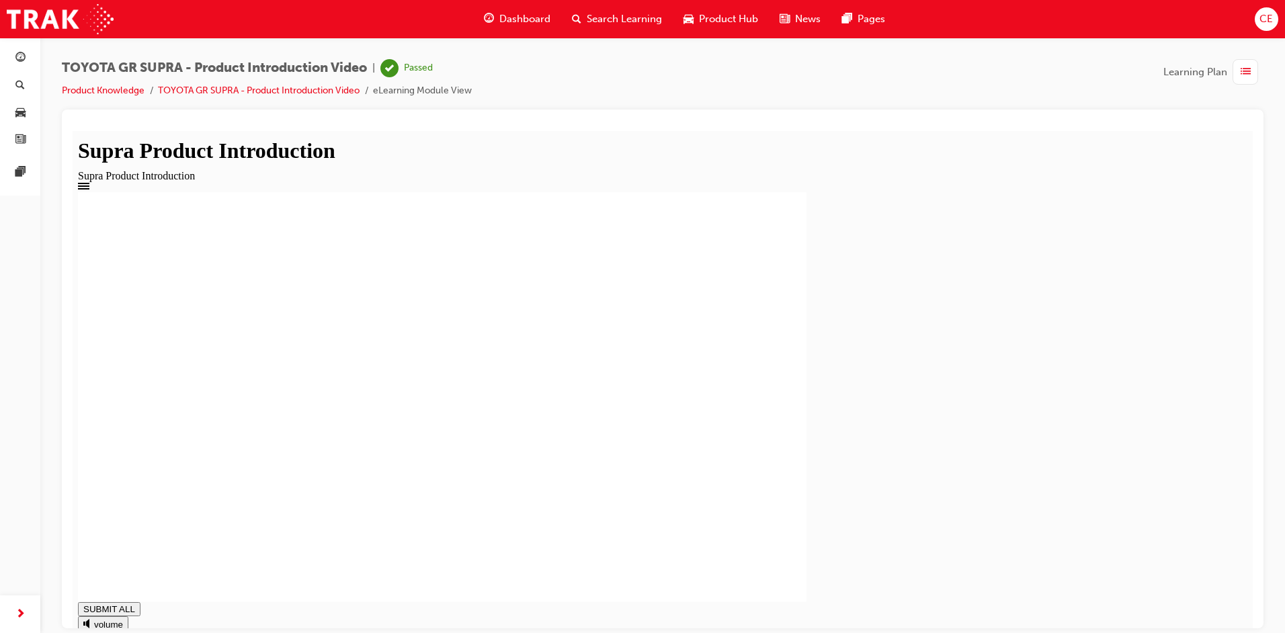
type input "1"
click at [1239, 69] on div "button" at bounding box center [1245, 72] width 26 height 26
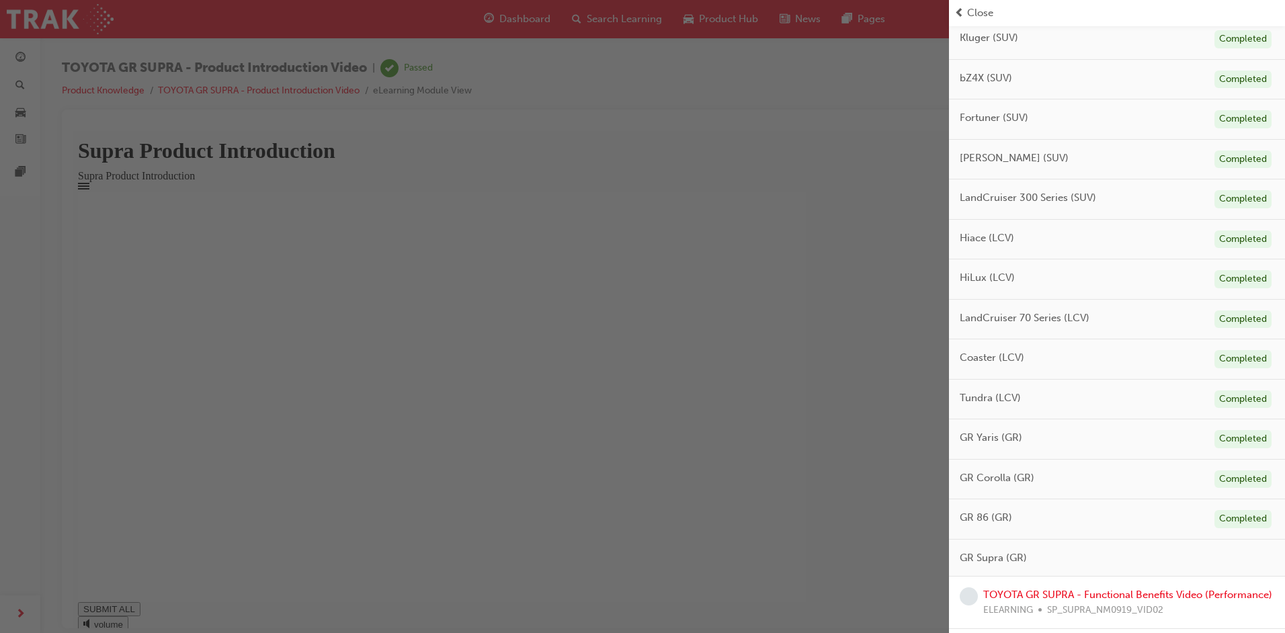
scroll to position [796, 0]
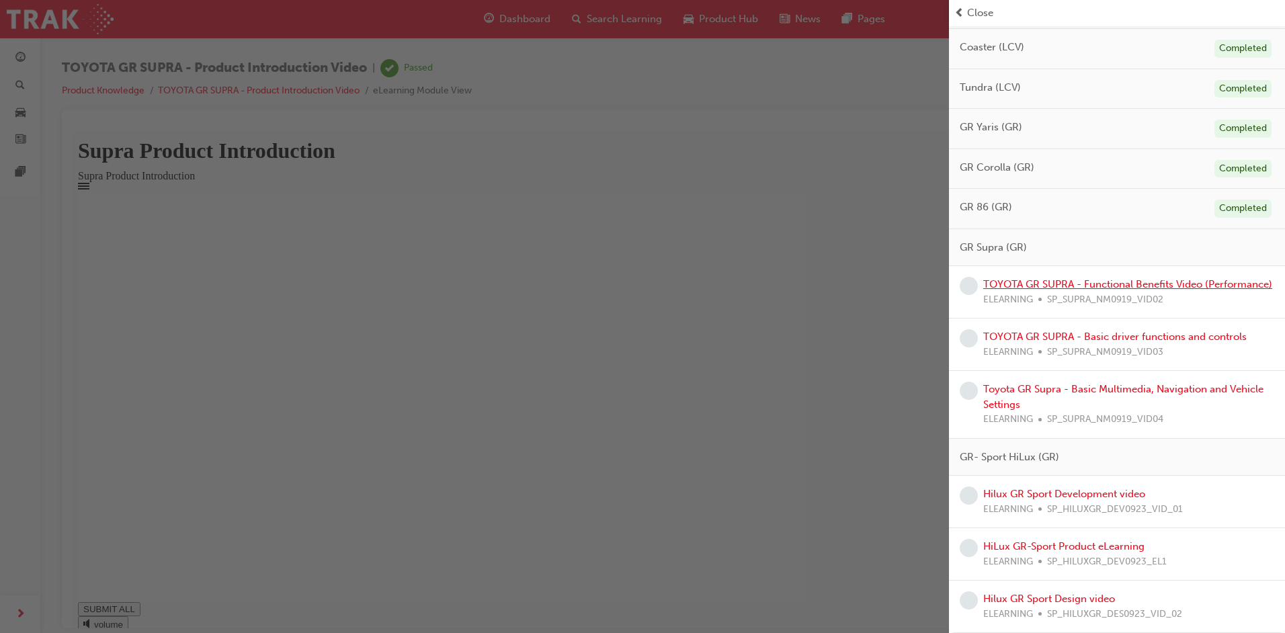
click at [1027, 278] on link "TOYOTA GR SUPRA - Functional Benefits Video (Performance)" at bounding box center [1127, 284] width 289 height 12
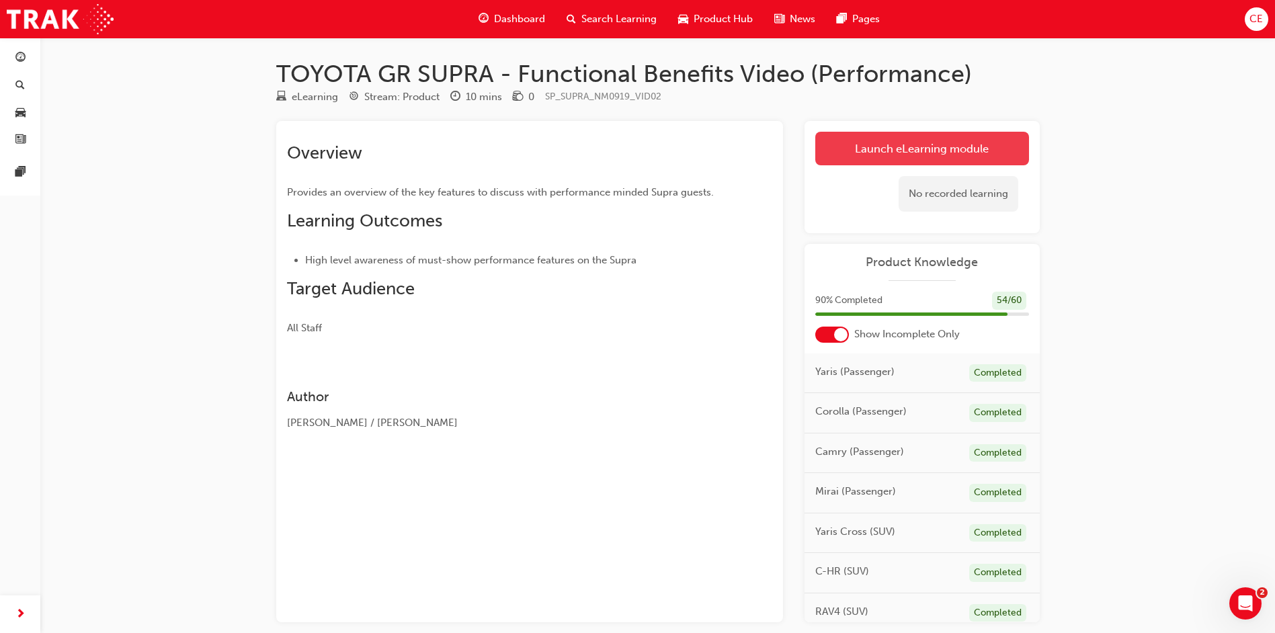
click at [908, 149] on link "Launch eLearning module" at bounding box center [922, 149] width 214 height 34
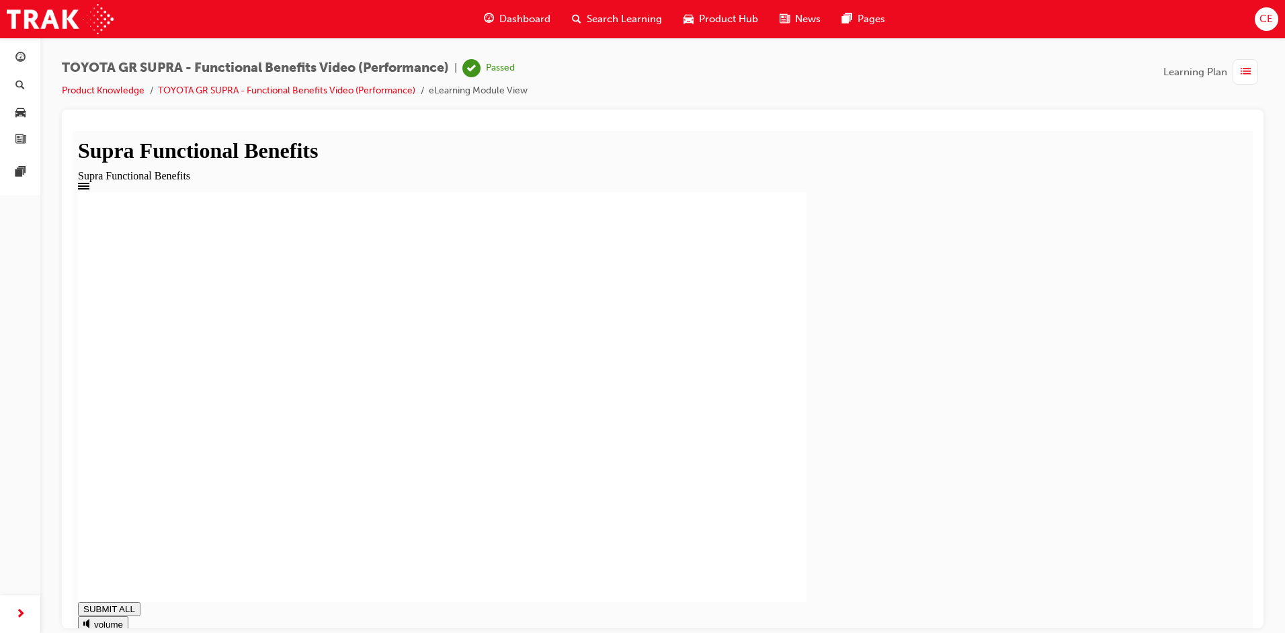
type input "1"
click at [1244, 66] on span "list-icon" at bounding box center [1245, 72] width 10 height 17
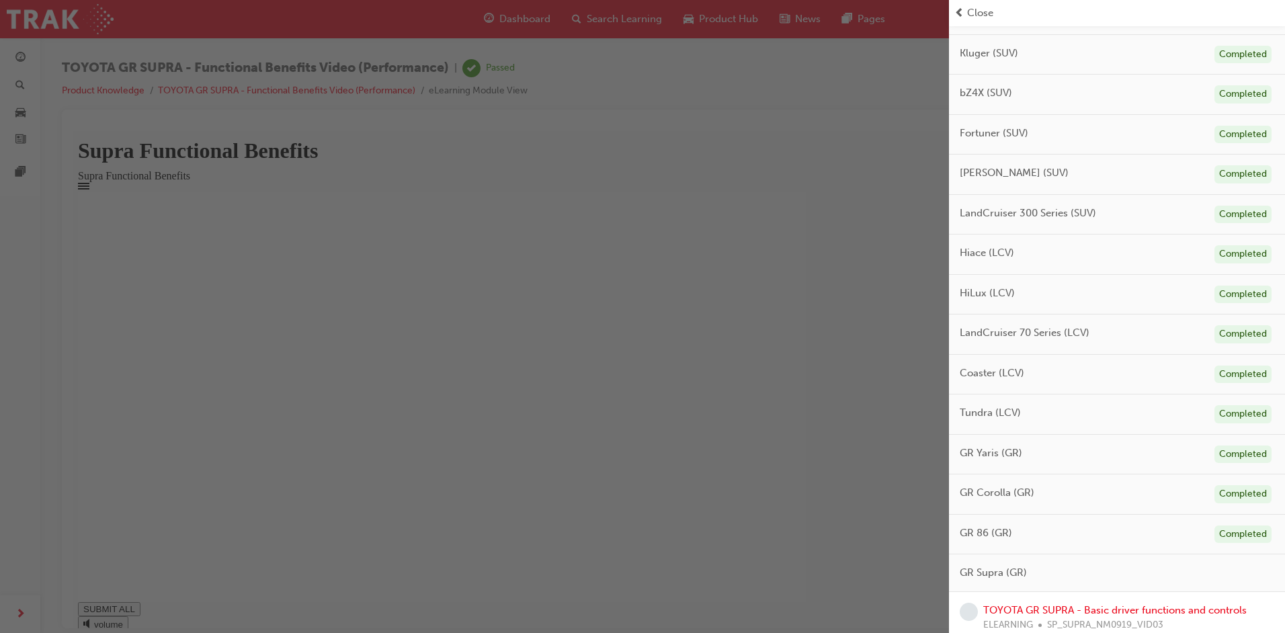
scroll to position [744, 0]
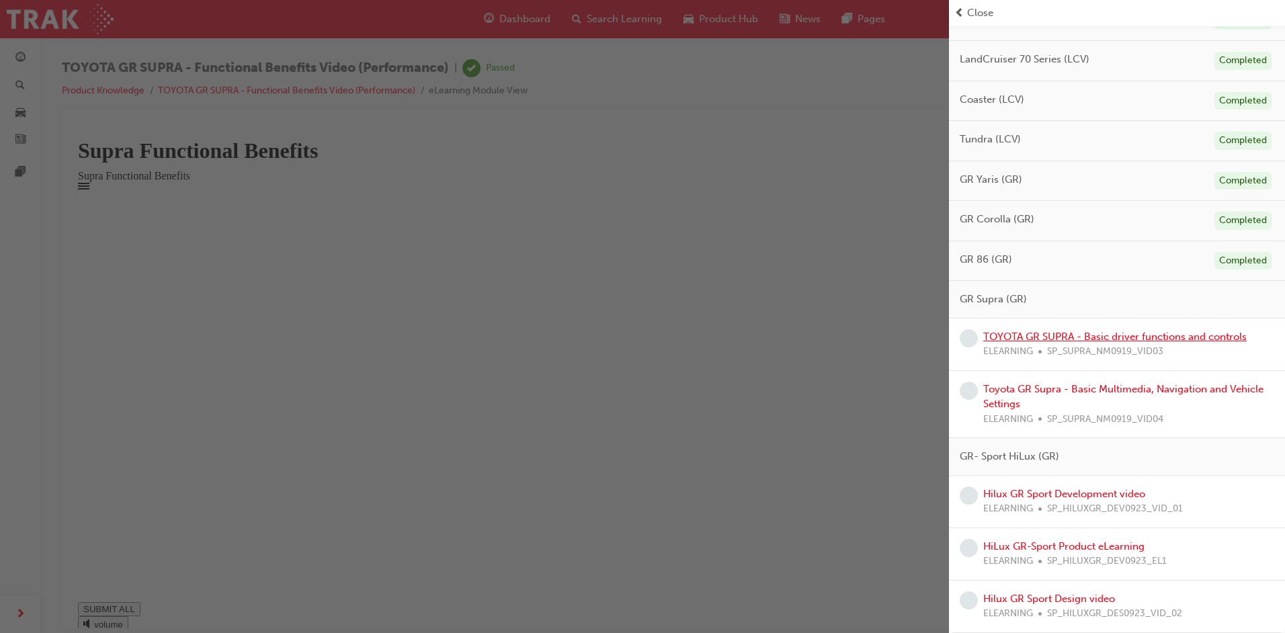
click at [1097, 332] on link "TOYOTA GR SUPRA - Basic driver functions and controls" at bounding box center [1114, 337] width 263 height 12
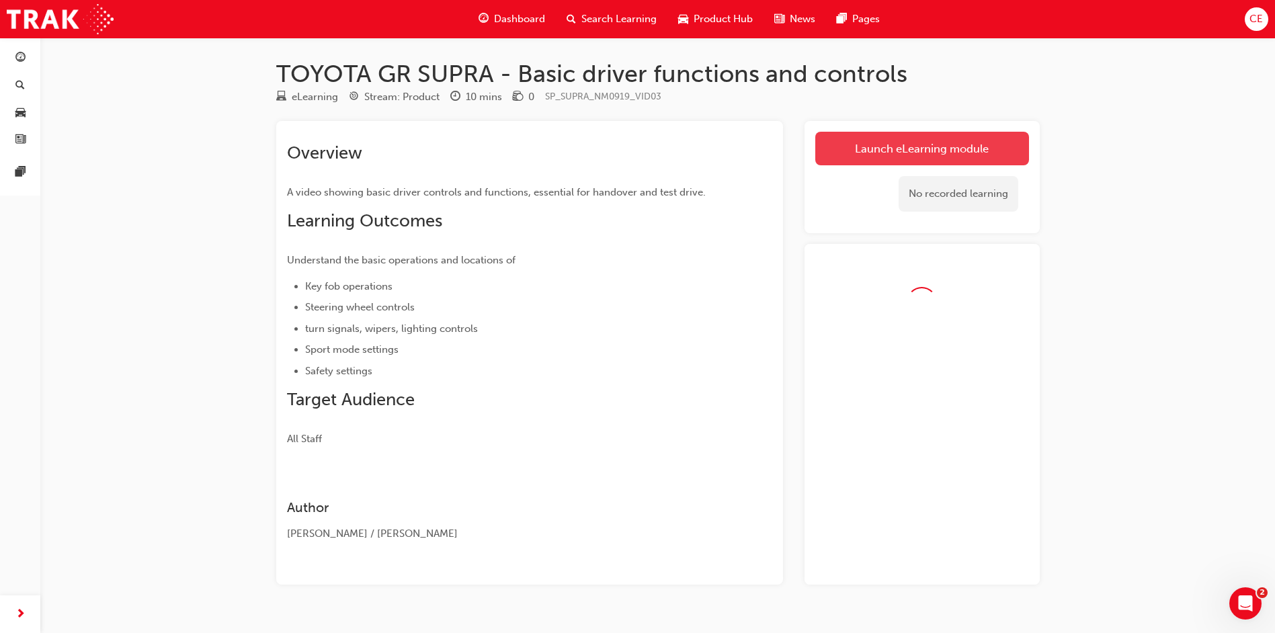
click at [952, 147] on link "Launch eLearning module" at bounding box center [922, 149] width 214 height 34
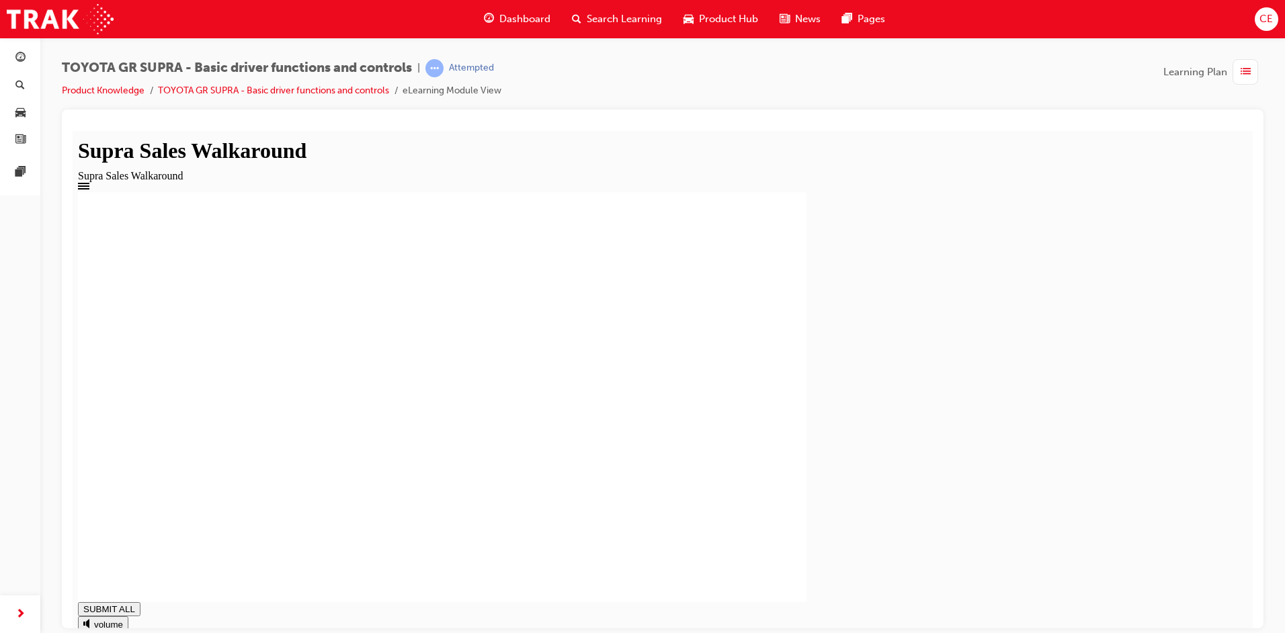
click at [1245, 65] on span "list-icon" at bounding box center [1245, 72] width 10 height 17
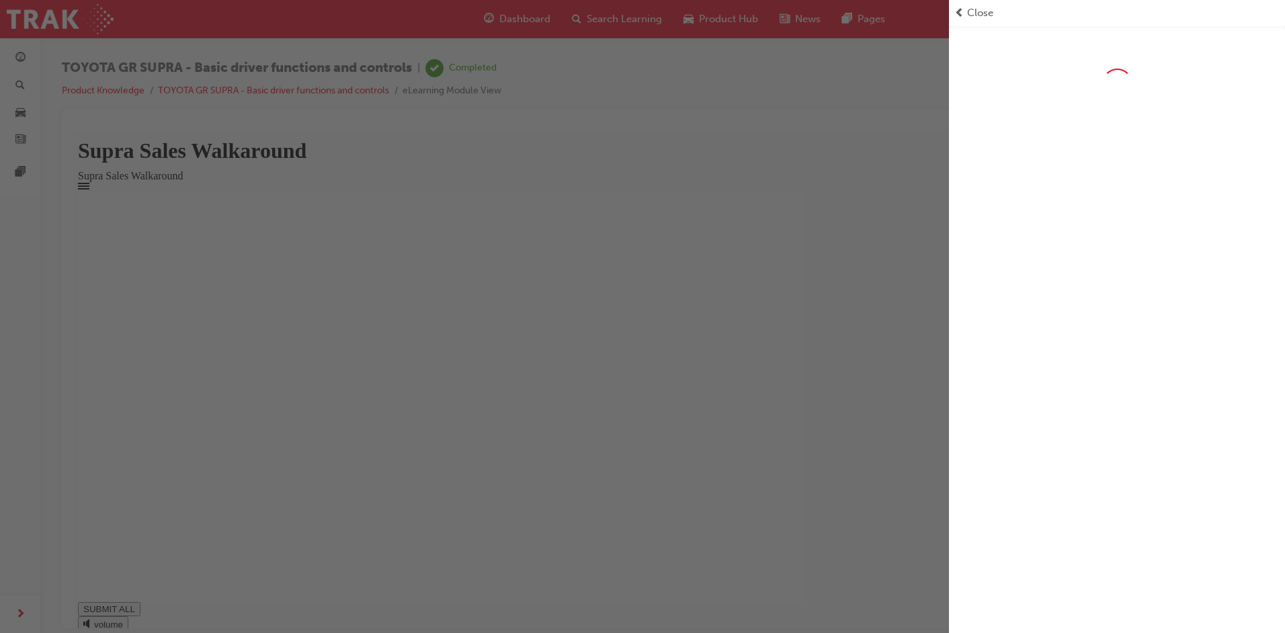
type input "1"
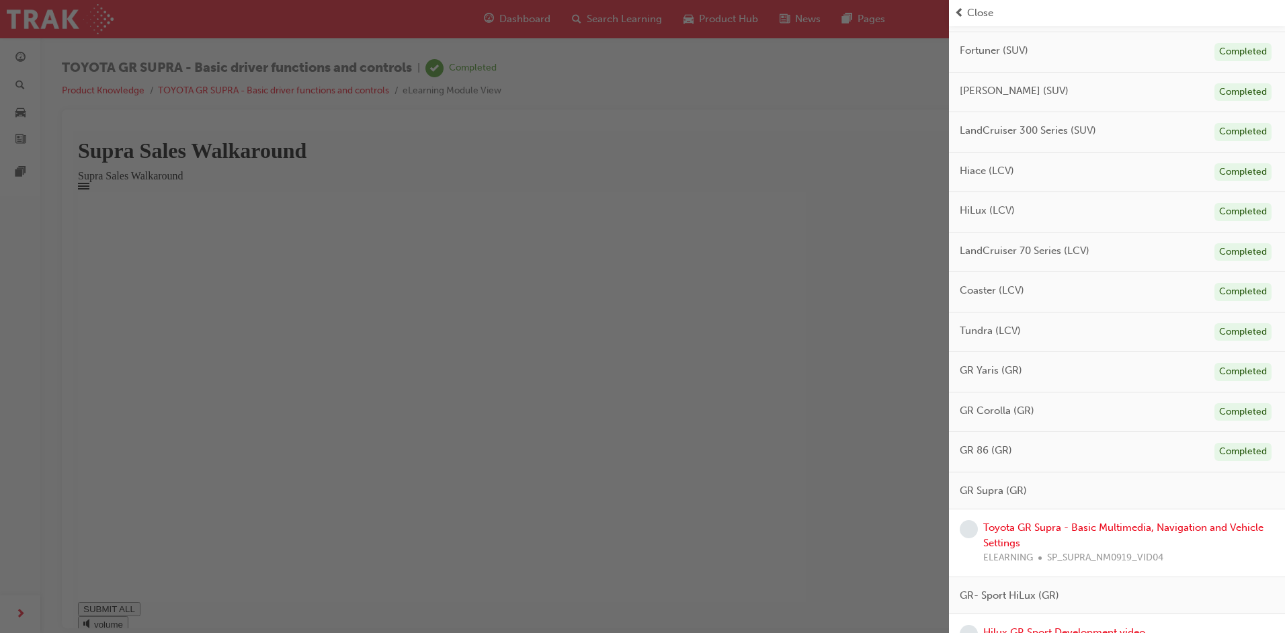
scroll to position [676, 0]
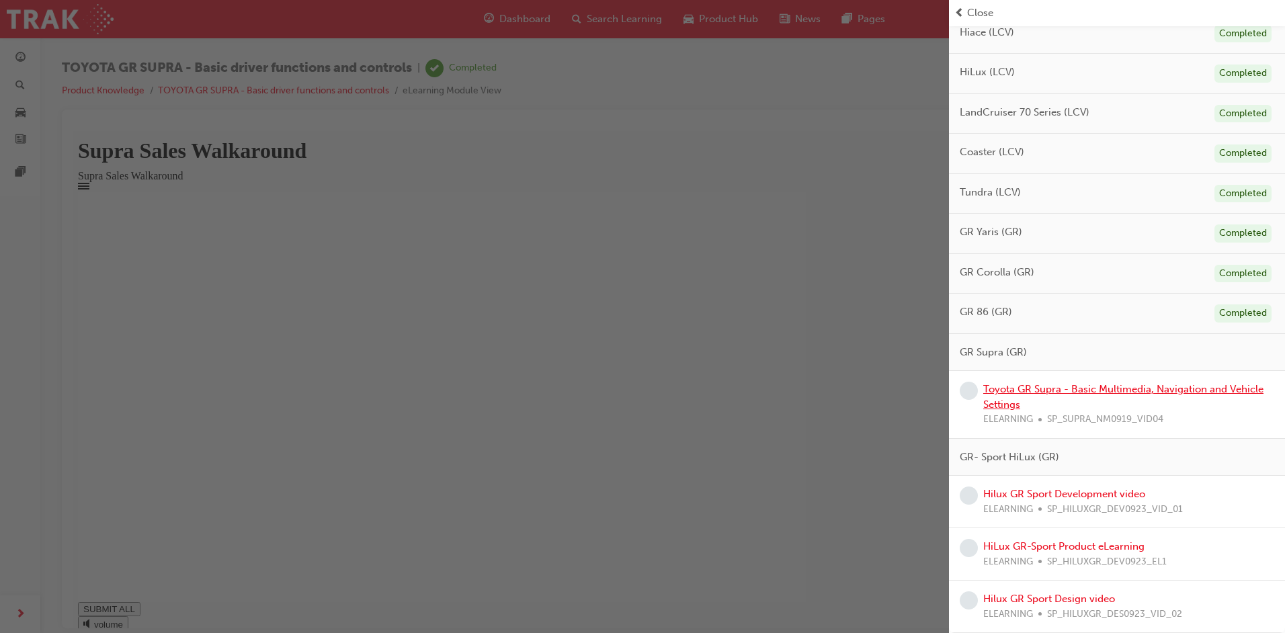
click at [1073, 389] on link "Toyota GR Supra - Basic Multimedia, Navigation and Vehicle Settings" at bounding box center [1123, 397] width 280 height 28
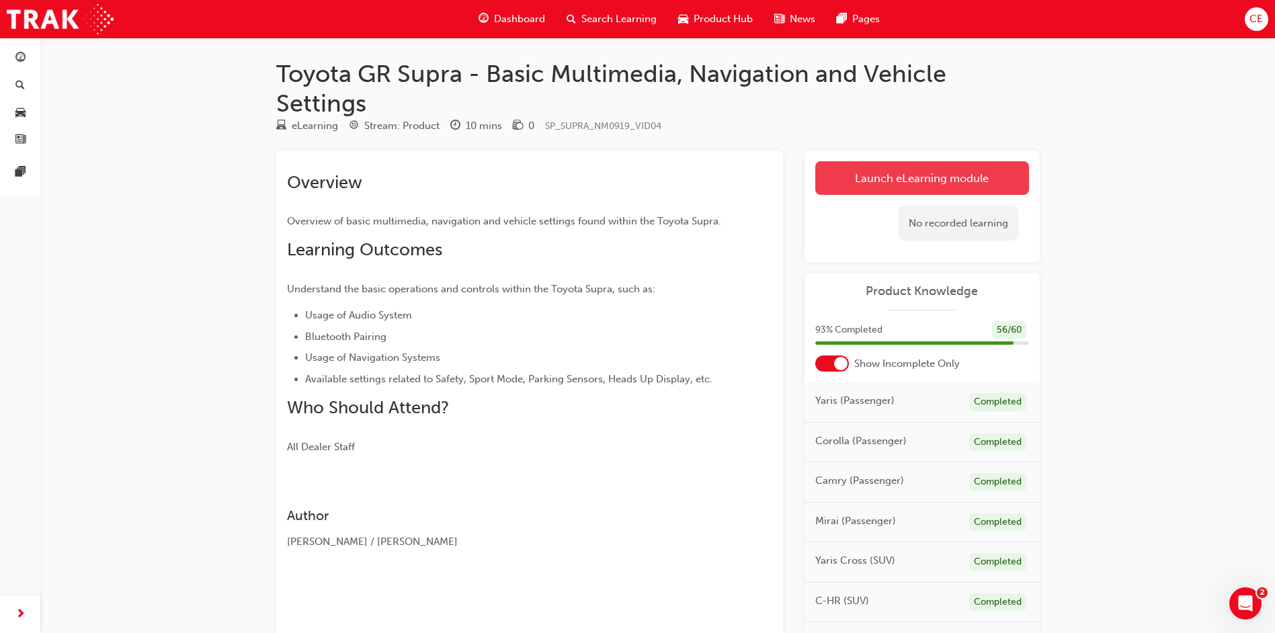
click at [874, 171] on link "Launch eLearning module" at bounding box center [922, 178] width 214 height 34
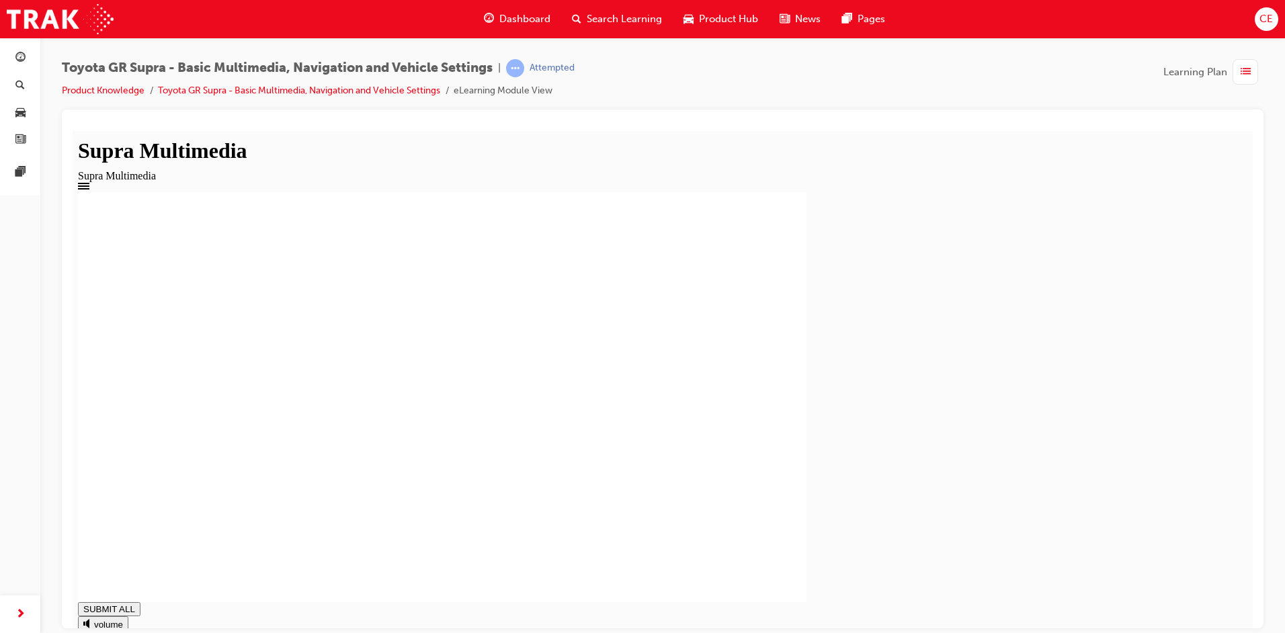
click at [1246, 75] on span "list-icon" at bounding box center [1245, 72] width 10 height 17
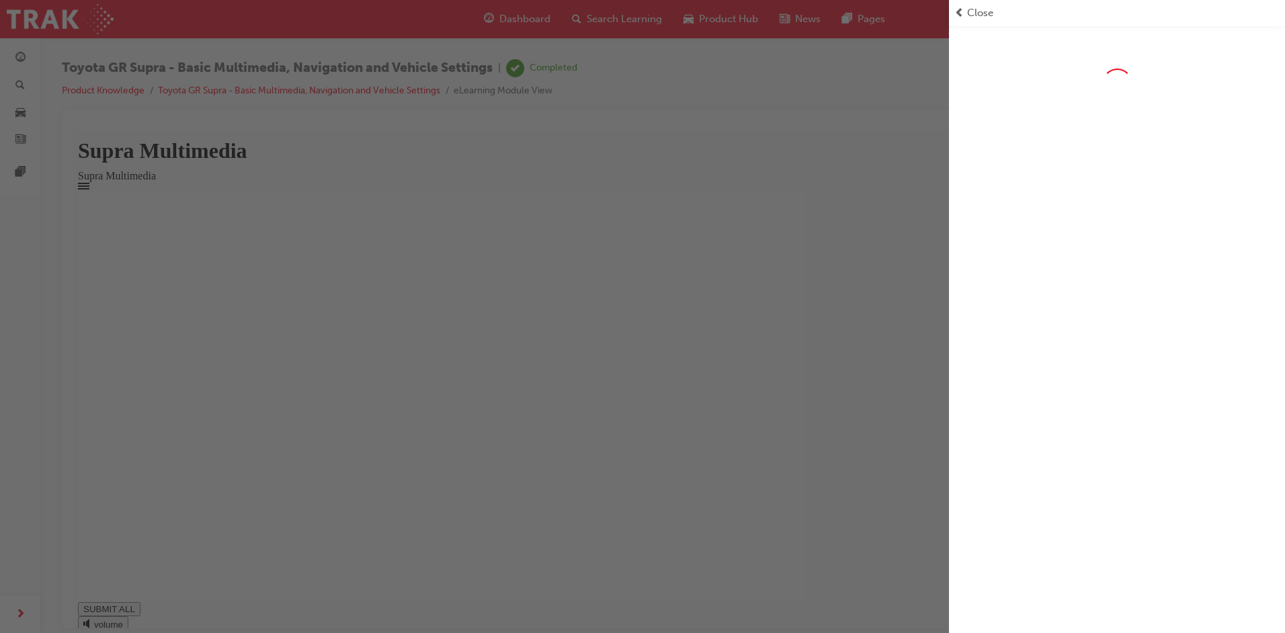
type input "1"
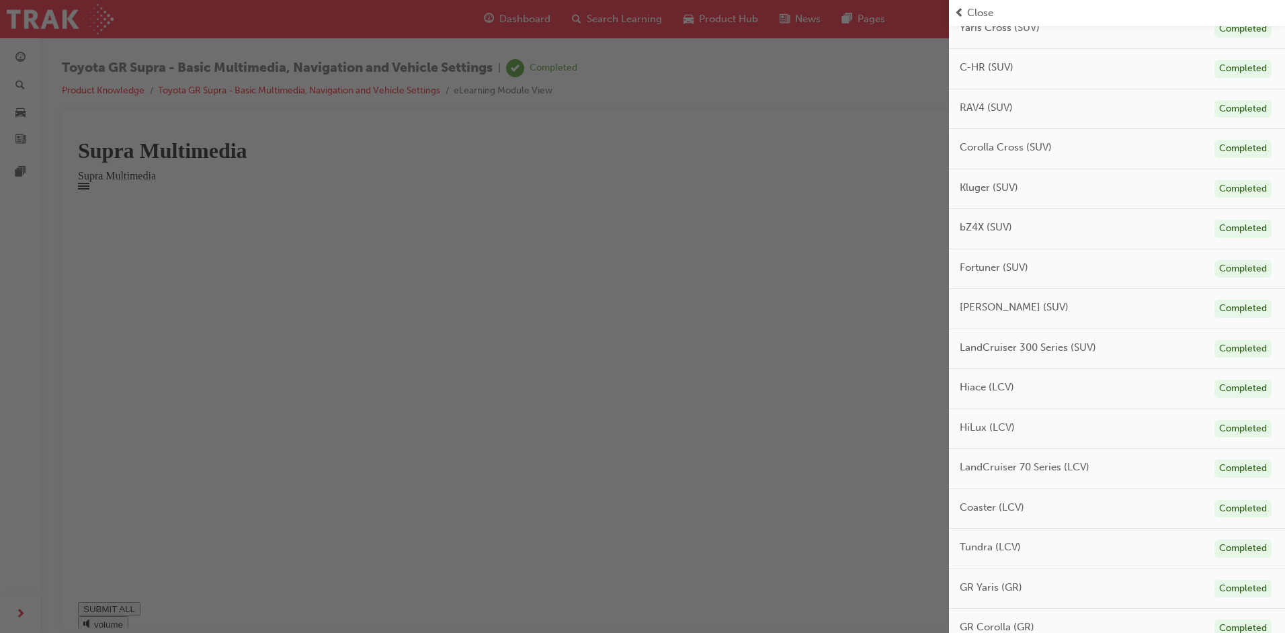
scroll to position [626, 0]
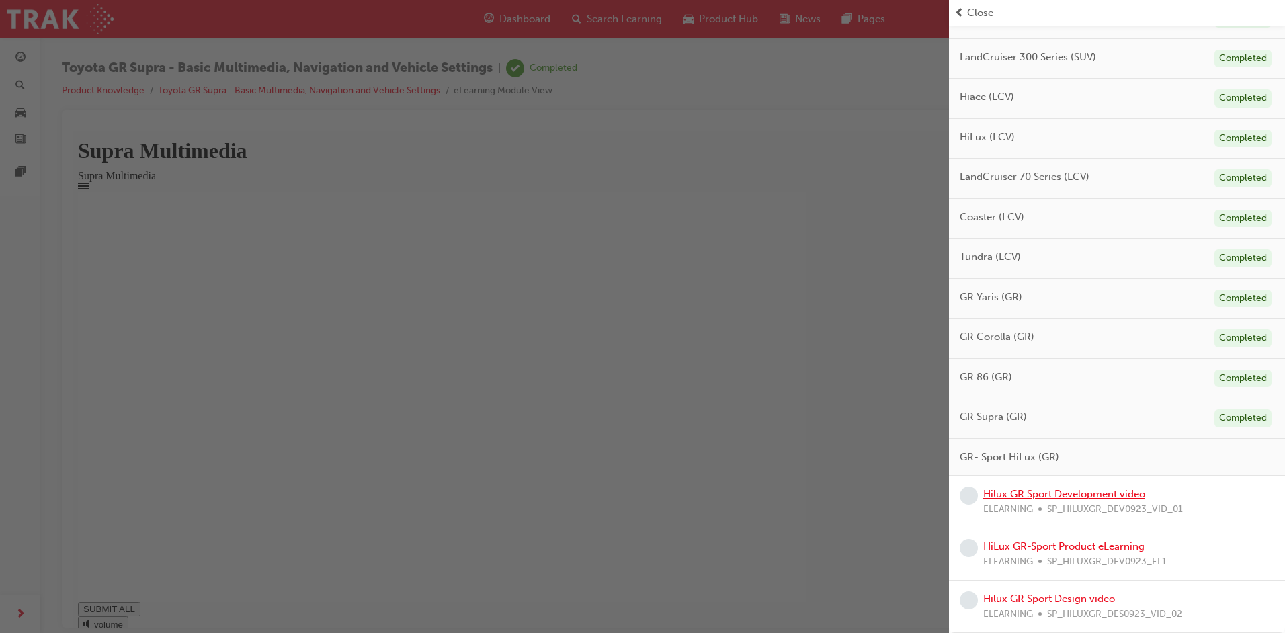
click at [1077, 489] on link "Hilux GR Sport Development video" at bounding box center [1064, 494] width 162 height 12
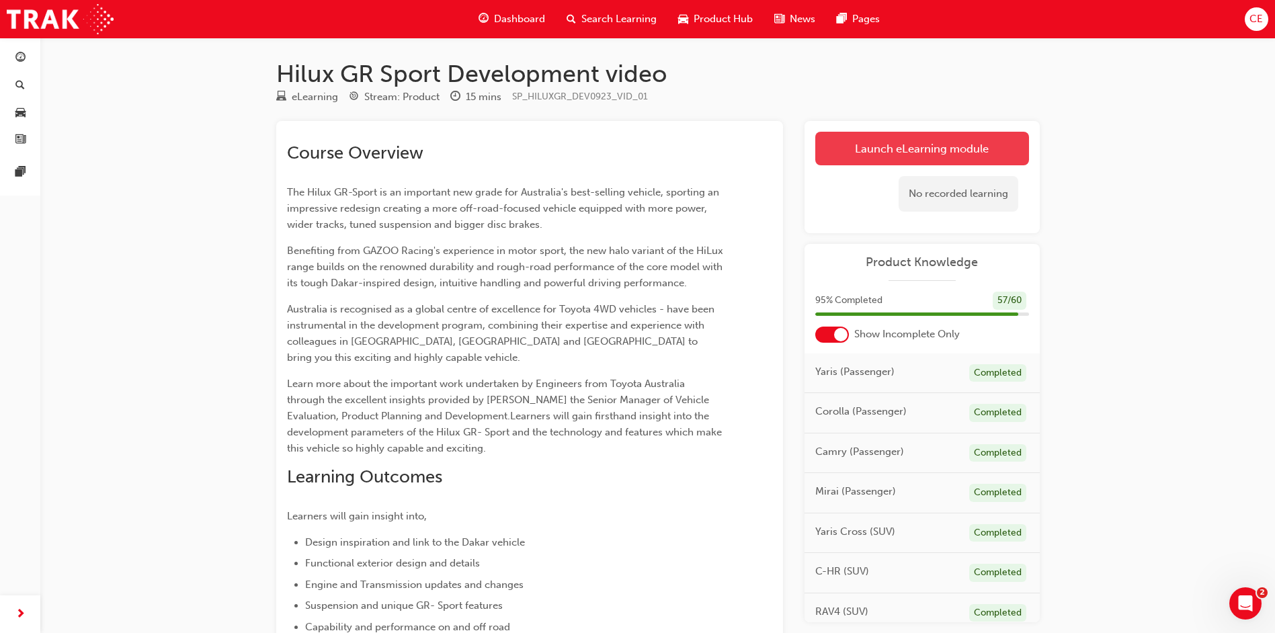
click at [898, 150] on link "Launch eLearning module" at bounding box center [922, 149] width 214 height 34
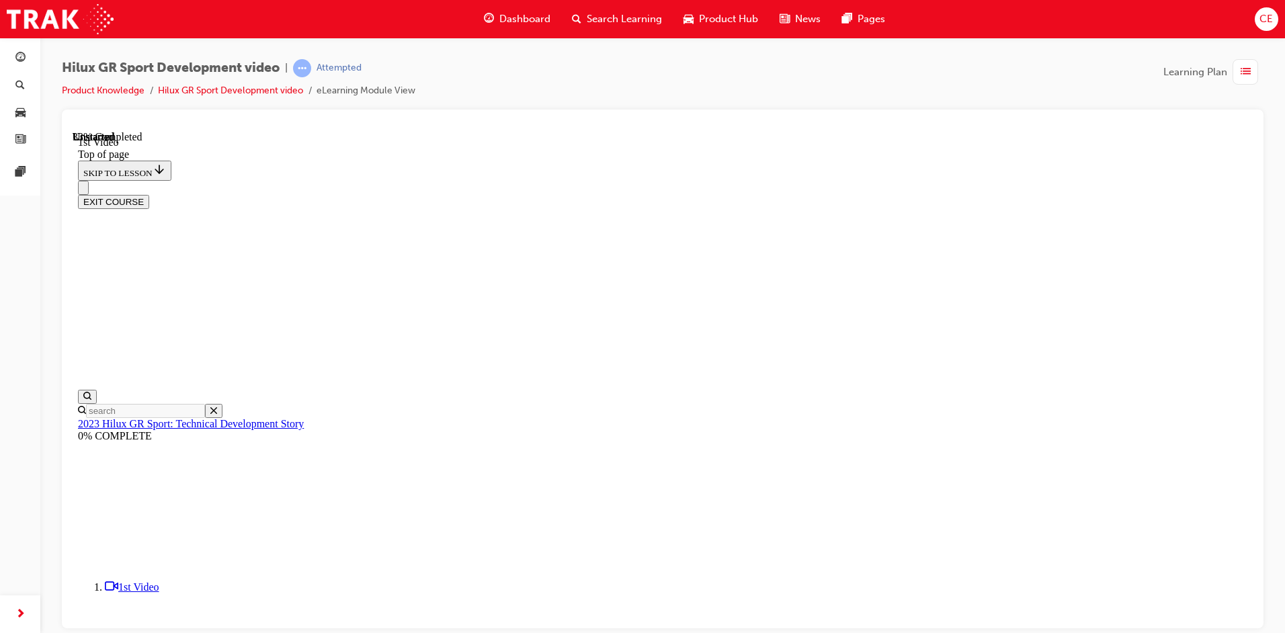
scroll to position [444, 0]
